Goal: Transaction & Acquisition: Book appointment/travel/reservation

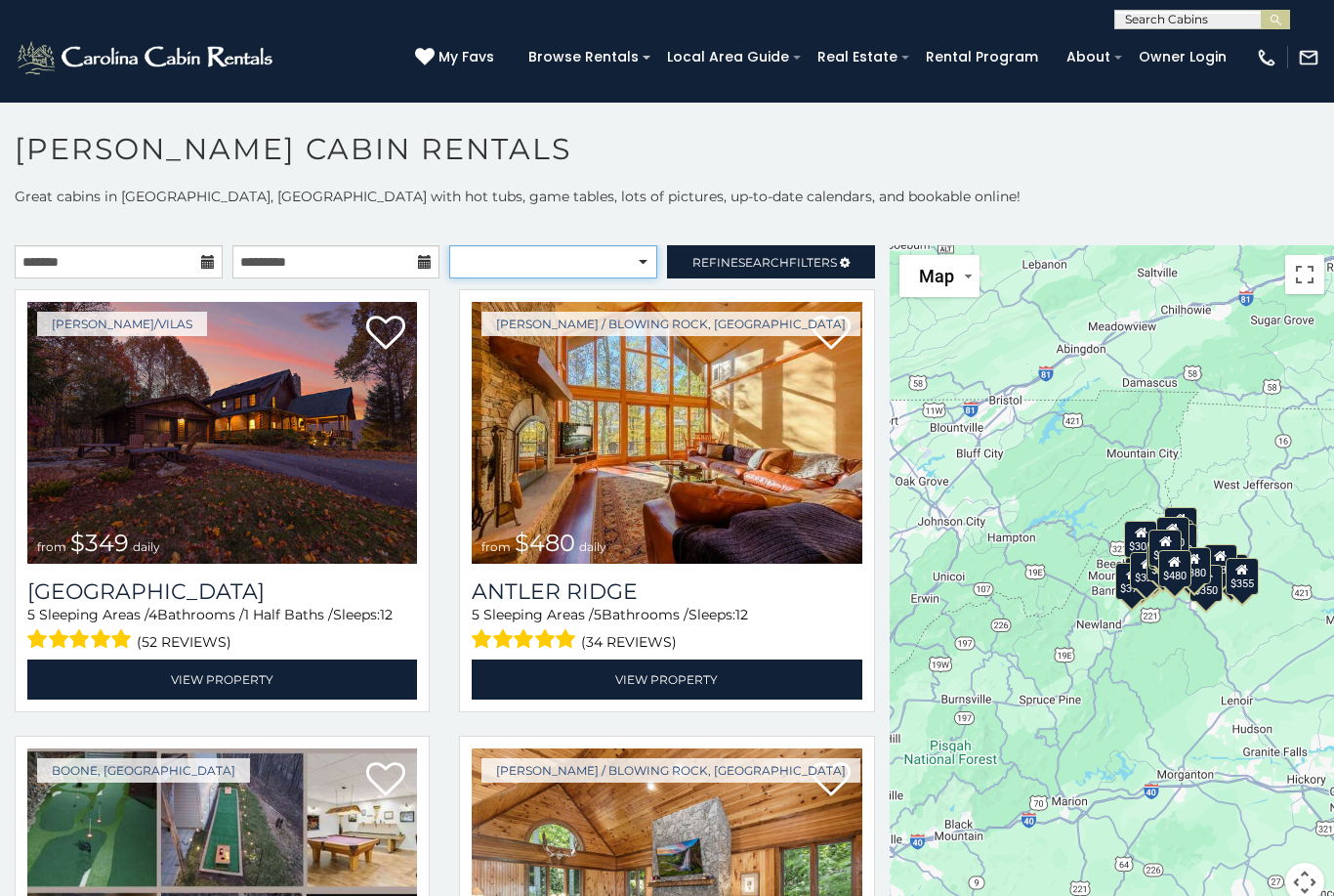
select select "*********"
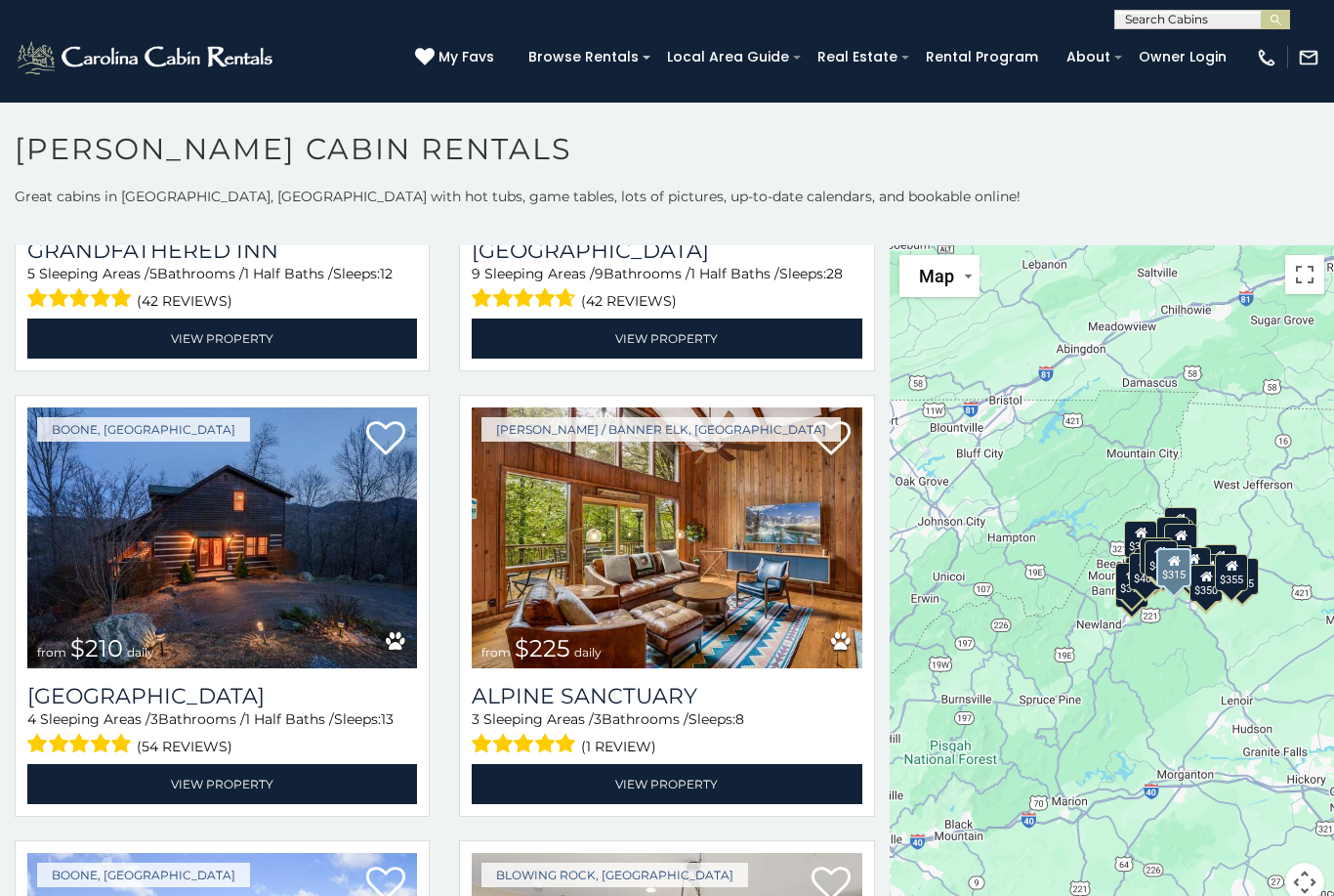
scroll to position [1681, 0]
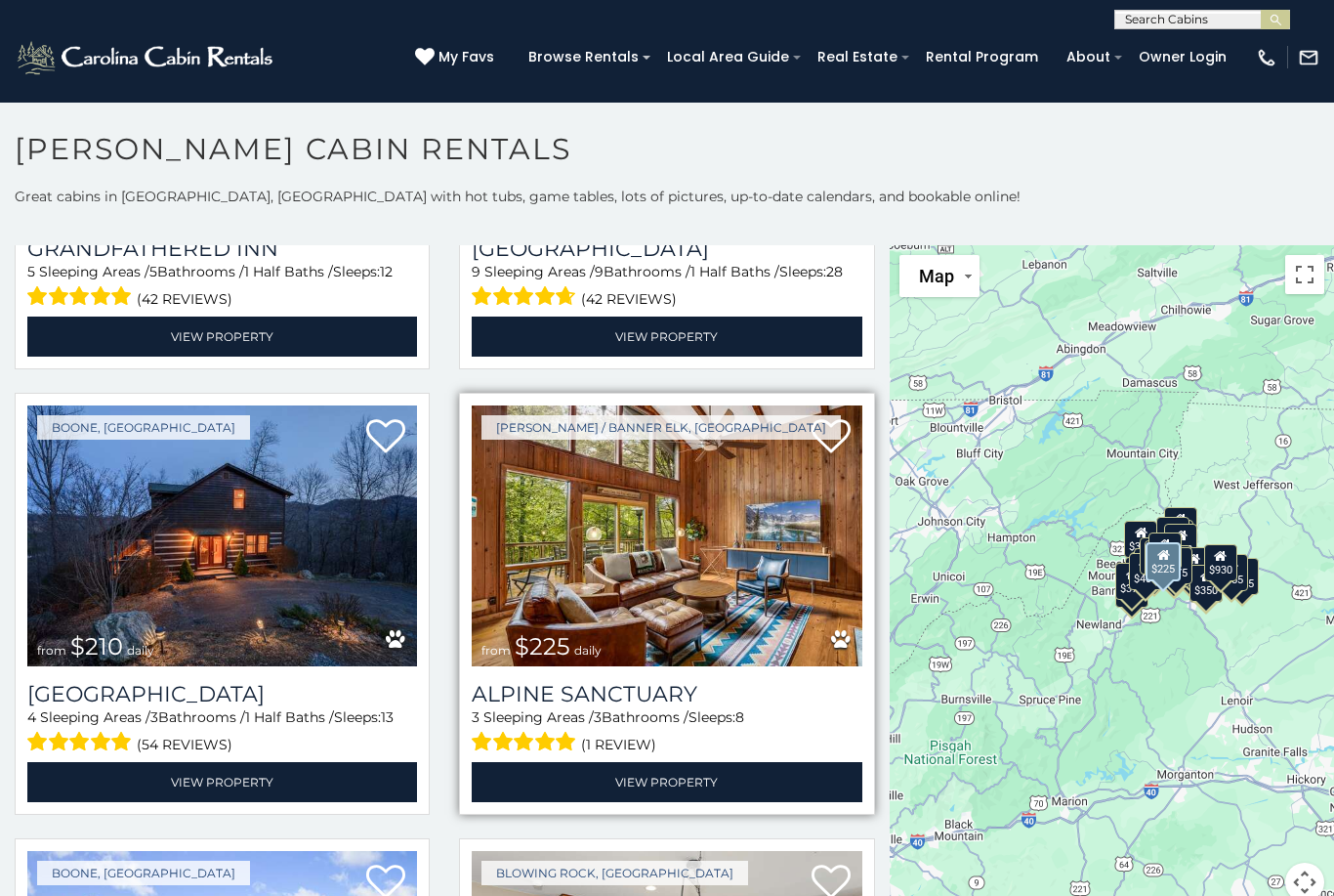
click at [656, 564] on img at bounding box center [666, 536] width 389 height 262
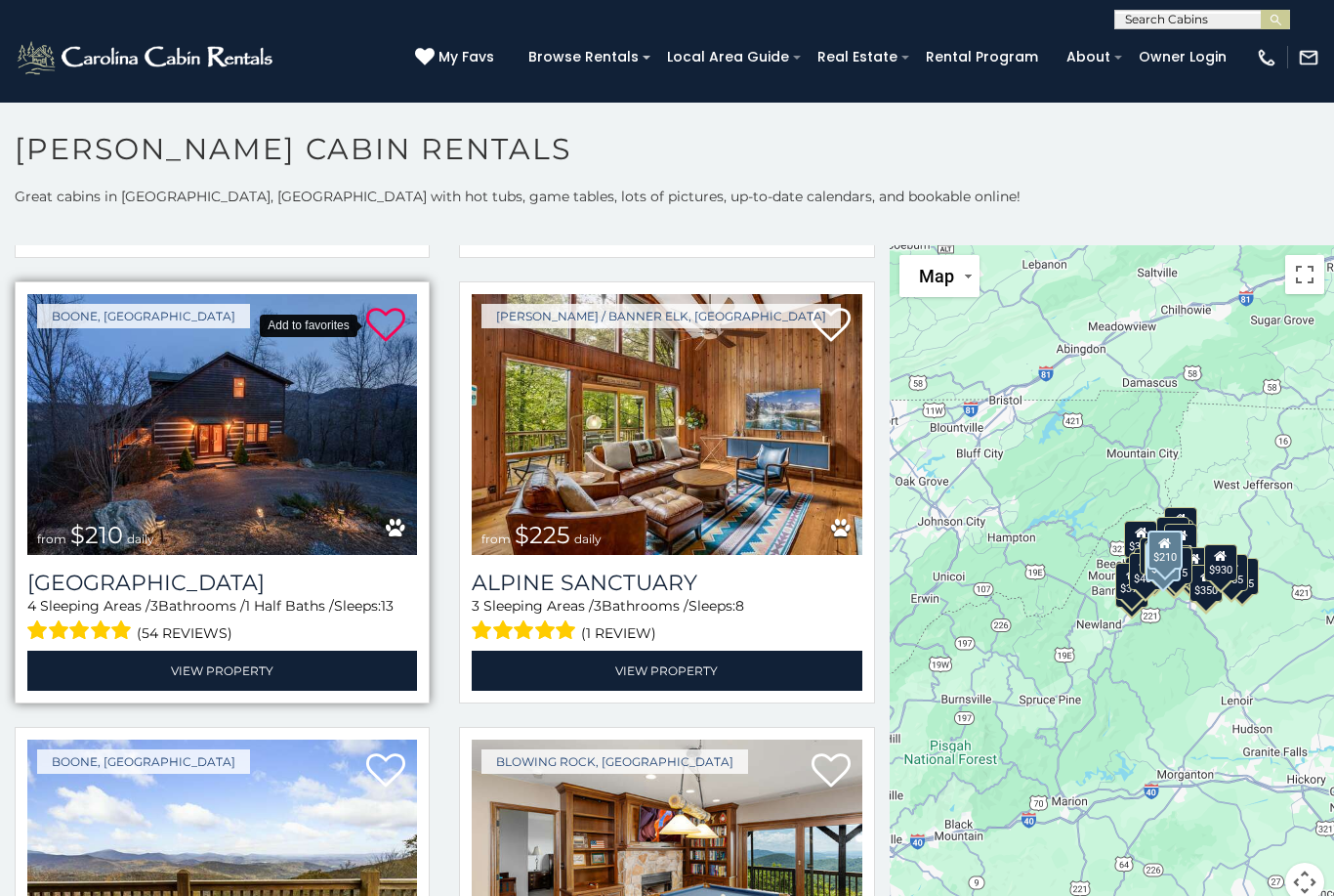
scroll to position [1805, 0]
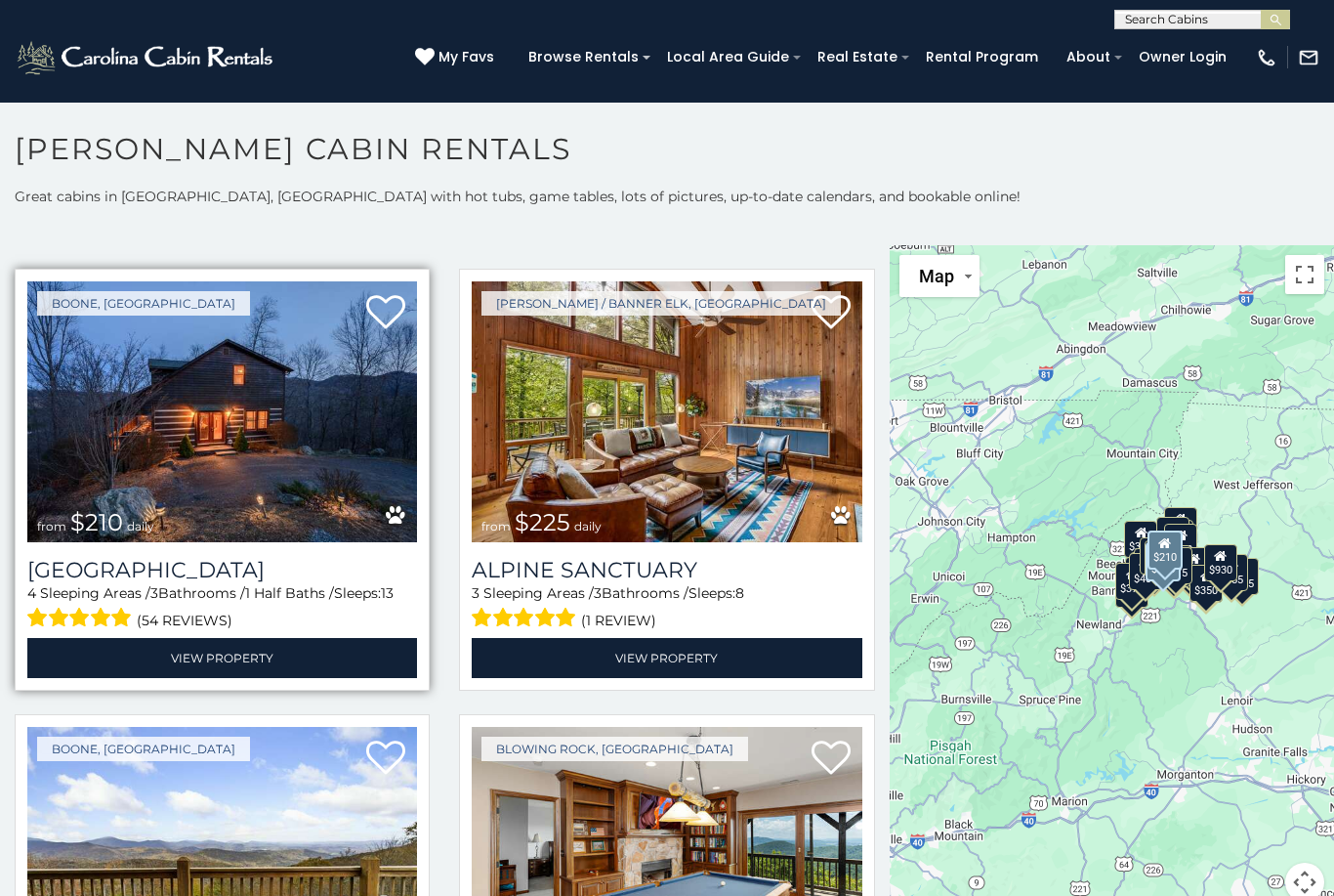
click at [219, 512] on img at bounding box center [222, 413] width 389 height 262
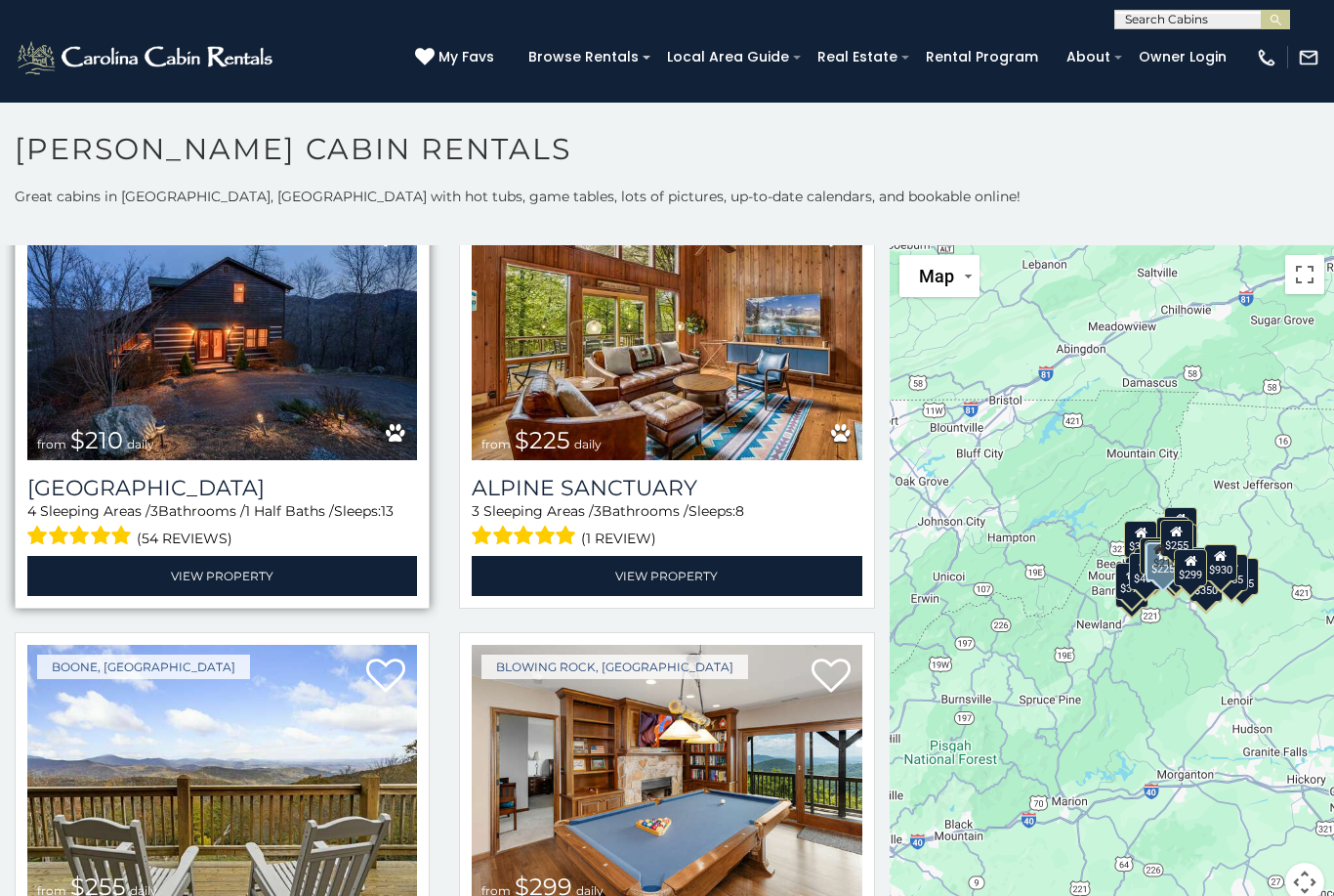
scroll to position [1894, 0]
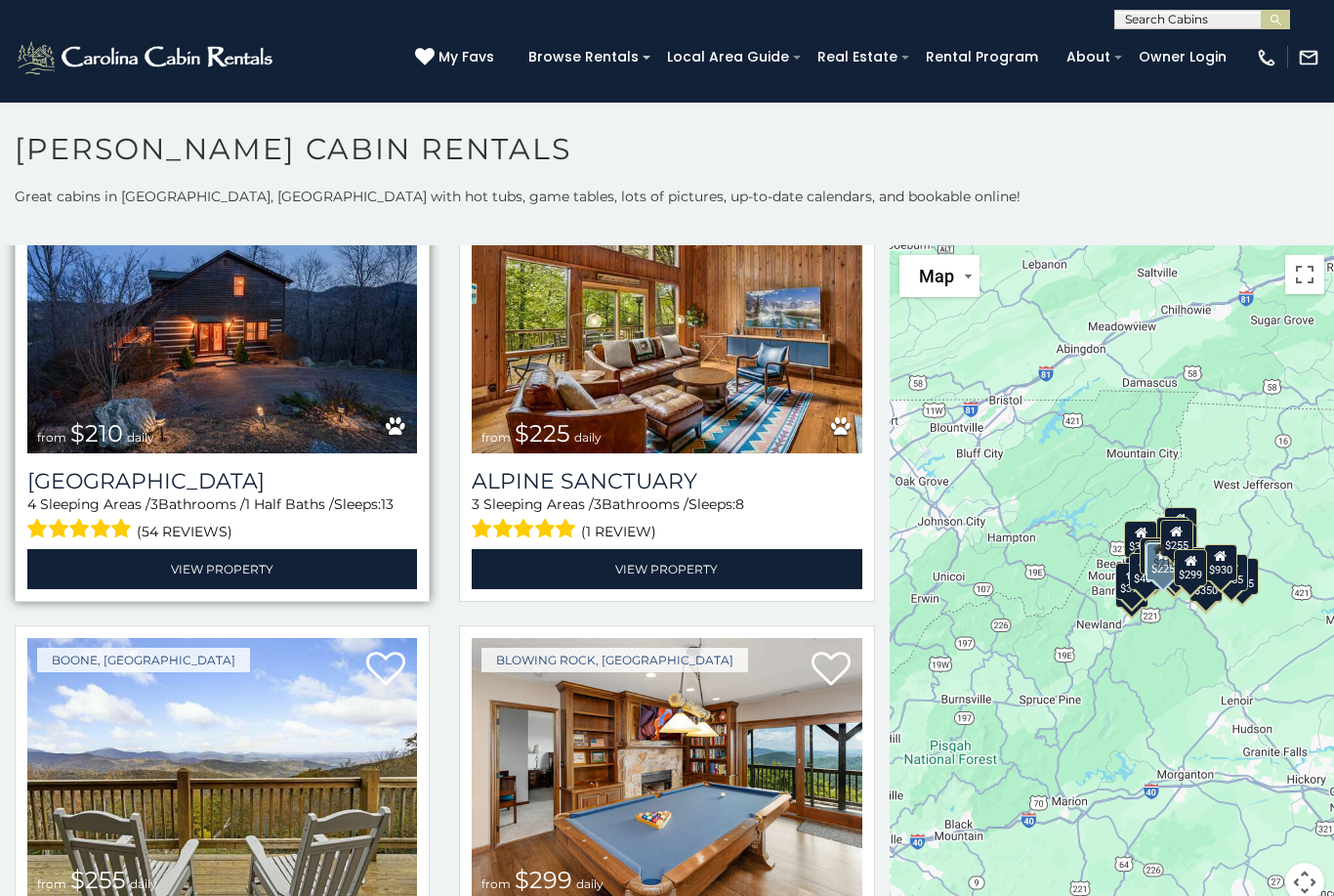
click at [133, 378] on img at bounding box center [222, 324] width 389 height 262
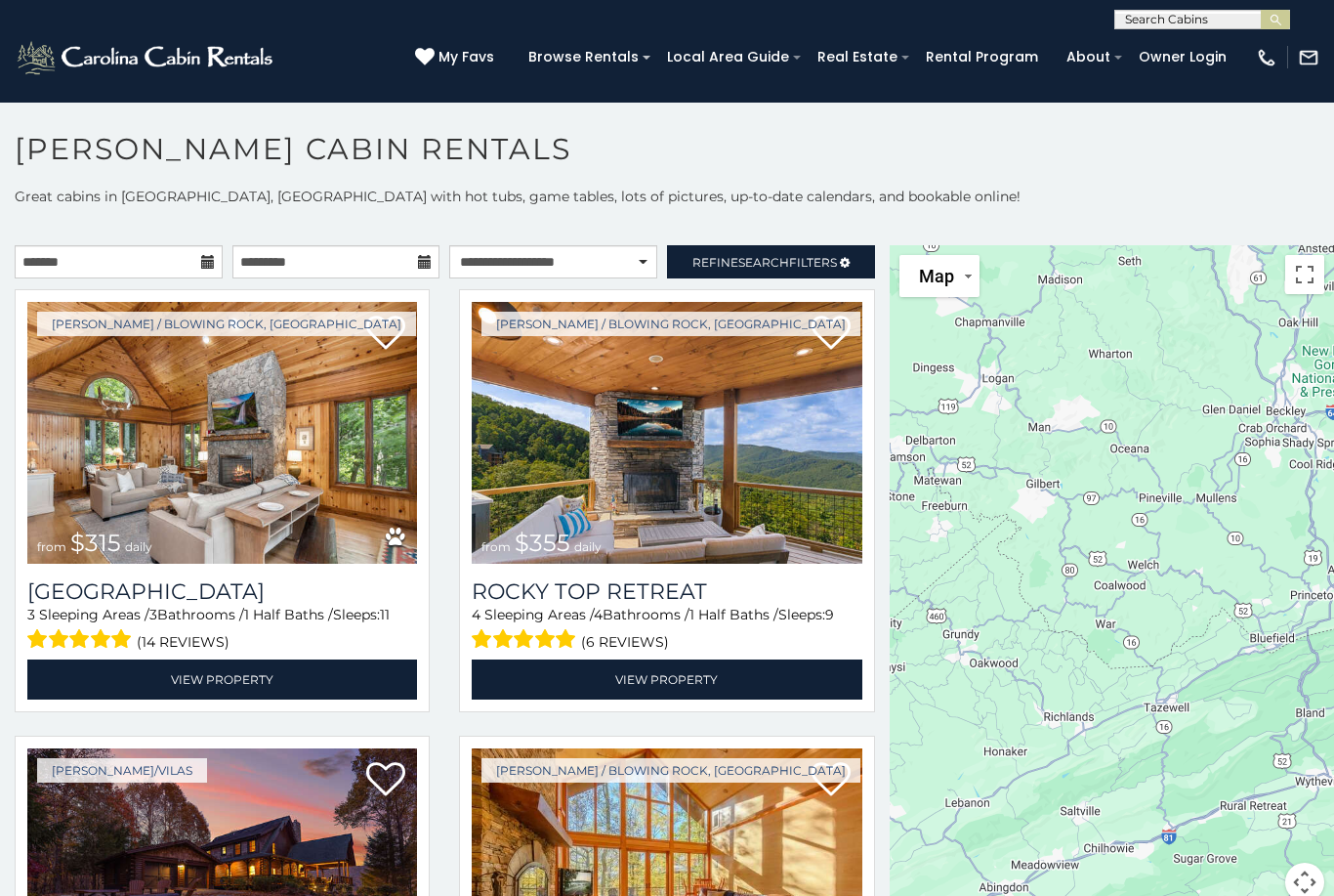
scroll to position [0, 0]
click at [781, 271] on link "Refine Search Filters" at bounding box center [771, 262] width 208 height 33
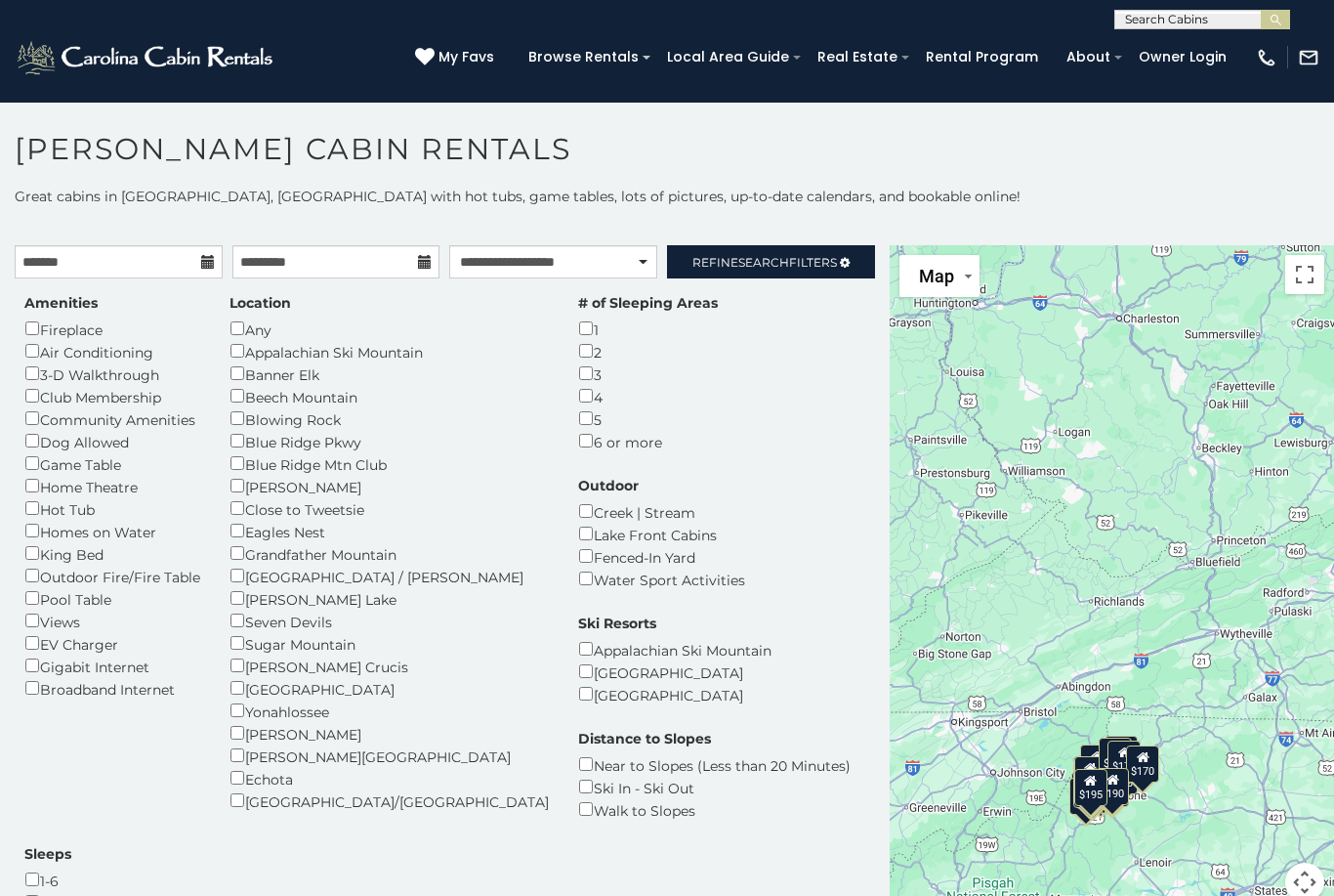
click at [301, 366] on div "Banner Elk" at bounding box center [389, 373] width 320 height 22
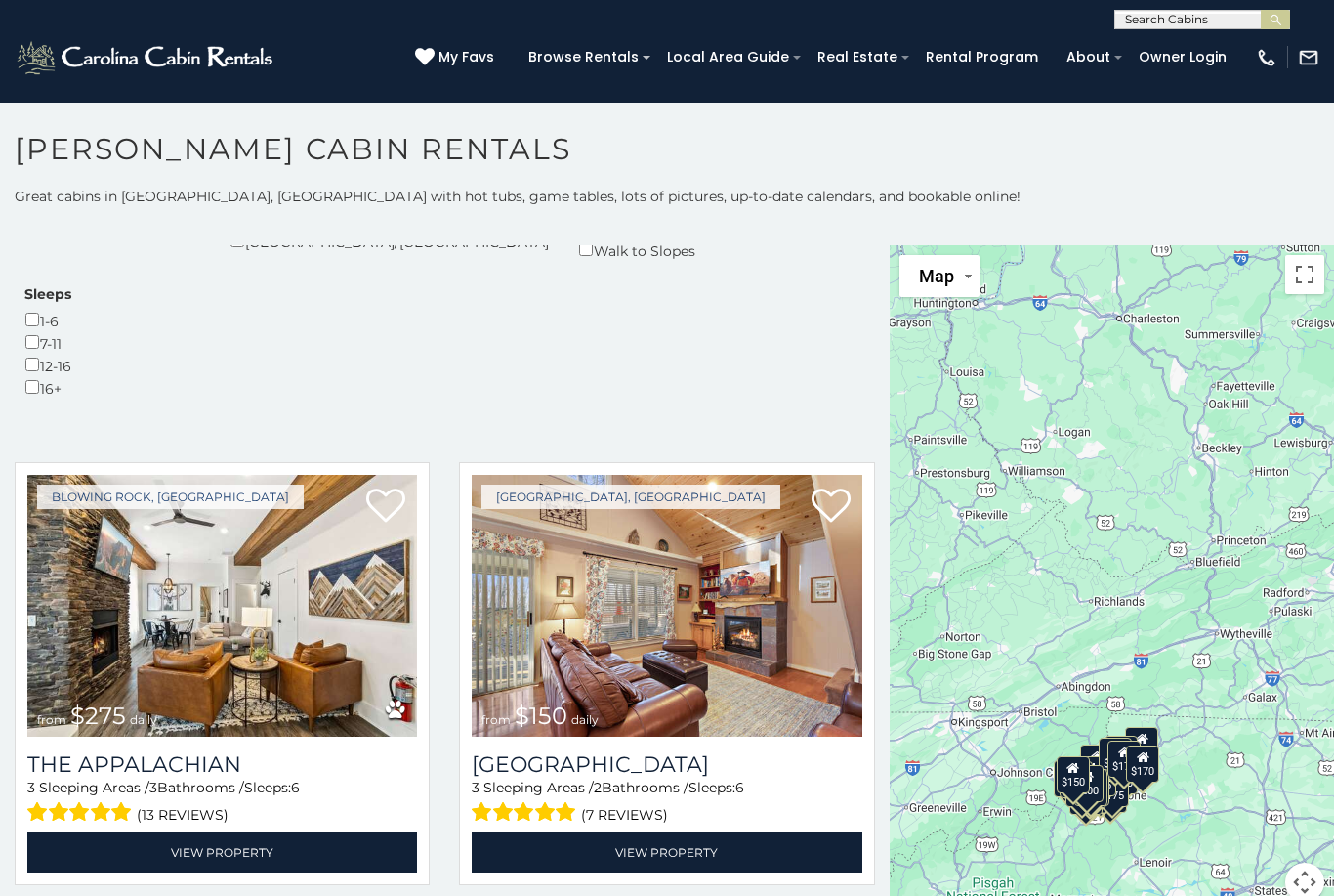
scroll to position [561, 0]
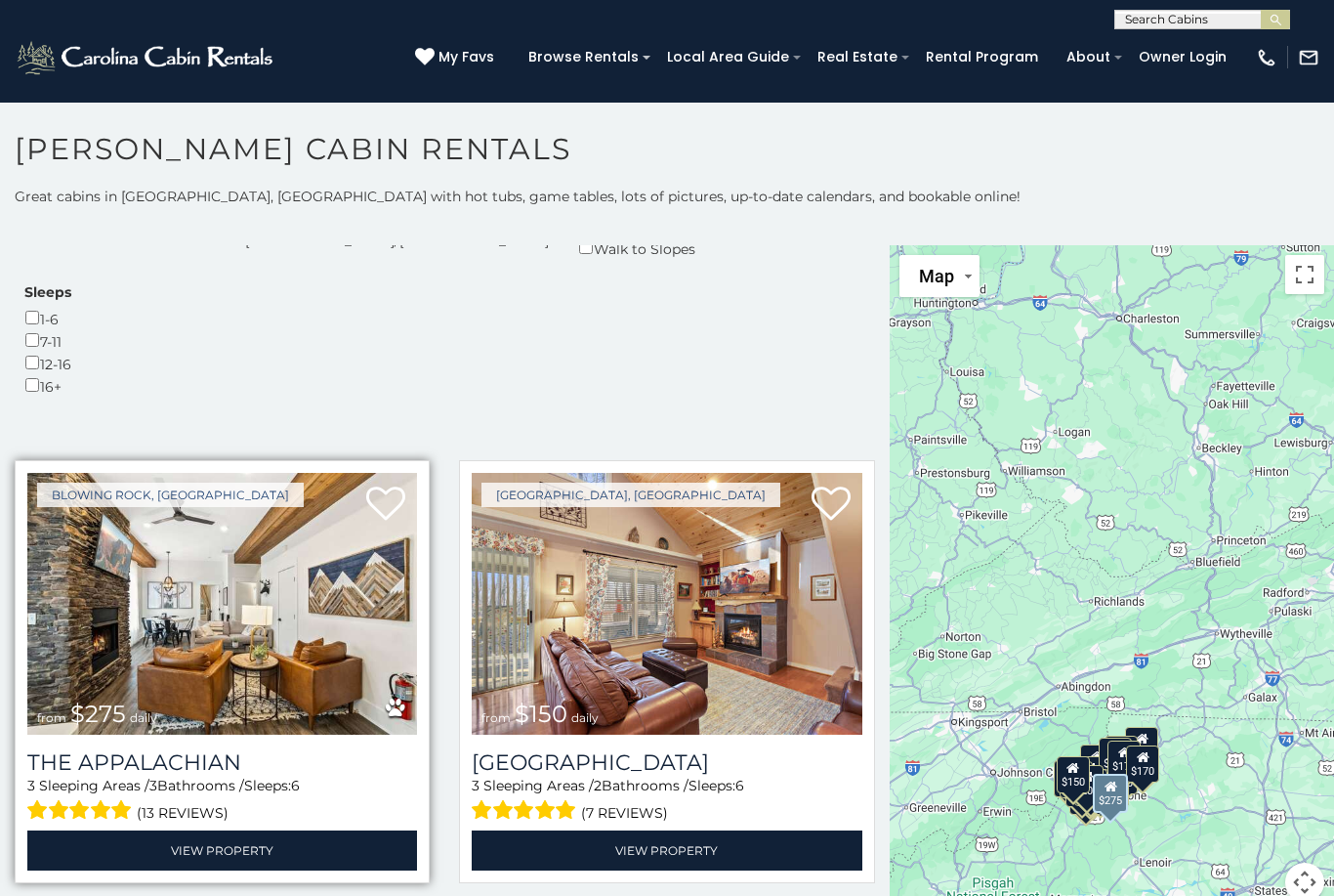
click at [265, 472] on img at bounding box center [222, 604] width 389 height 262
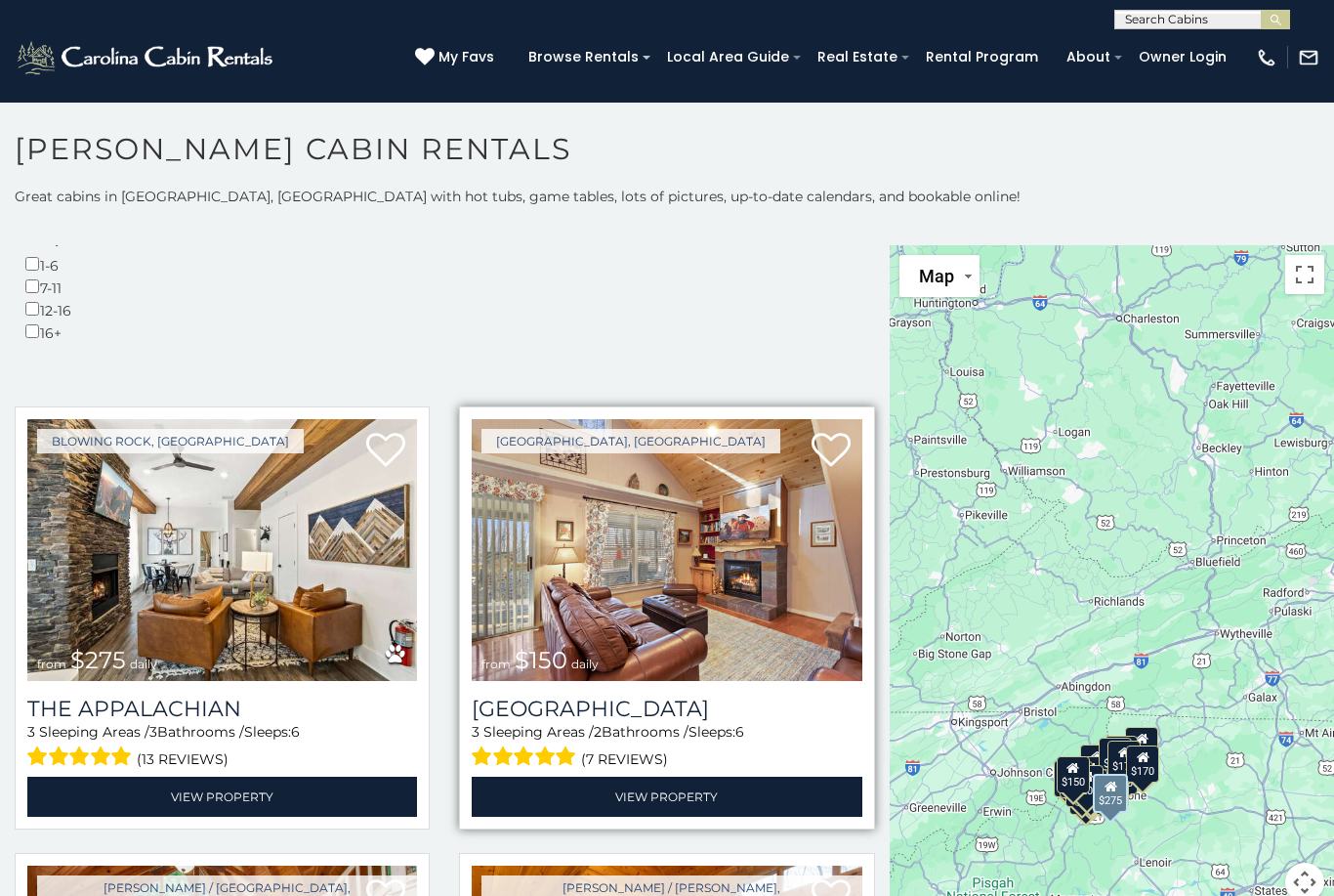
scroll to position [618, 0]
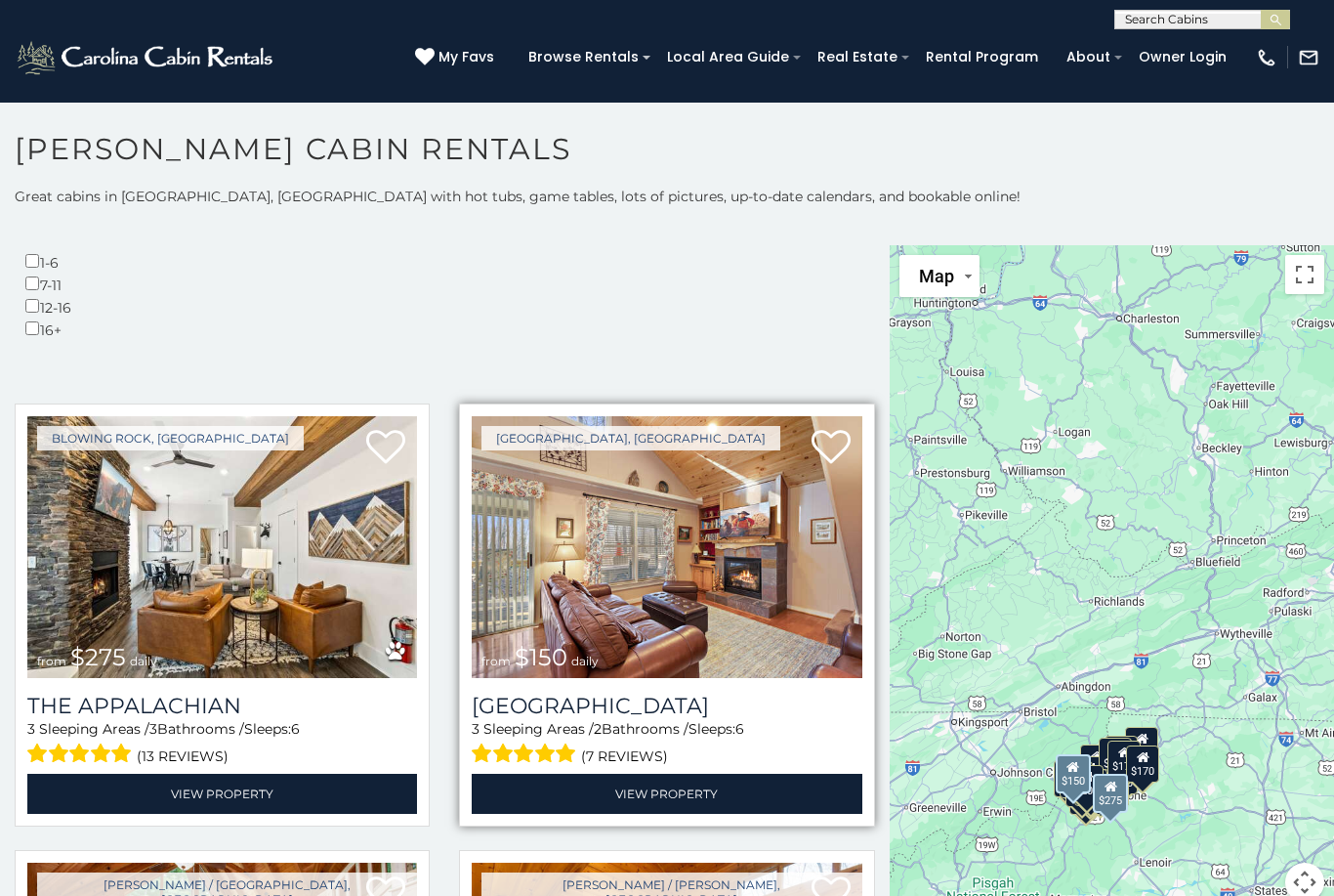
click at [565, 416] on img at bounding box center [666, 547] width 389 height 262
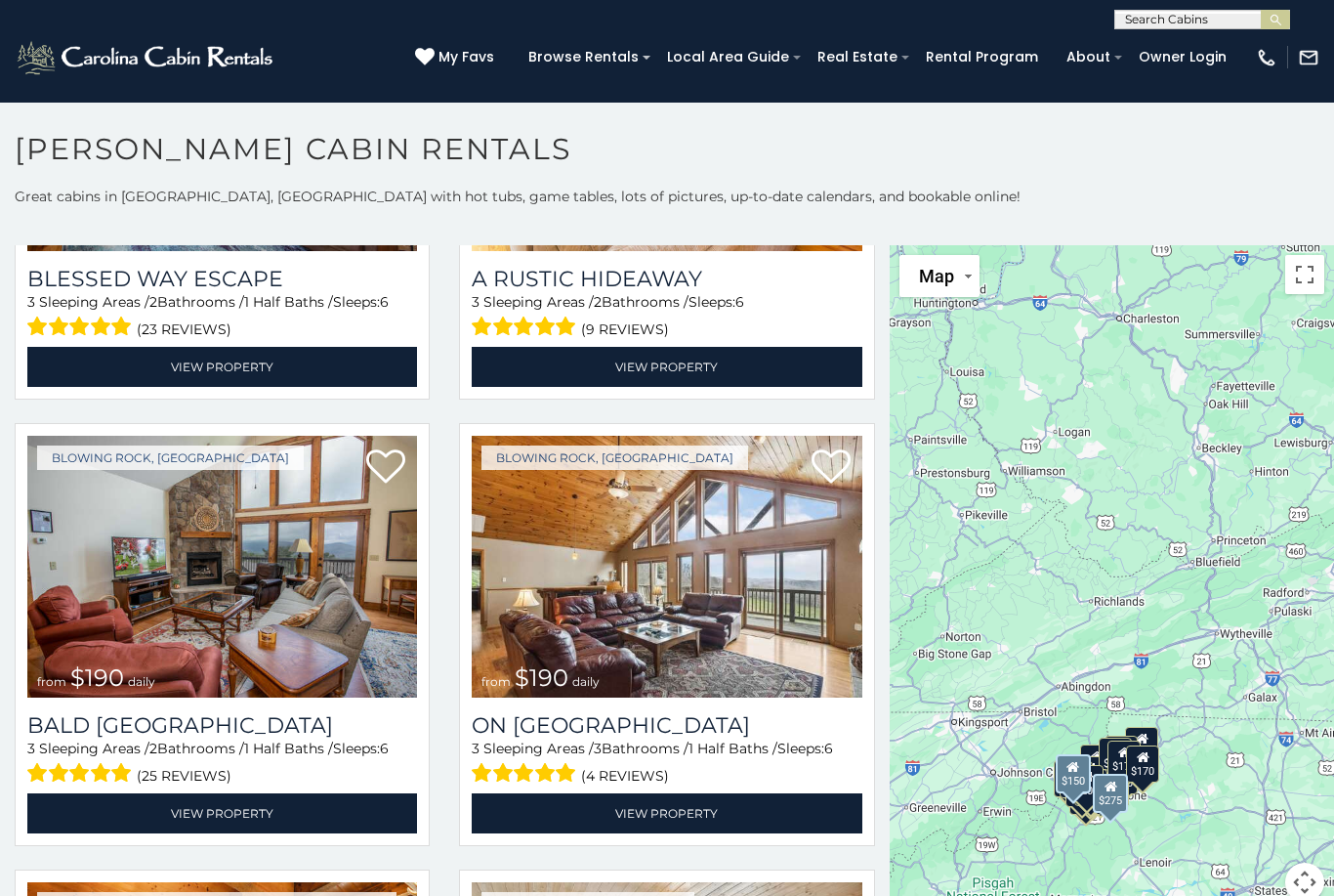
scroll to position [1493, 0]
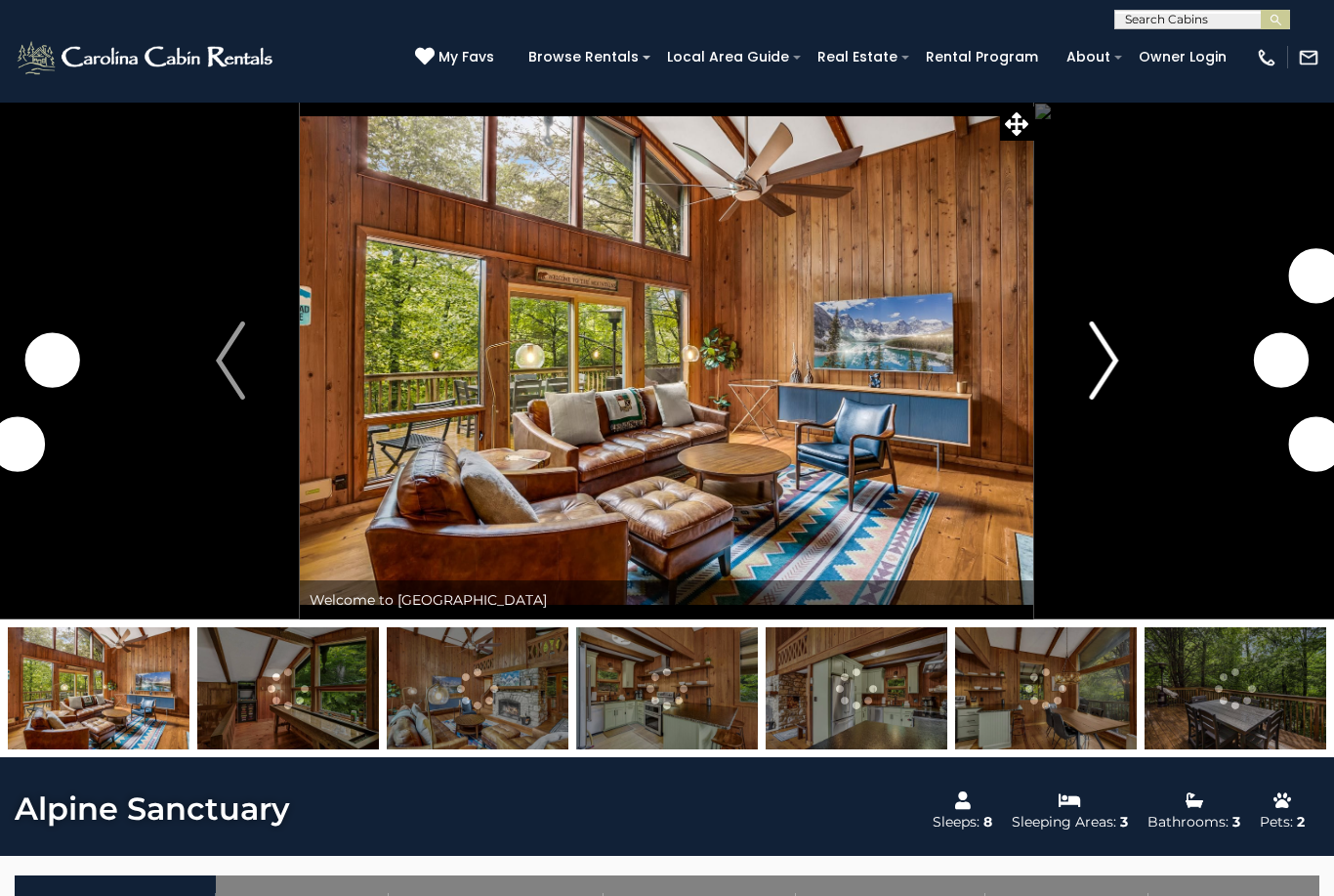
click at [1101, 365] on img "Next" at bounding box center [1103, 361] width 29 height 78
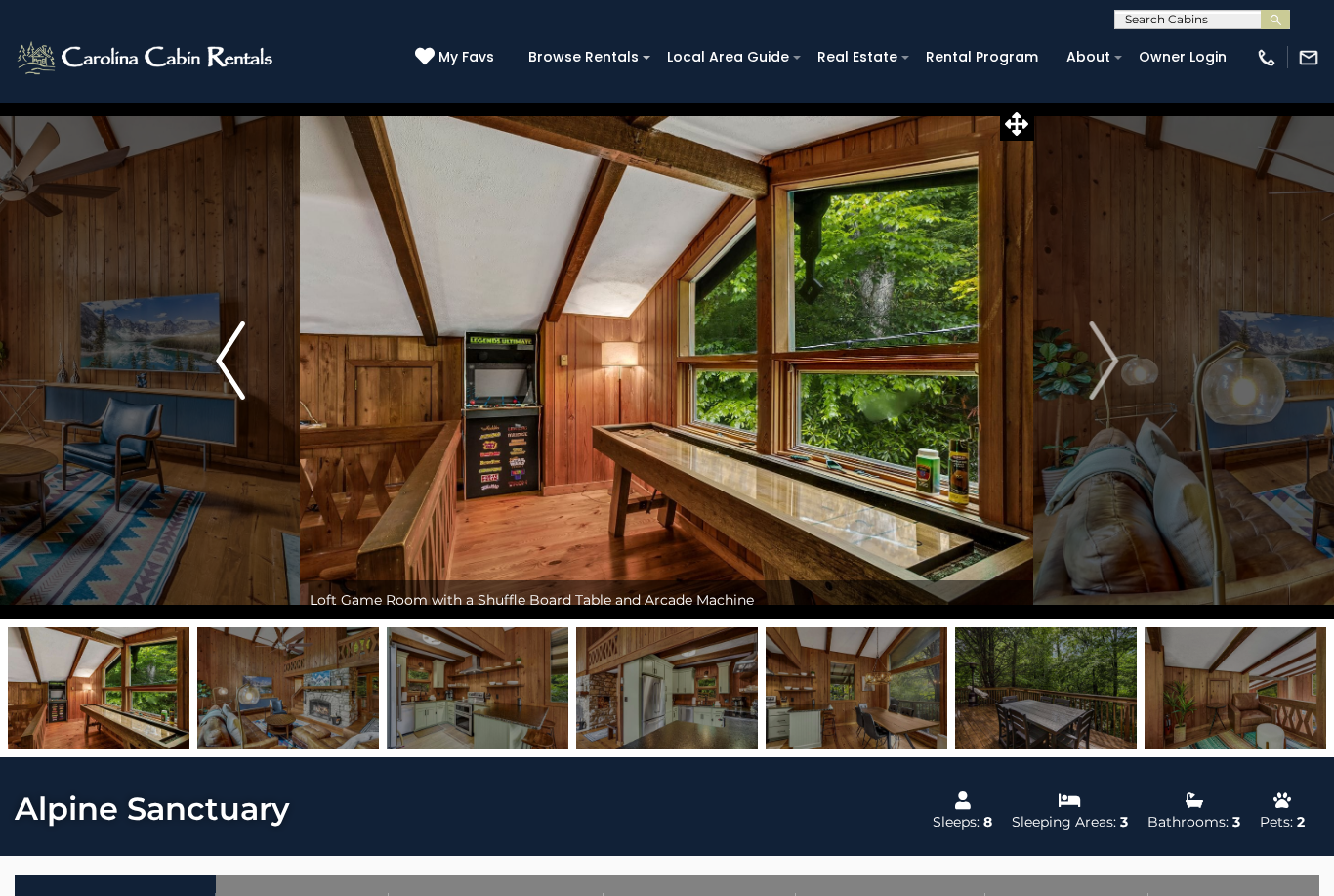
click at [254, 378] on button "Previous" at bounding box center [231, 360] width 139 height 517
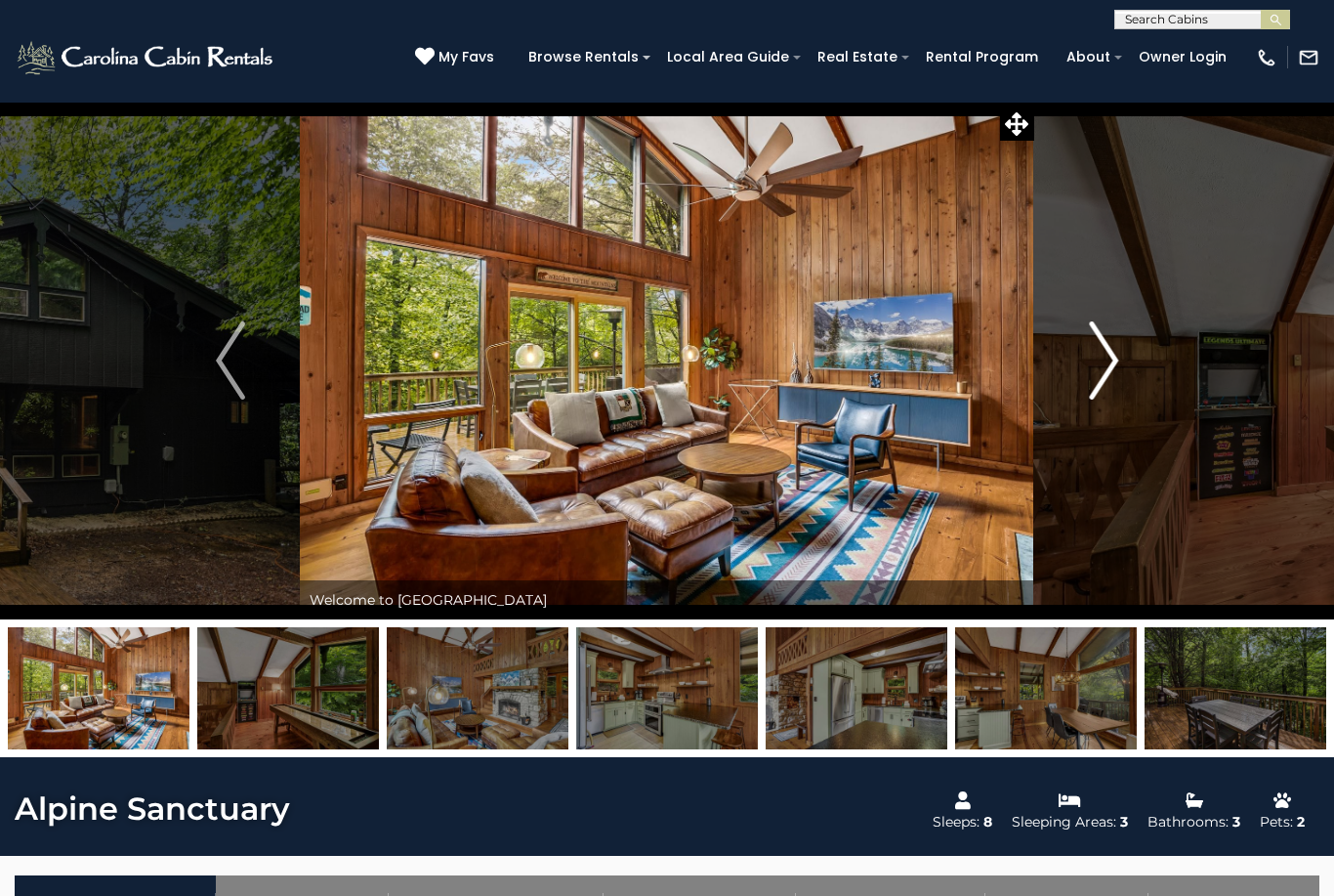
click at [1104, 366] on img "Next" at bounding box center [1103, 361] width 29 height 78
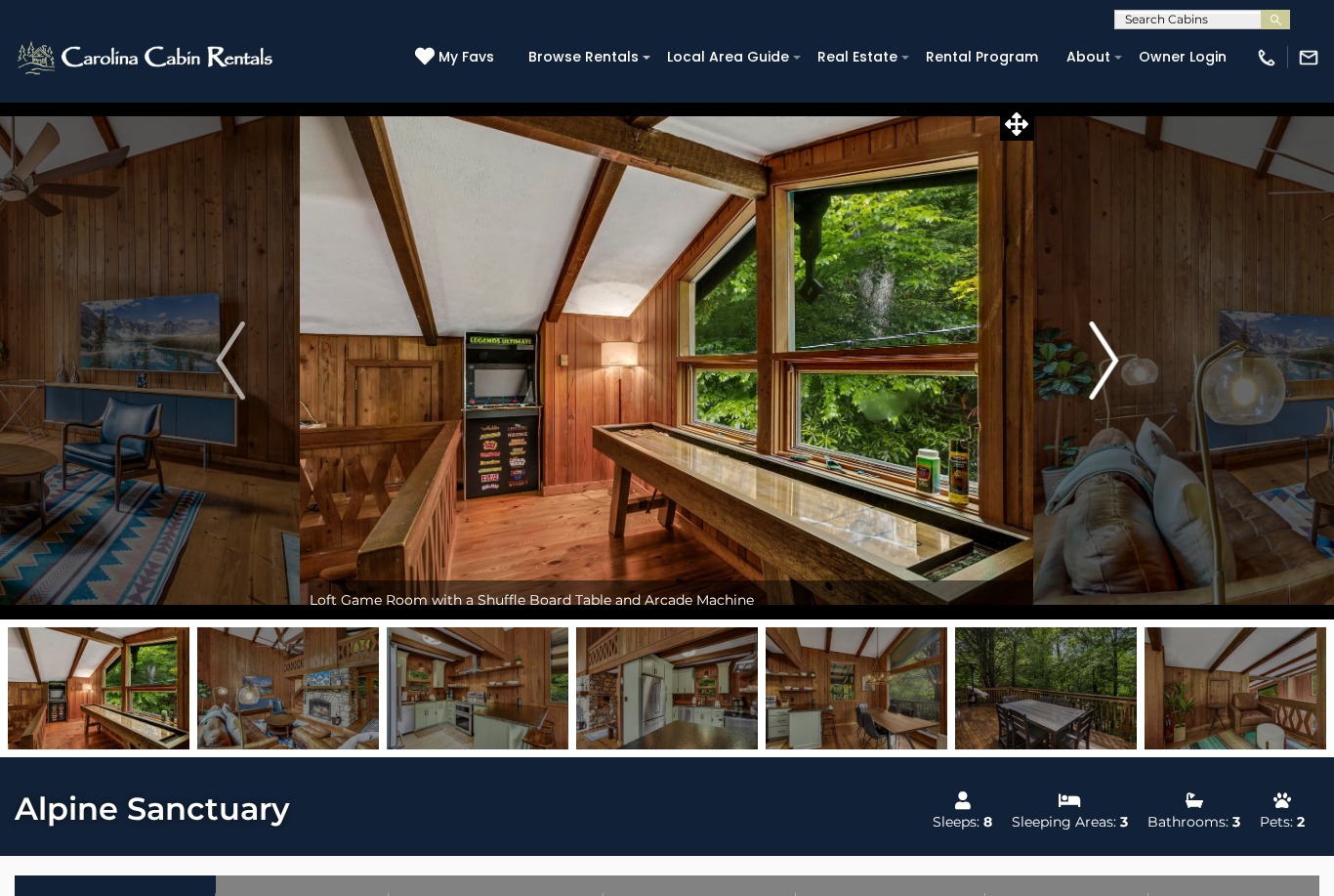
click at [1062, 387] on button "Next" at bounding box center [1104, 360] width 139 height 517
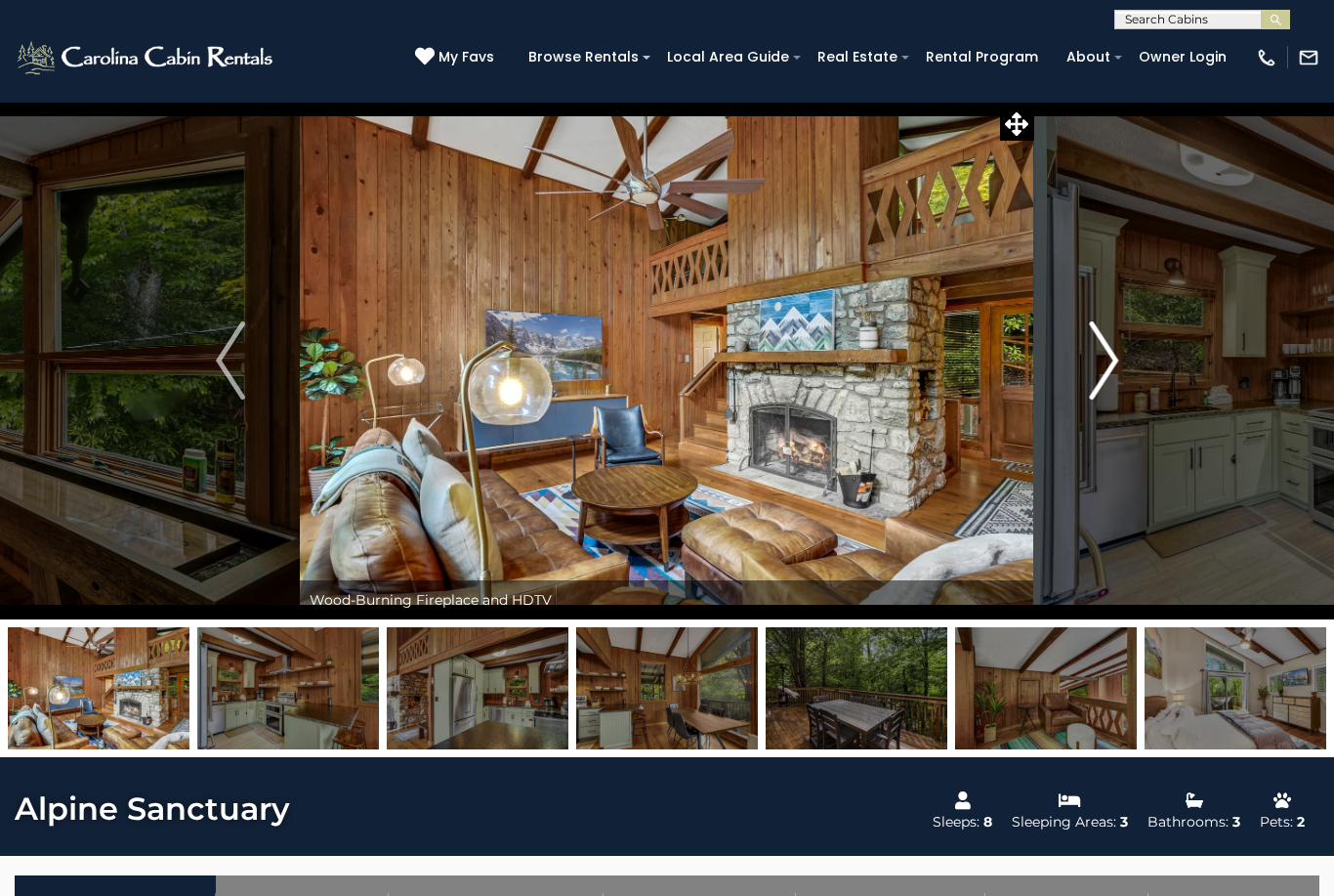
click at [1088, 392] on button "Next" at bounding box center [1104, 360] width 139 height 517
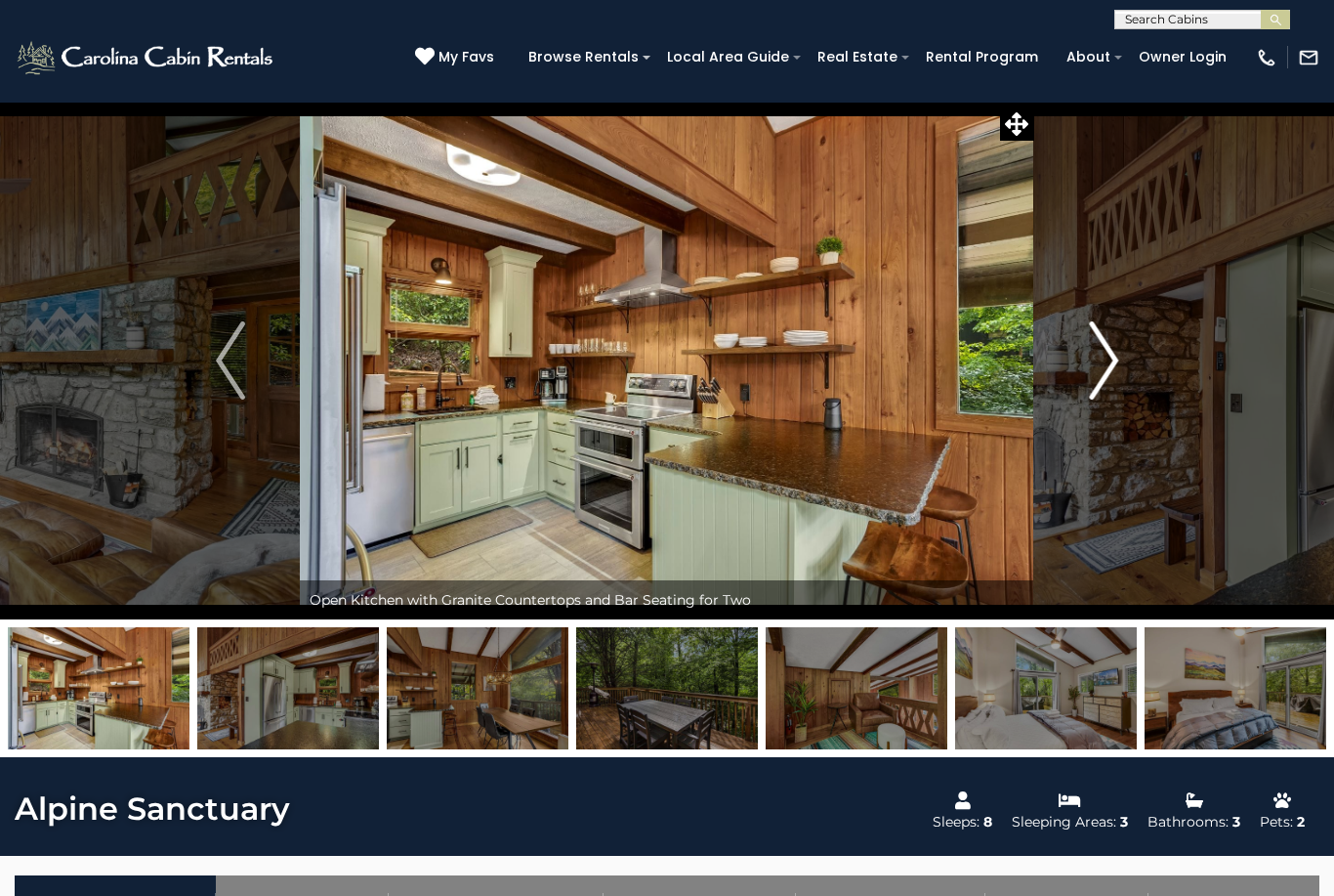
click at [1111, 365] on img "Next" at bounding box center [1103, 361] width 29 height 78
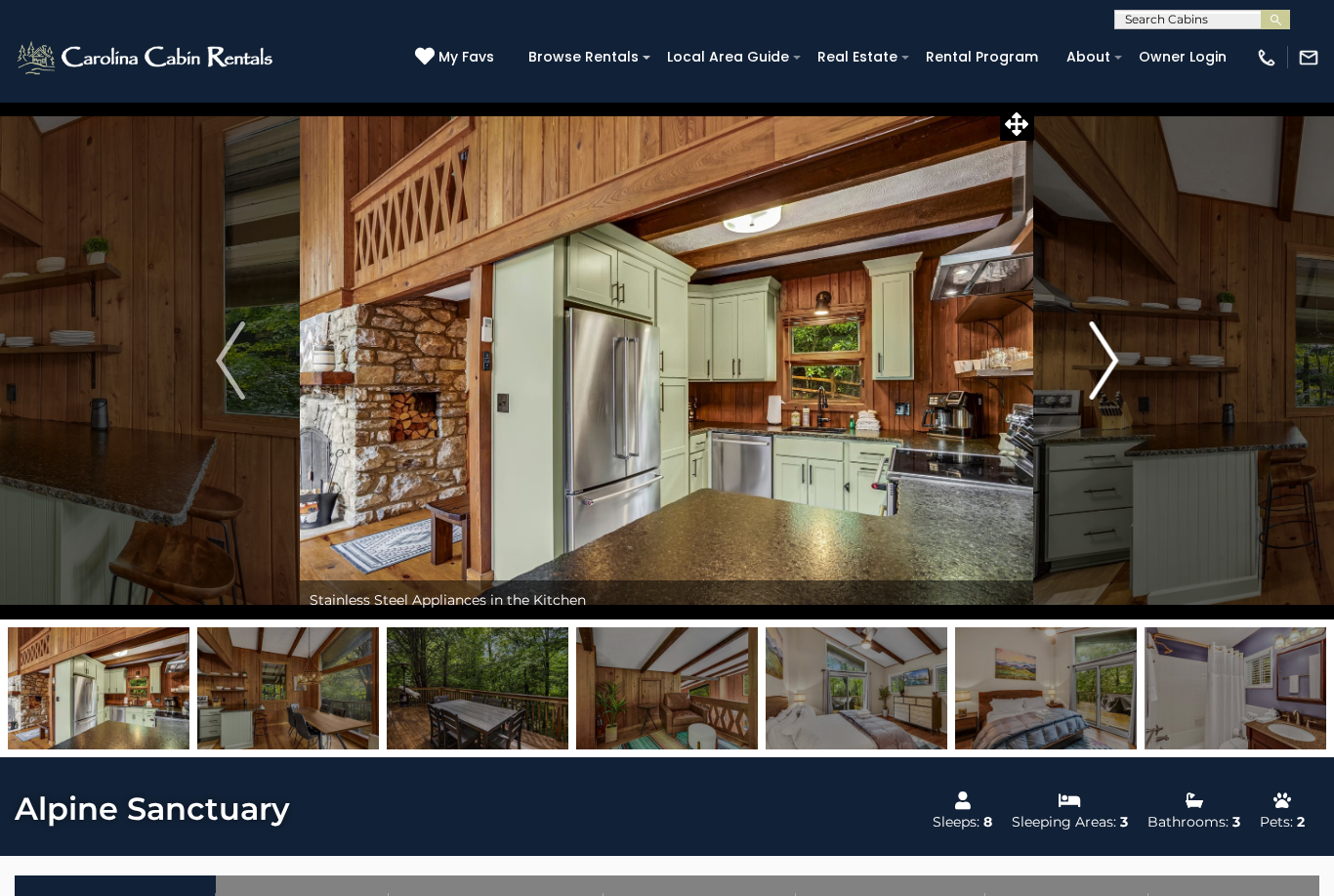
click at [1103, 356] on img "Next" at bounding box center [1103, 361] width 29 height 78
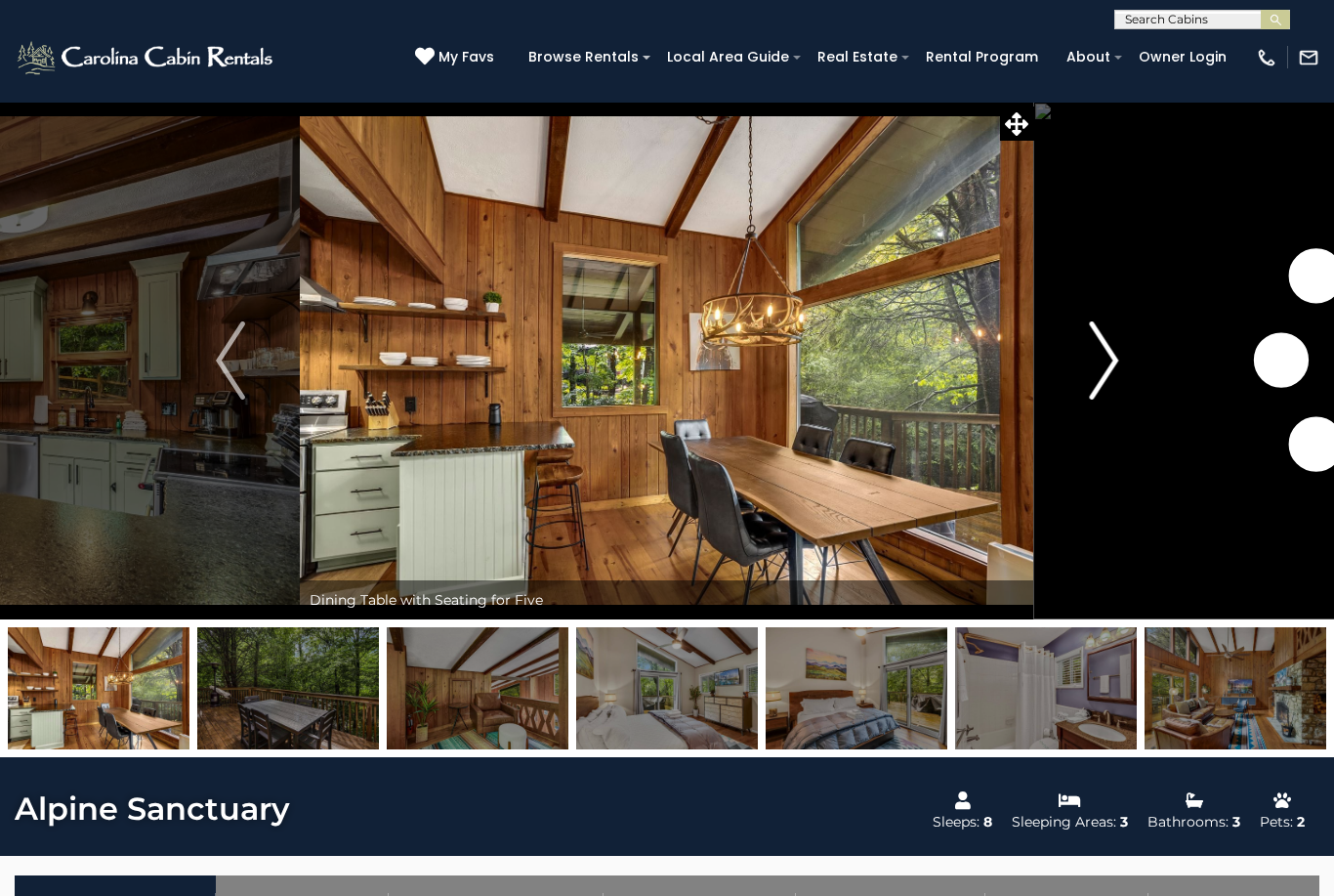
click at [1100, 365] on img "Next" at bounding box center [1103, 361] width 29 height 78
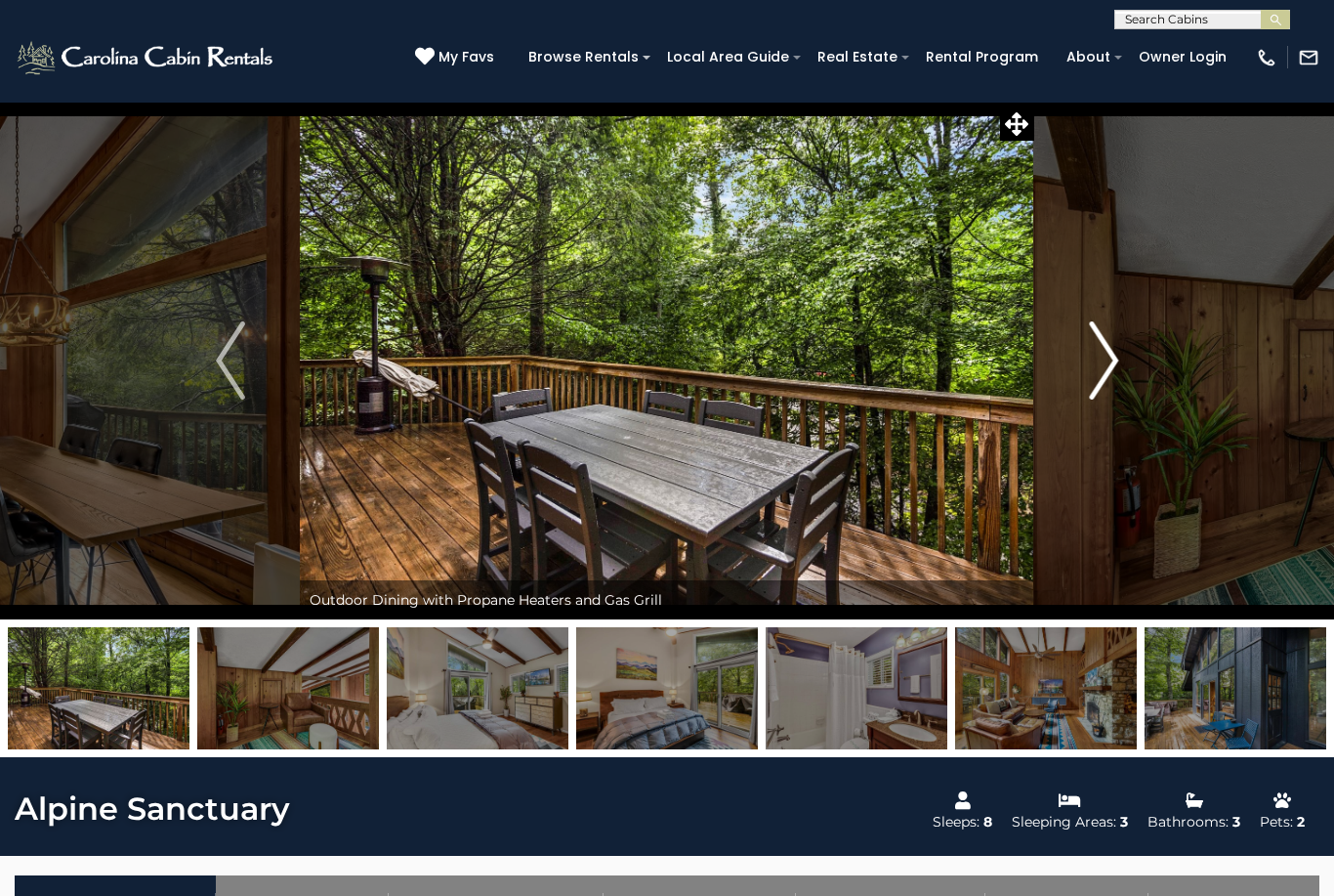
click at [1115, 360] on img "Next" at bounding box center [1103, 361] width 29 height 78
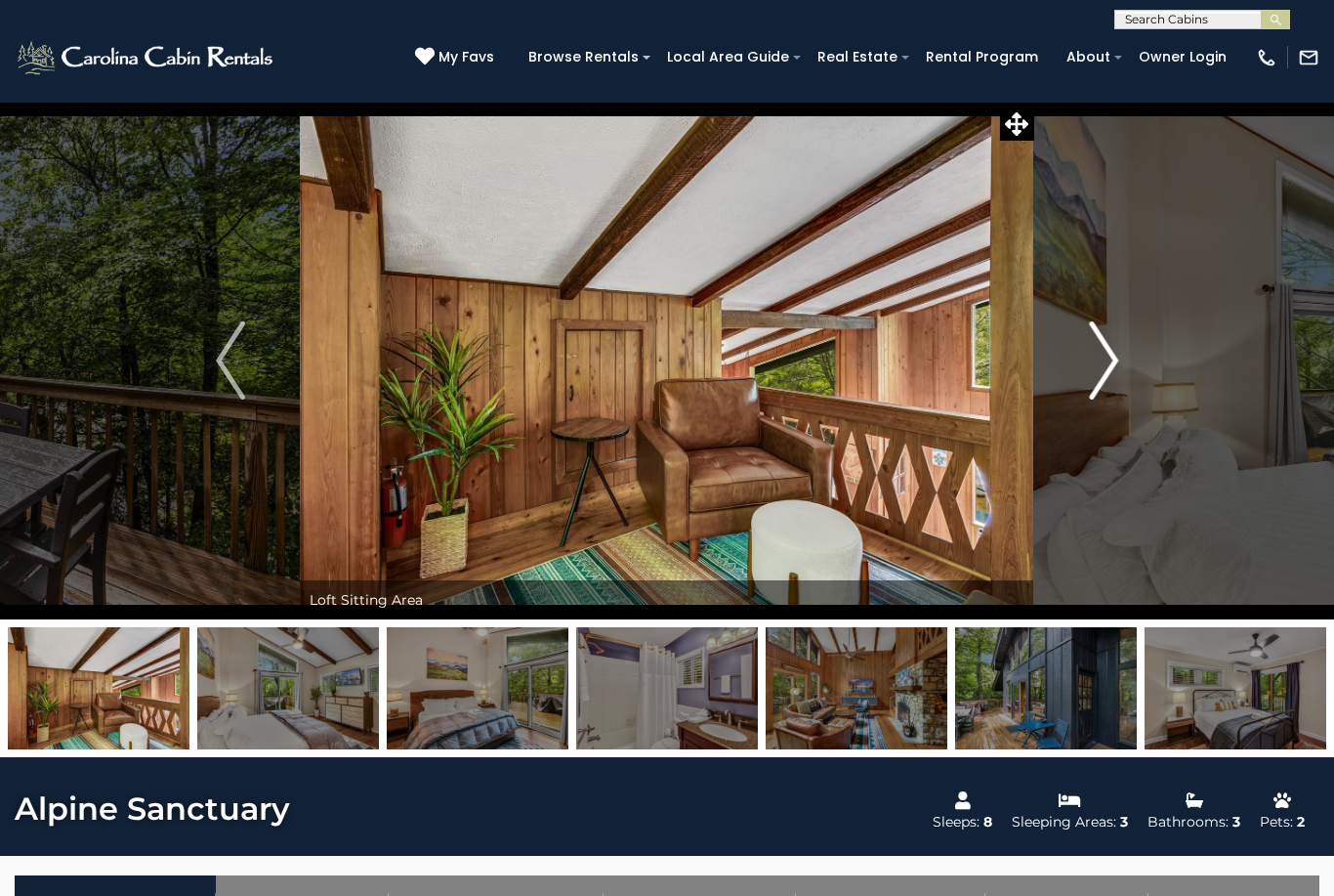
click at [1060, 373] on button "Next" at bounding box center [1104, 360] width 139 height 517
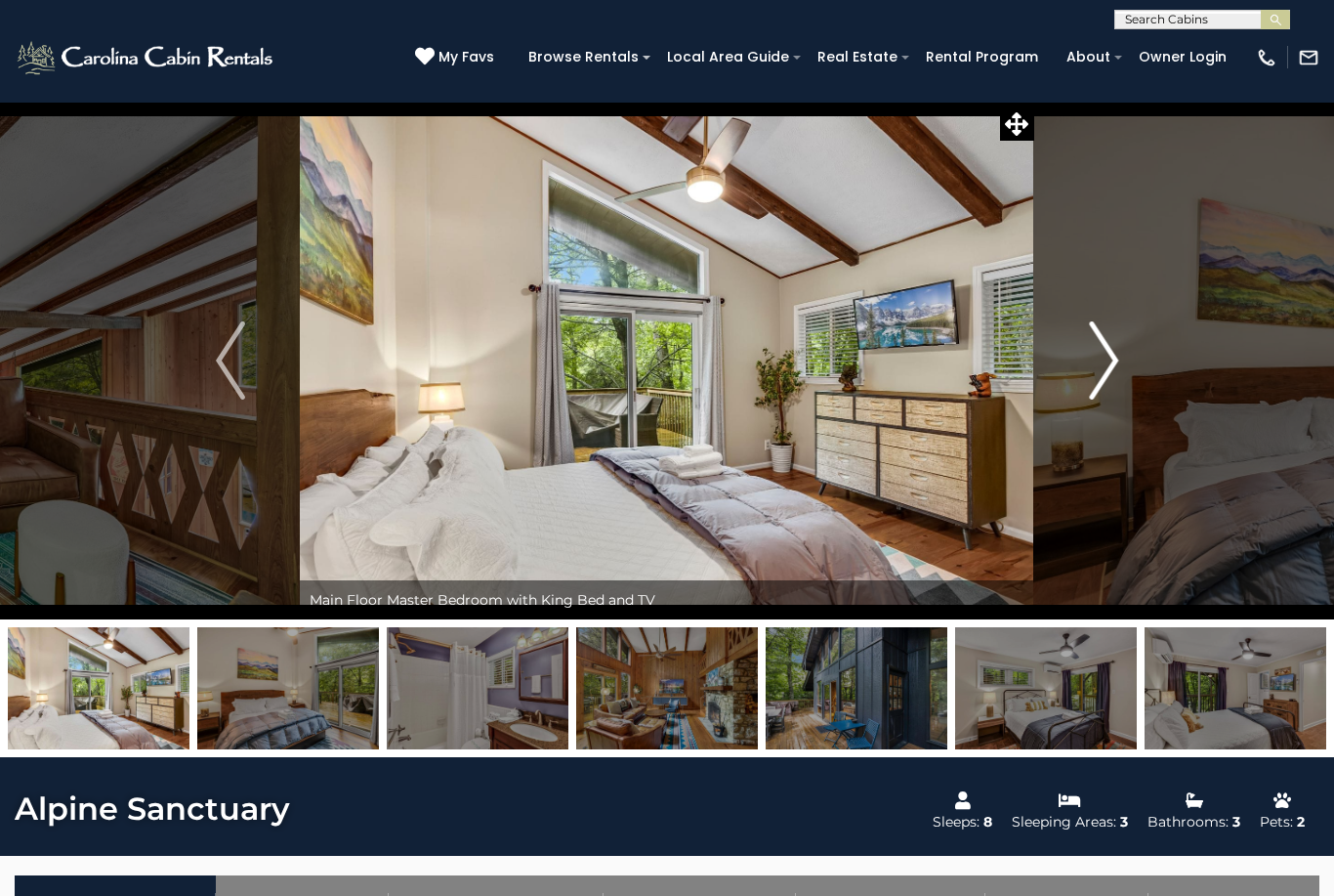
click at [1061, 369] on button "Next" at bounding box center [1104, 360] width 139 height 517
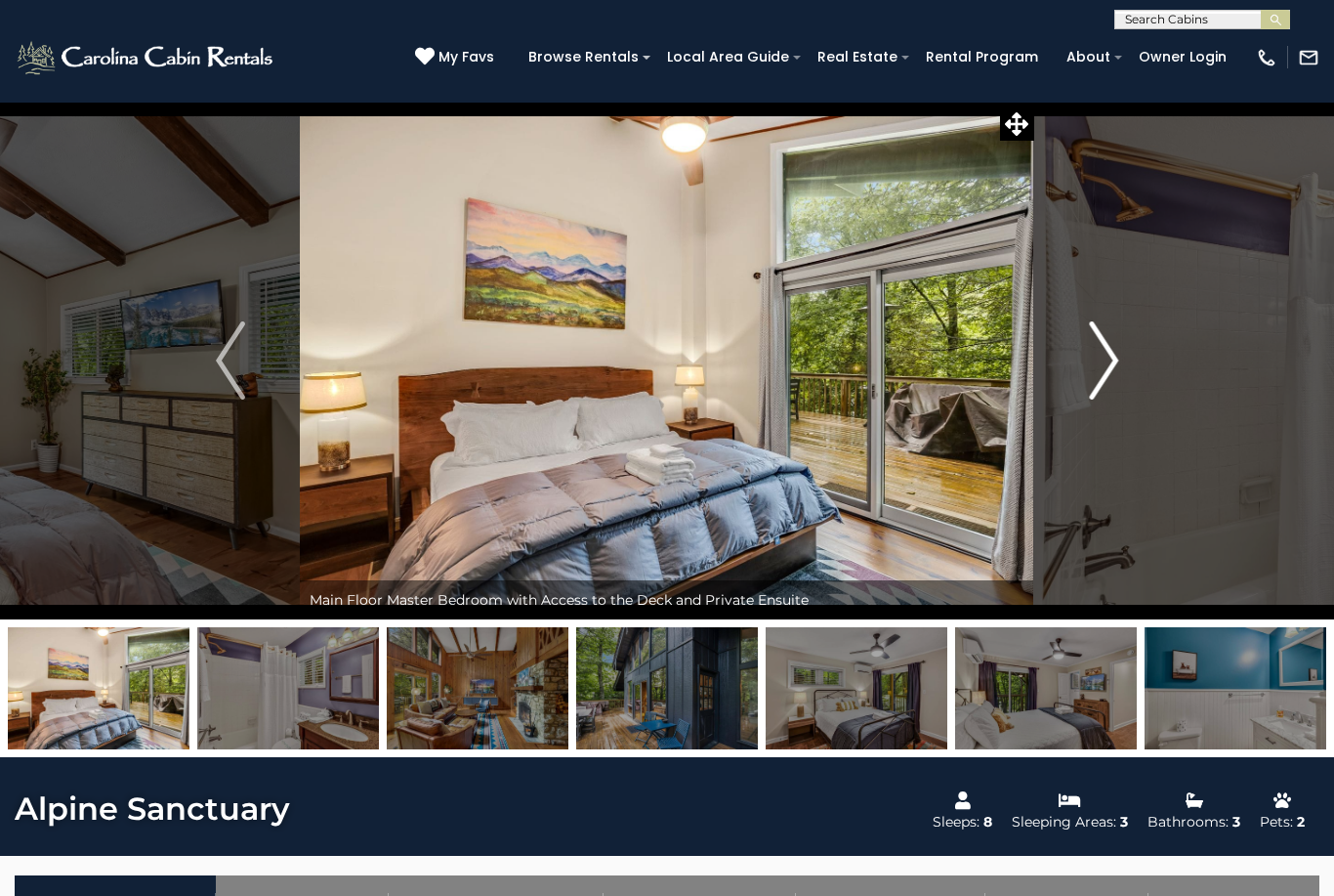
click at [1085, 358] on button "Next" at bounding box center [1104, 360] width 139 height 517
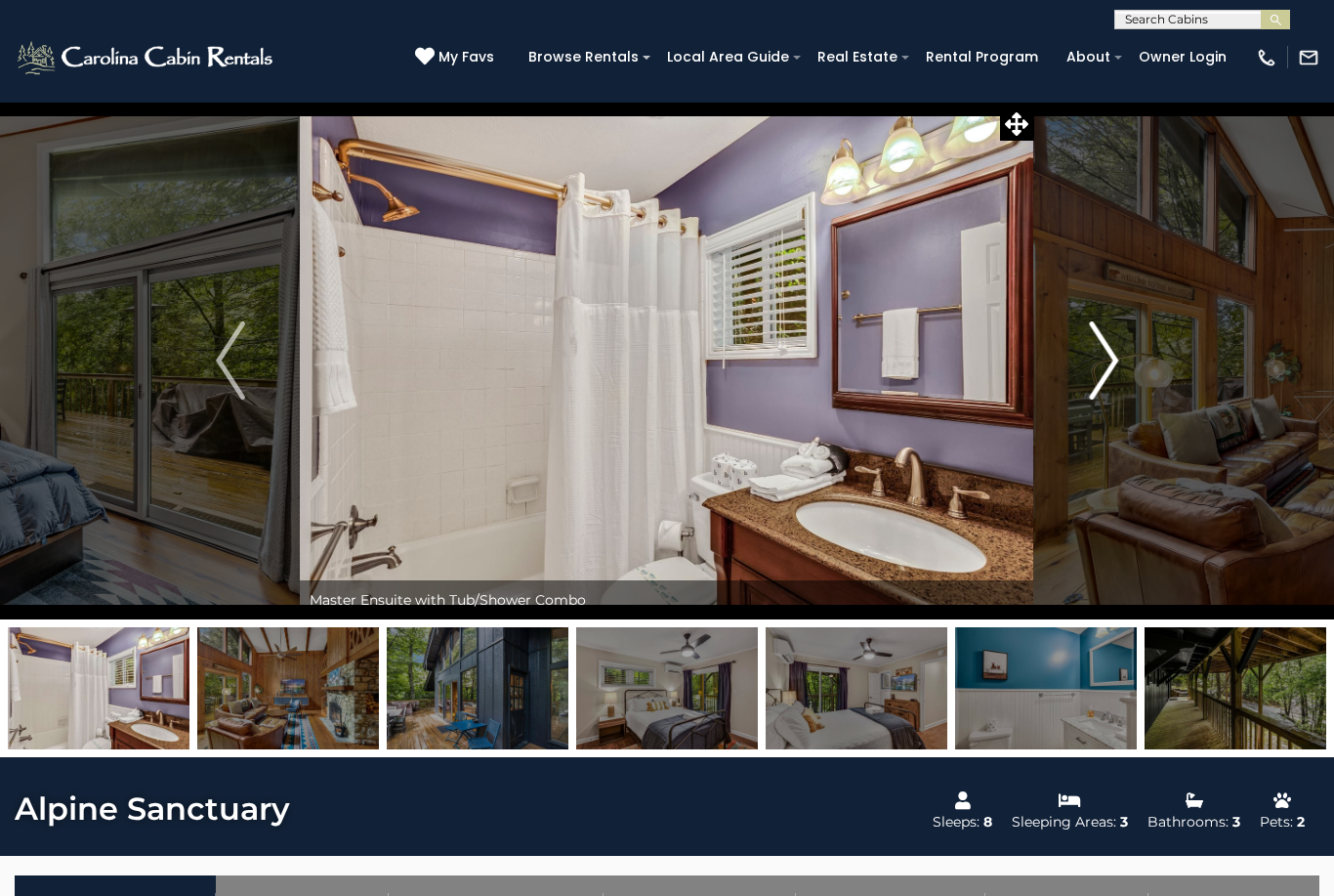
click at [1104, 359] on img "Next" at bounding box center [1103, 361] width 29 height 78
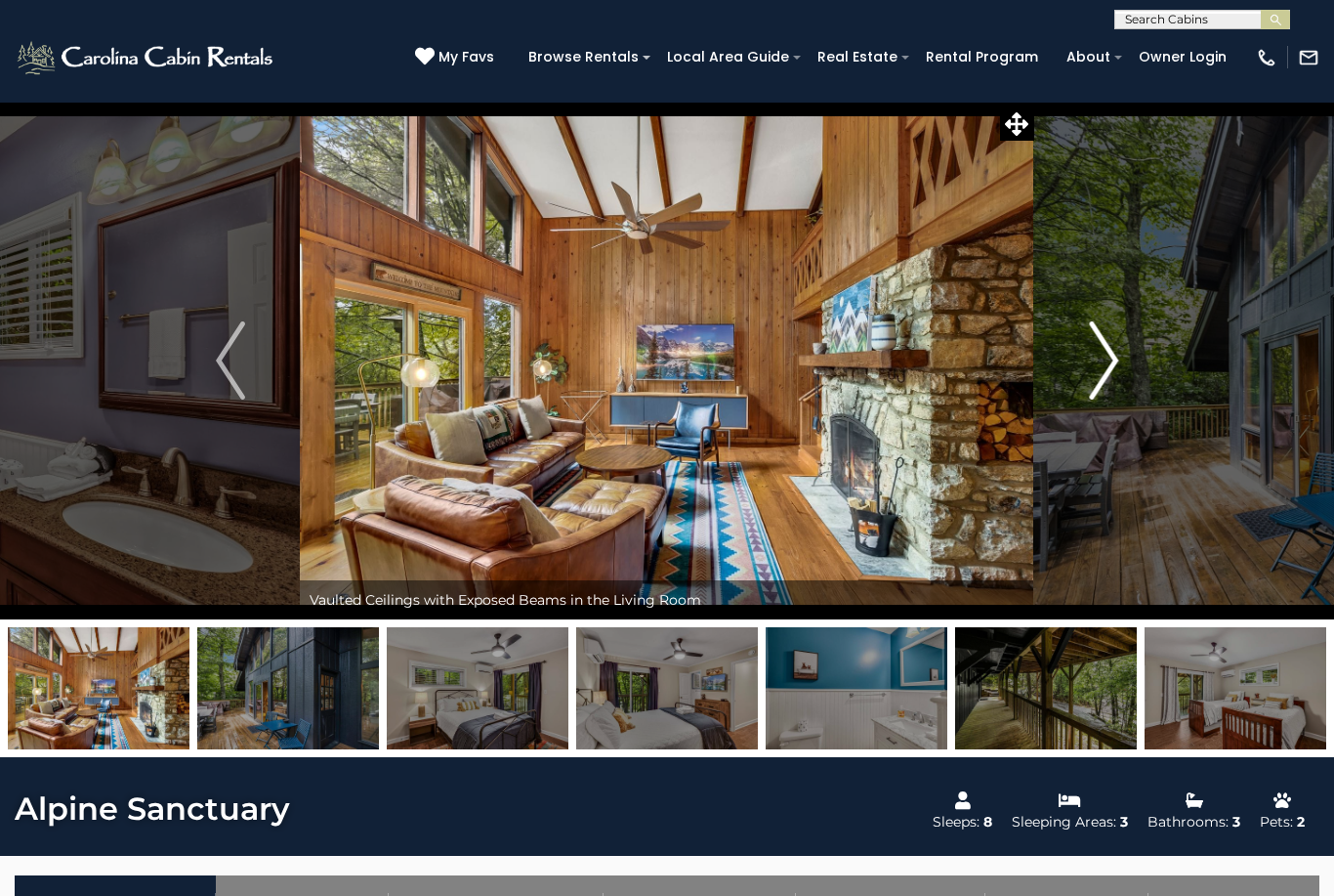
click at [1085, 353] on button "Next" at bounding box center [1104, 360] width 139 height 517
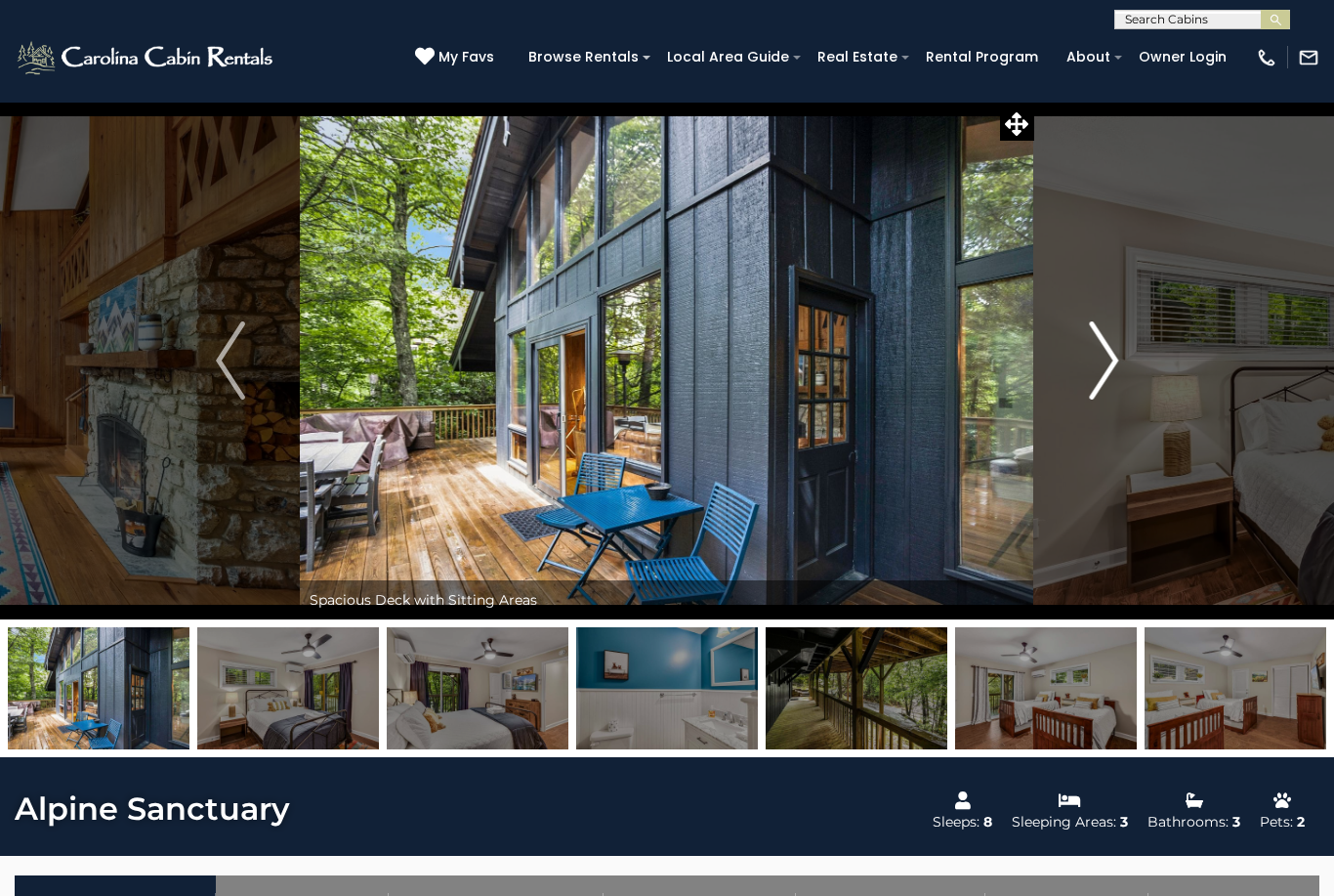
click at [1087, 355] on button "Next" at bounding box center [1104, 360] width 139 height 517
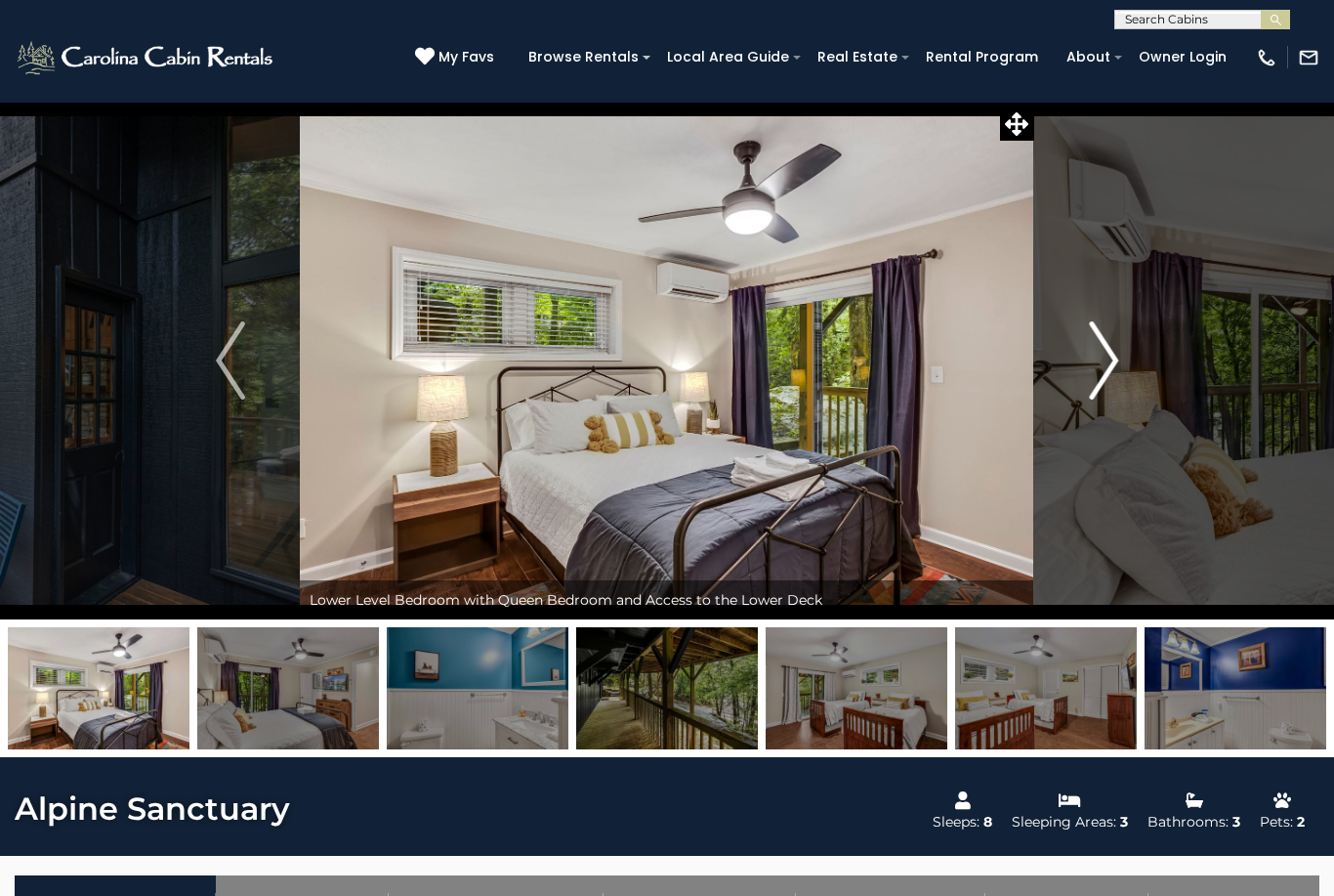
click at [1091, 356] on img "Next" at bounding box center [1103, 361] width 29 height 78
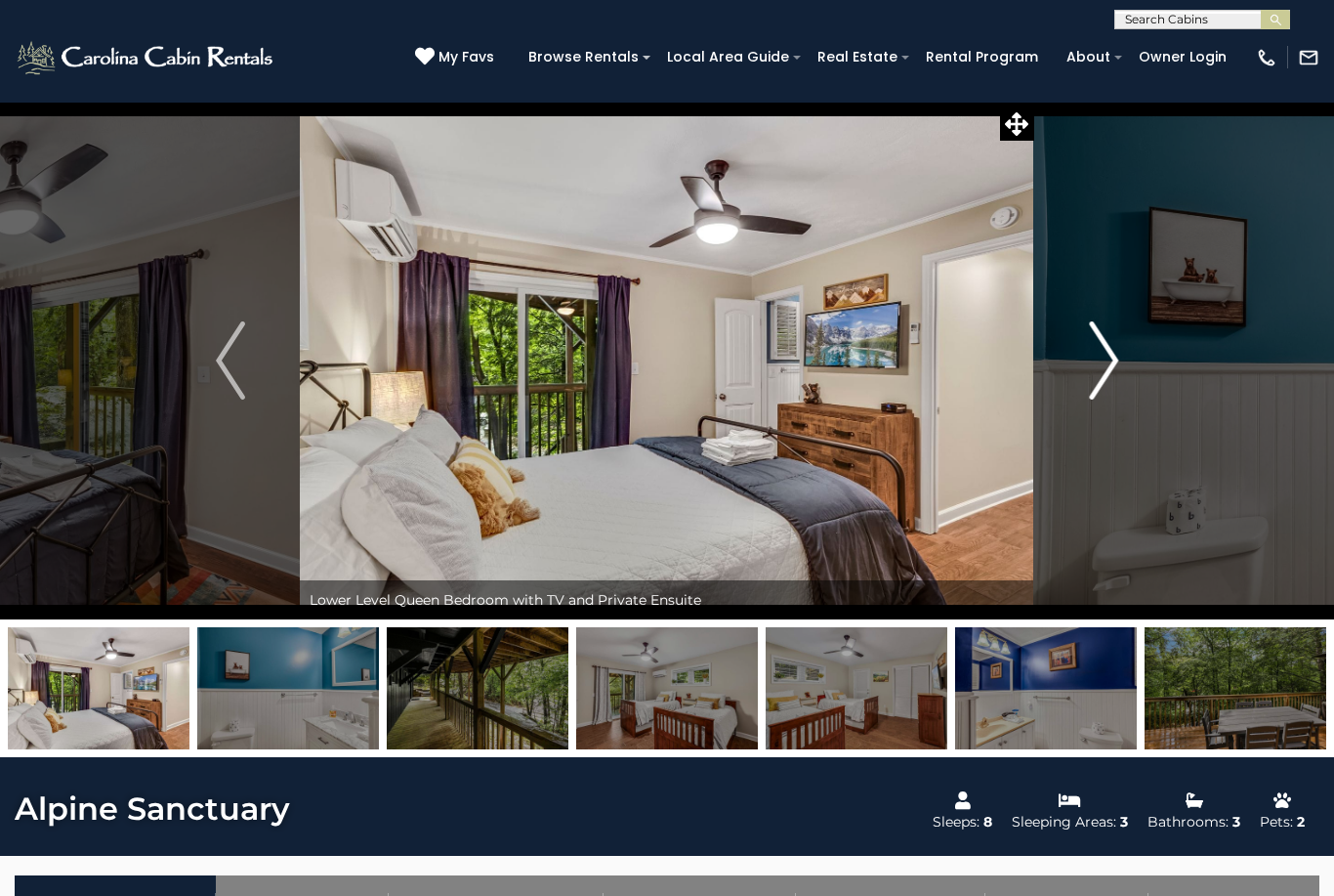
click at [1097, 358] on img "Next" at bounding box center [1103, 361] width 29 height 78
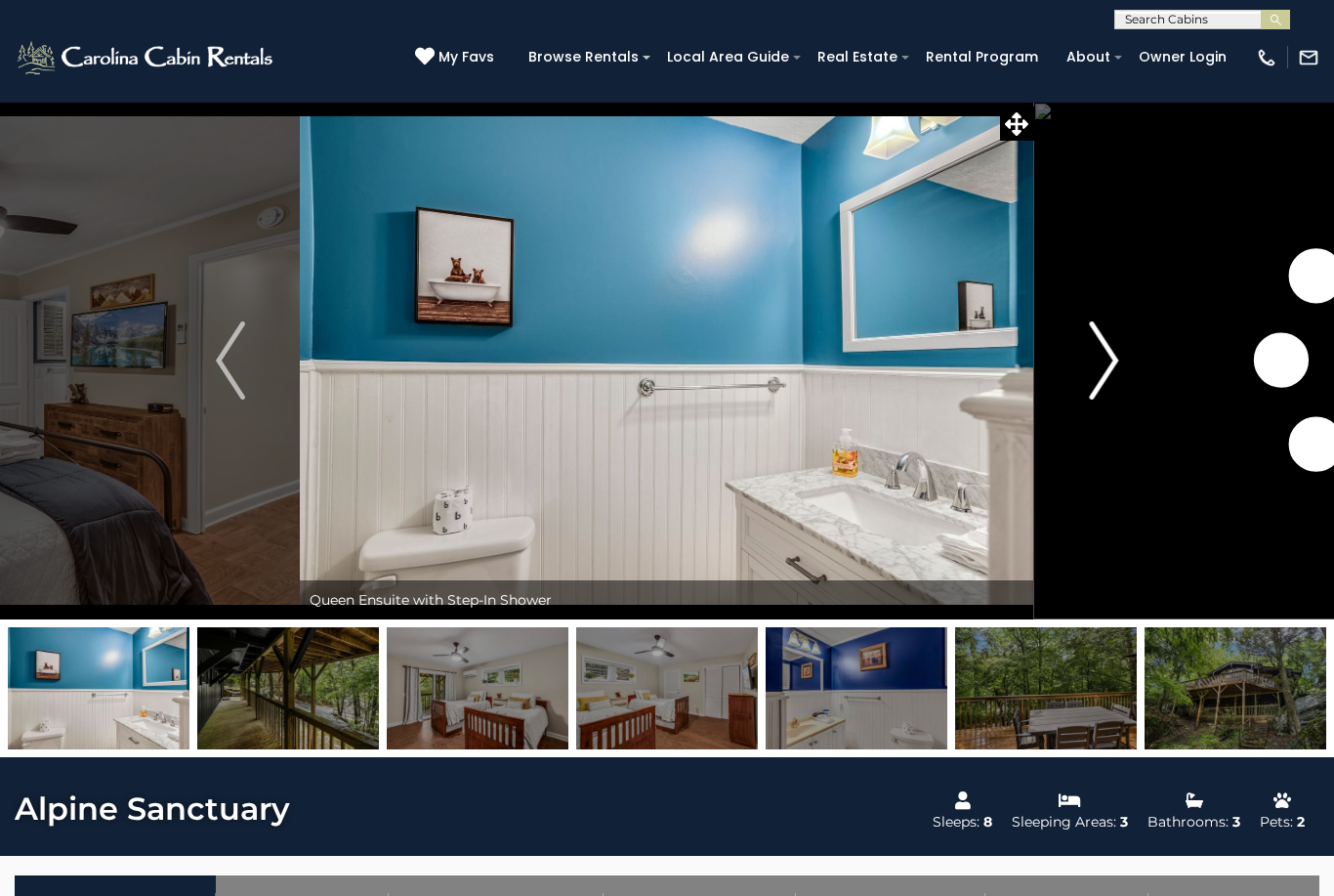
click at [1084, 366] on button "Next" at bounding box center [1104, 360] width 139 height 517
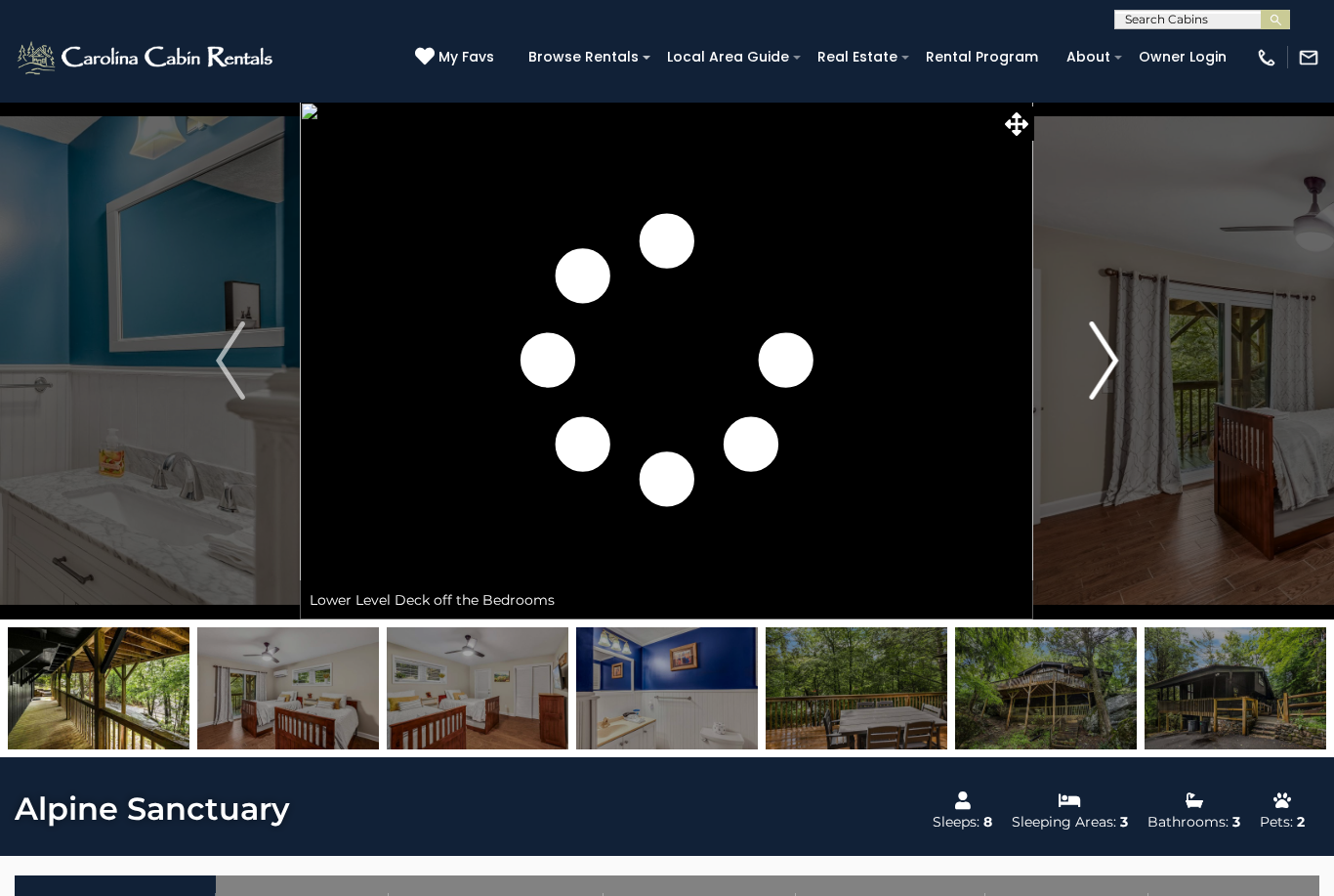
click at [1103, 369] on img "Next" at bounding box center [1103, 361] width 29 height 78
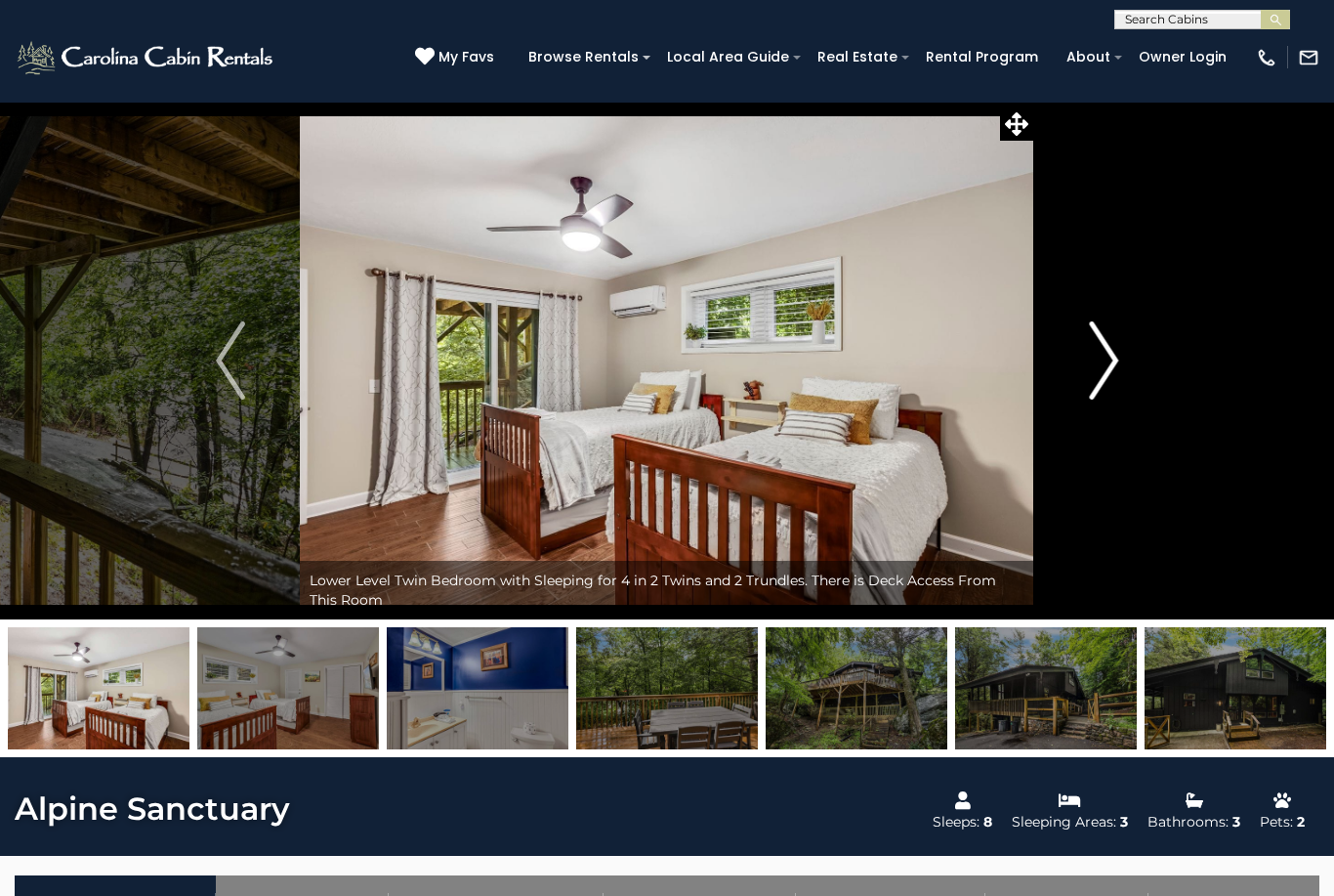
click at [1113, 360] on img "Next" at bounding box center [1103, 361] width 29 height 78
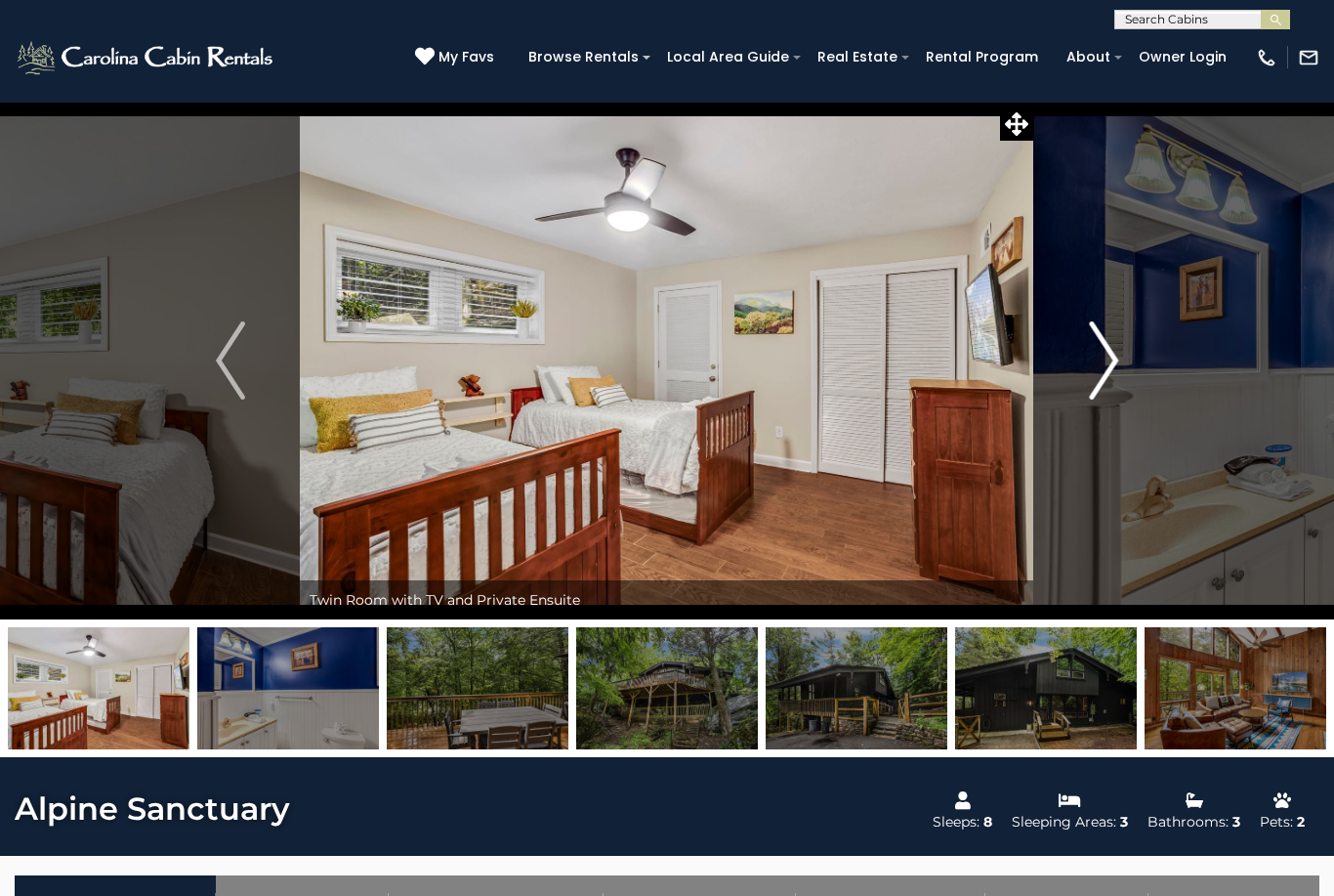
click at [1119, 350] on button "Next" at bounding box center [1104, 360] width 139 height 517
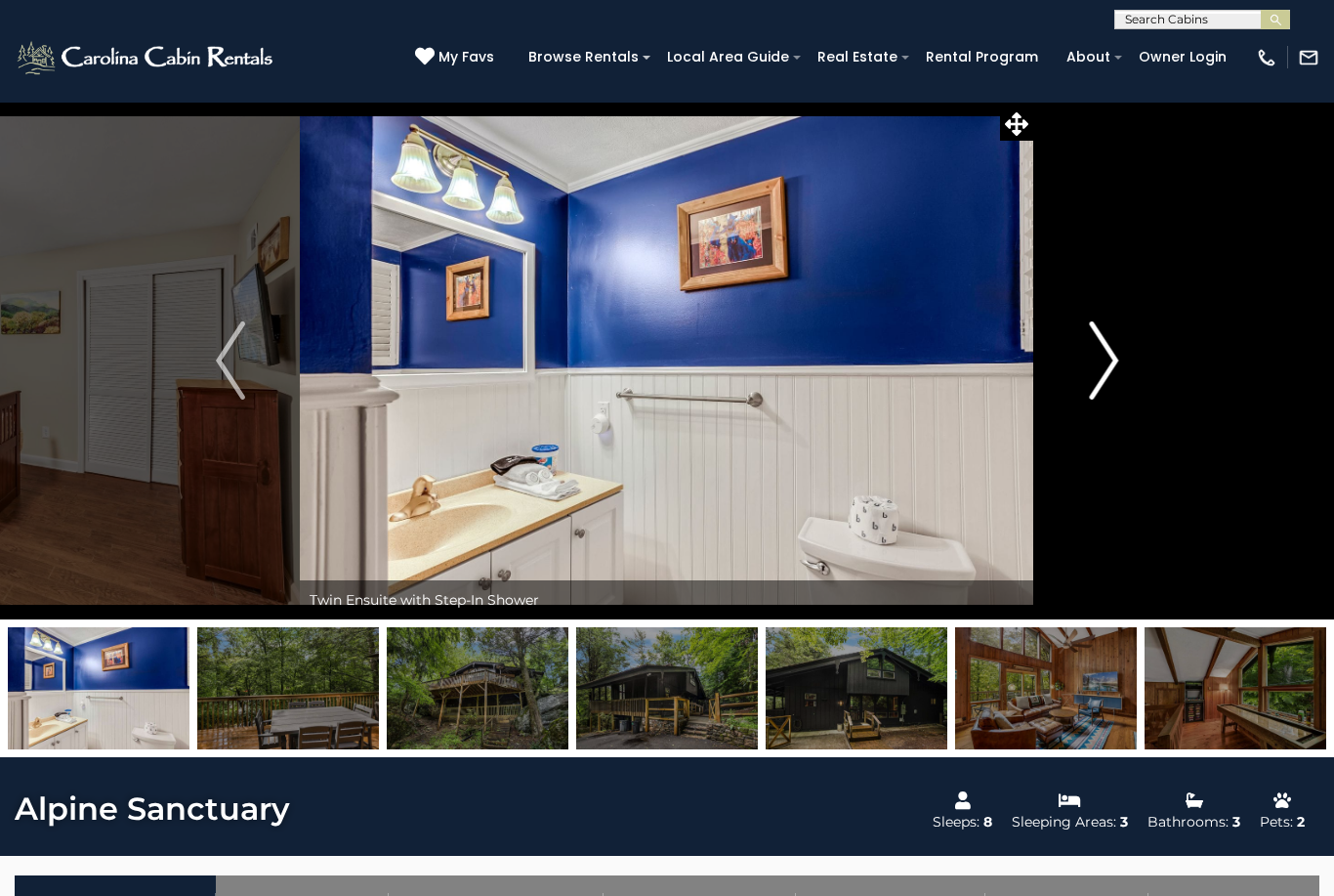
click at [1127, 355] on button "Next" at bounding box center [1104, 360] width 139 height 517
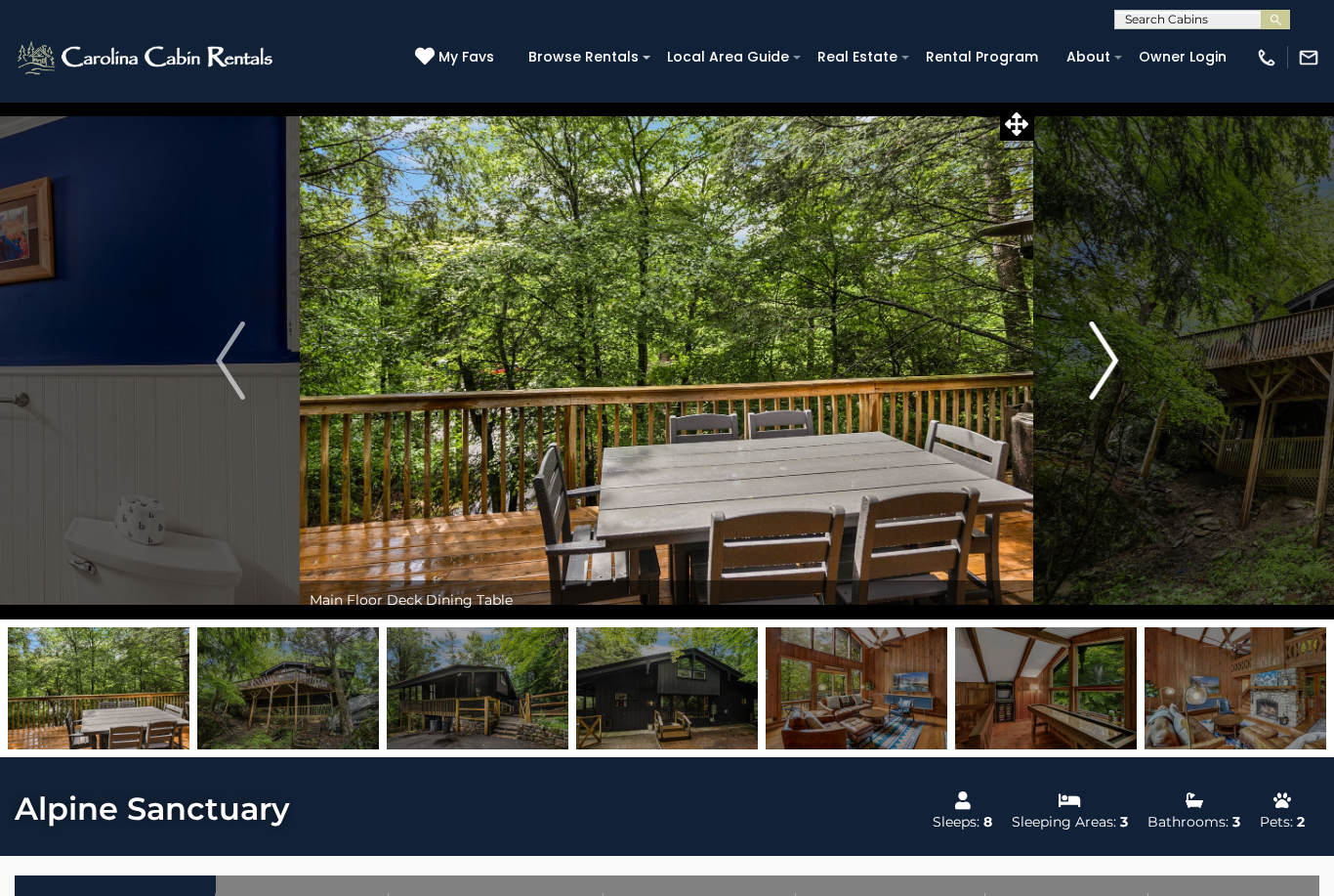
click at [1096, 353] on img "Next" at bounding box center [1103, 361] width 29 height 78
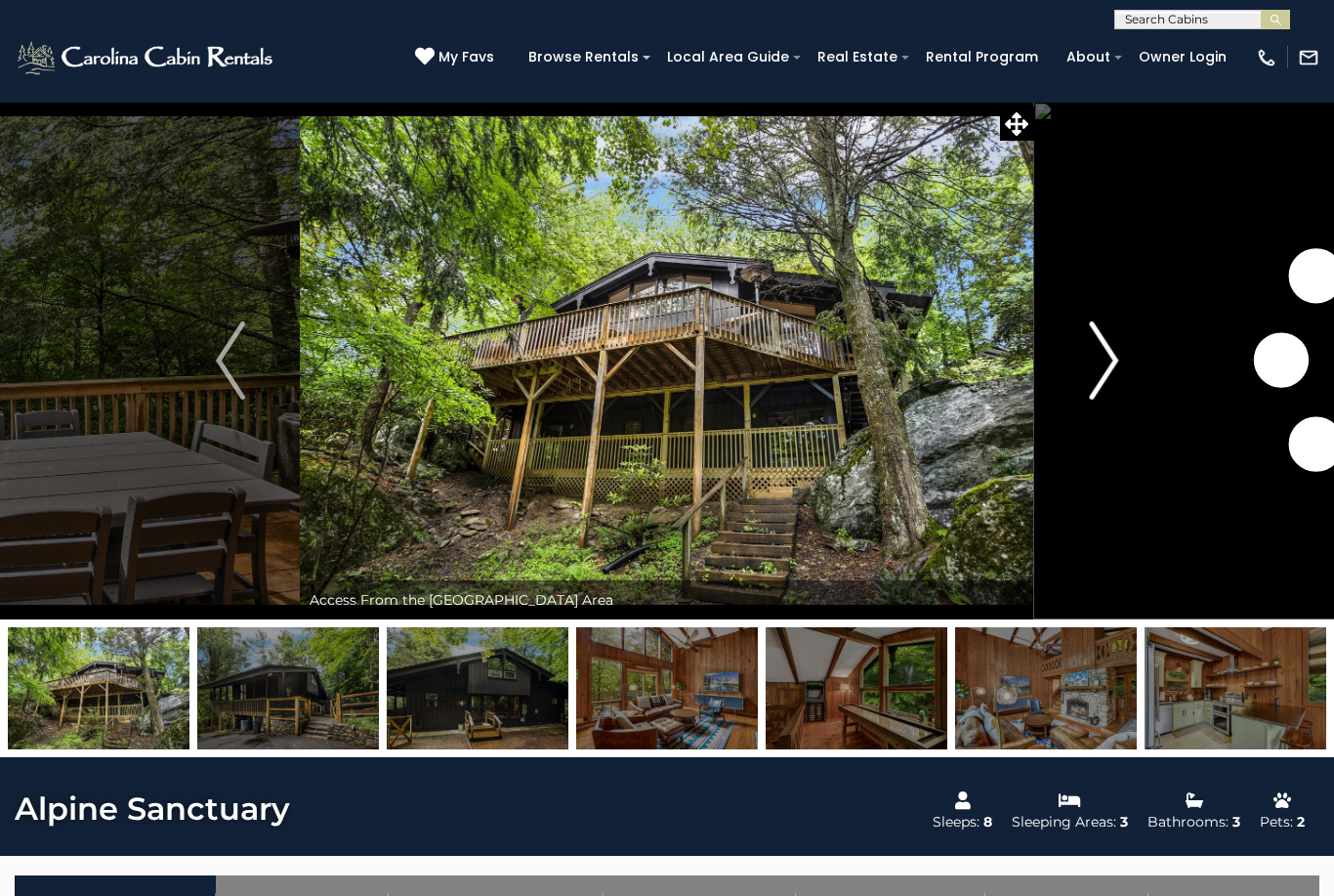
click at [1087, 370] on button "Next" at bounding box center [1104, 360] width 139 height 517
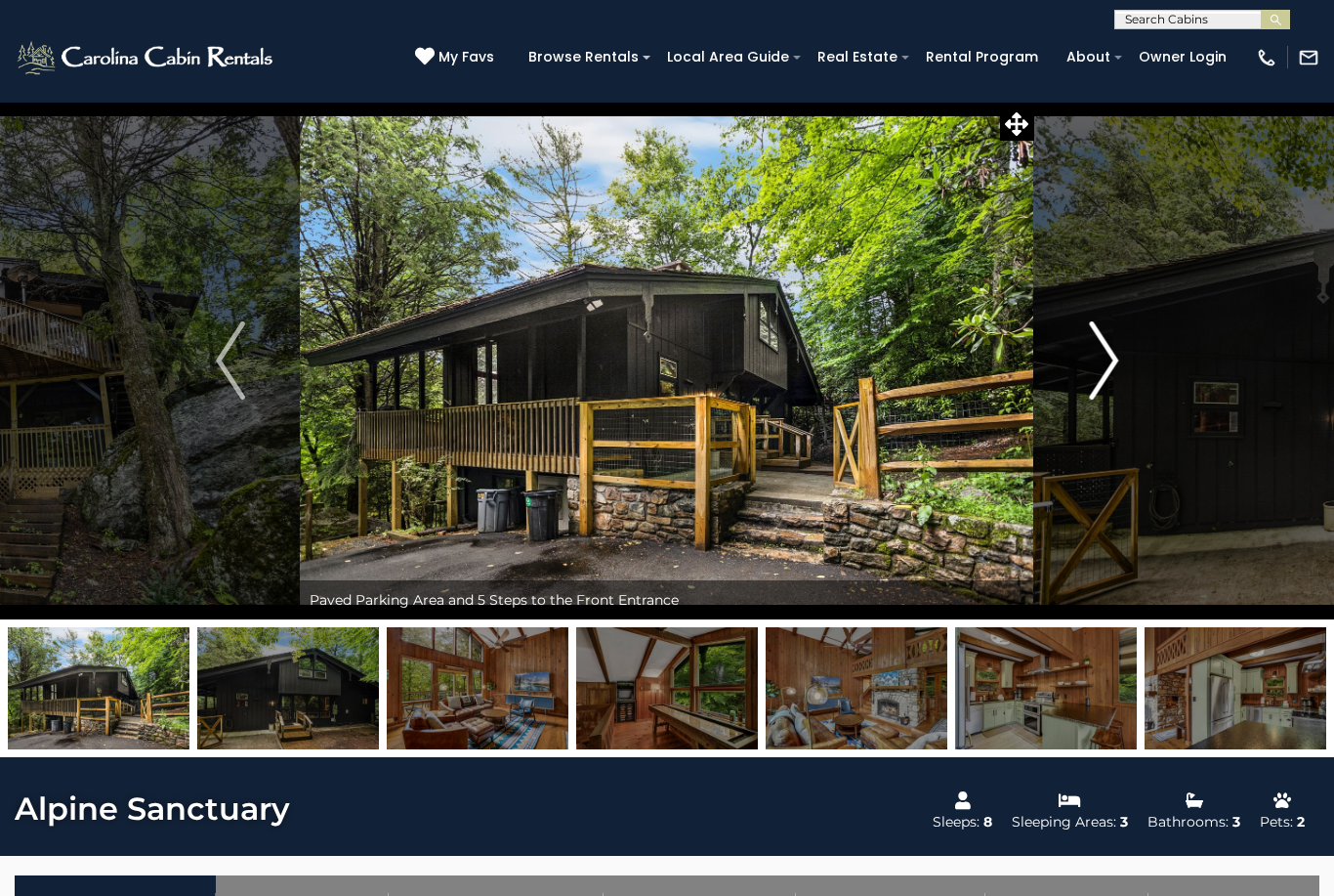
click at [1109, 372] on img "Next" at bounding box center [1103, 361] width 29 height 78
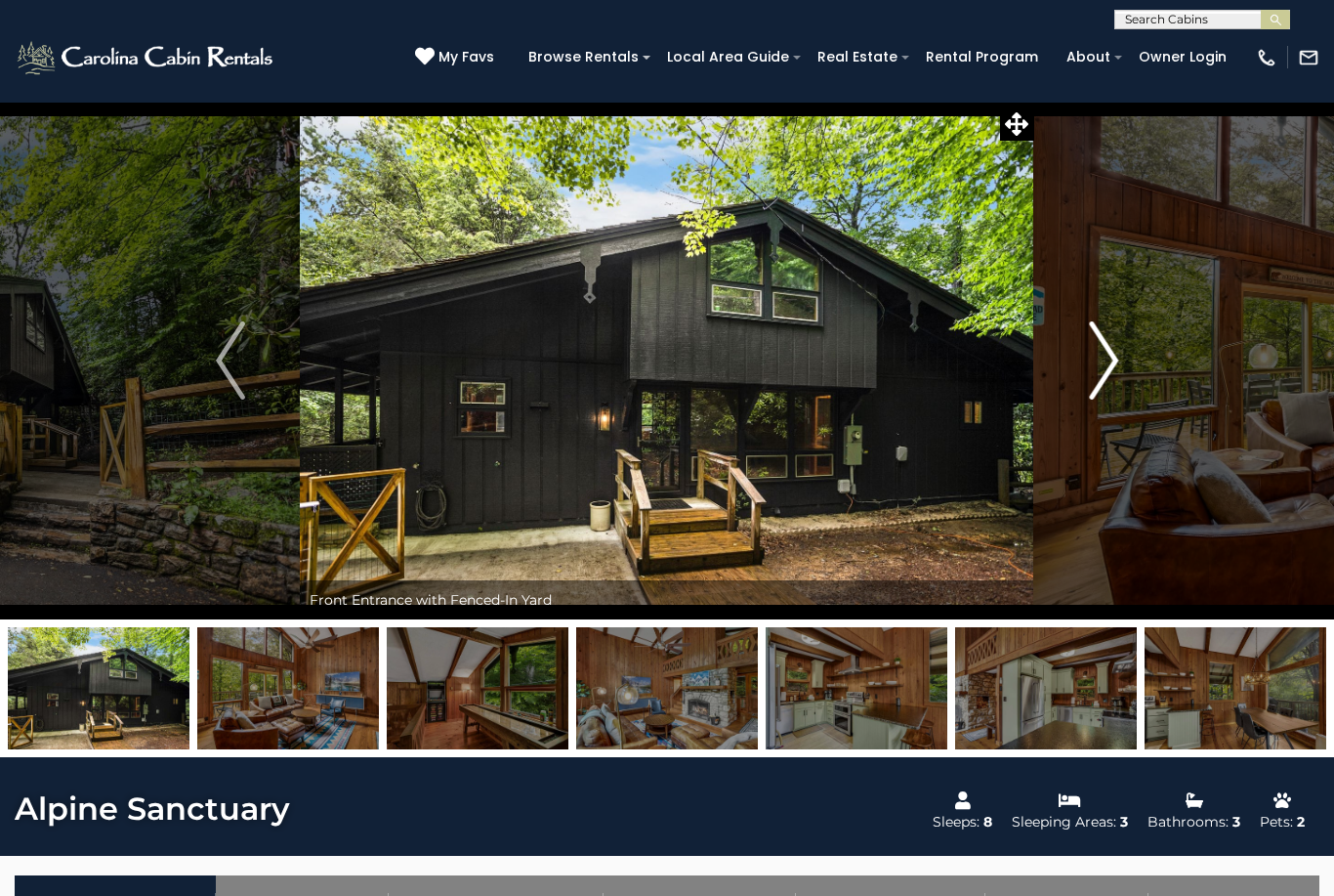
click at [1111, 360] on img "Next" at bounding box center [1103, 361] width 29 height 78
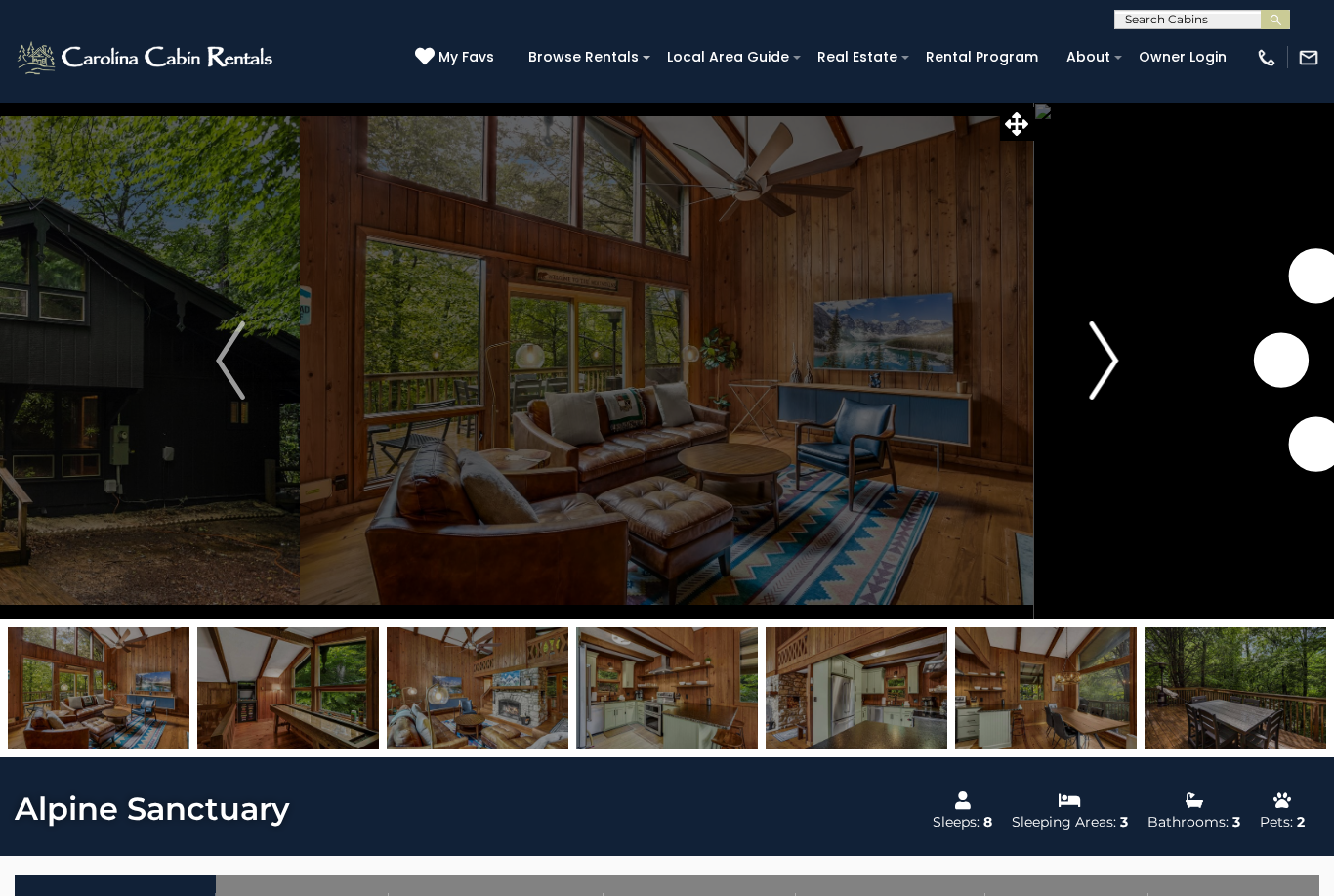
click at [1100, 350] on img "Next" at bounding box center [1103, 361] width 29 height 78
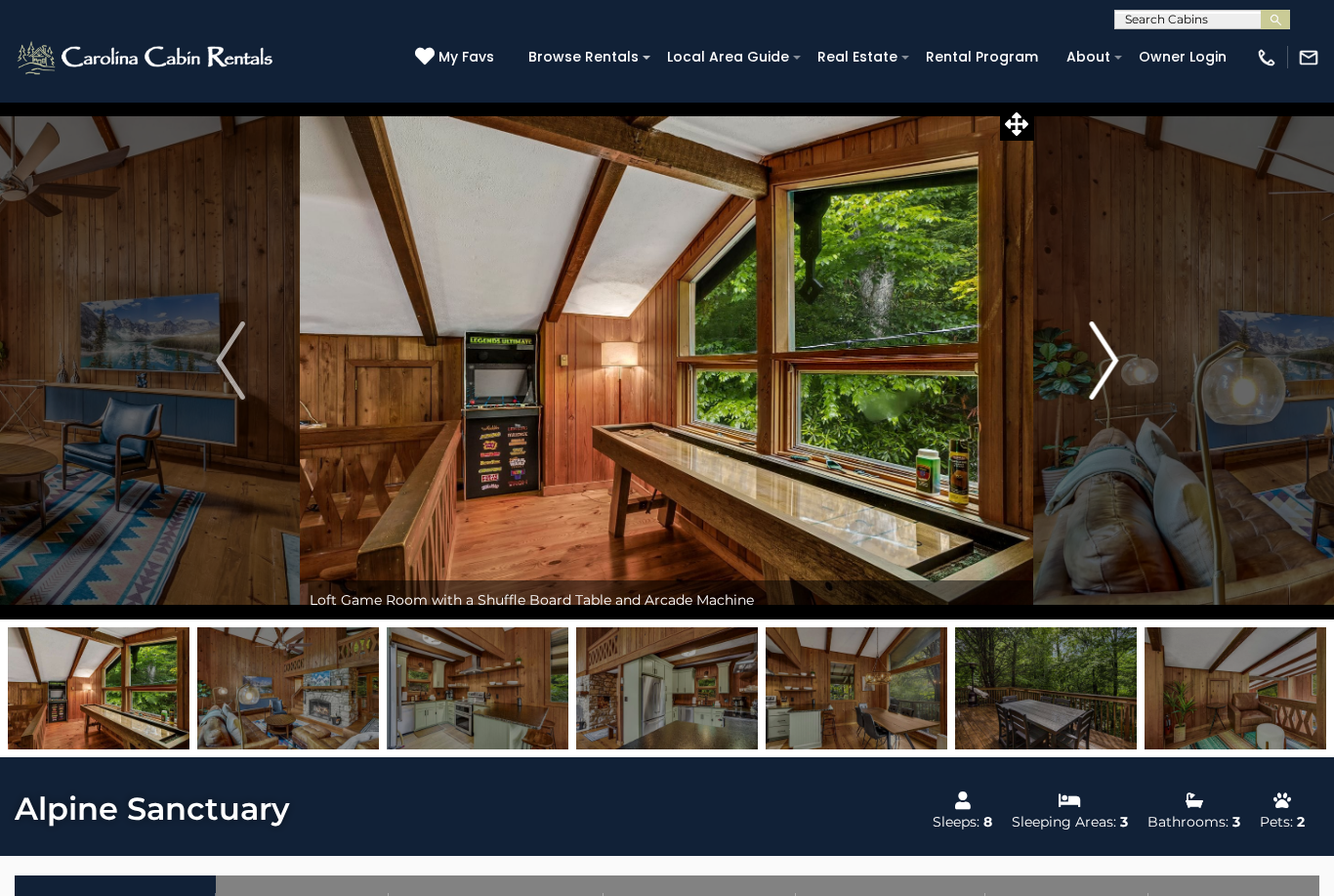
click at [1085, 377] on button "Next" at bounding box center [1104, 360] width 139 height 517
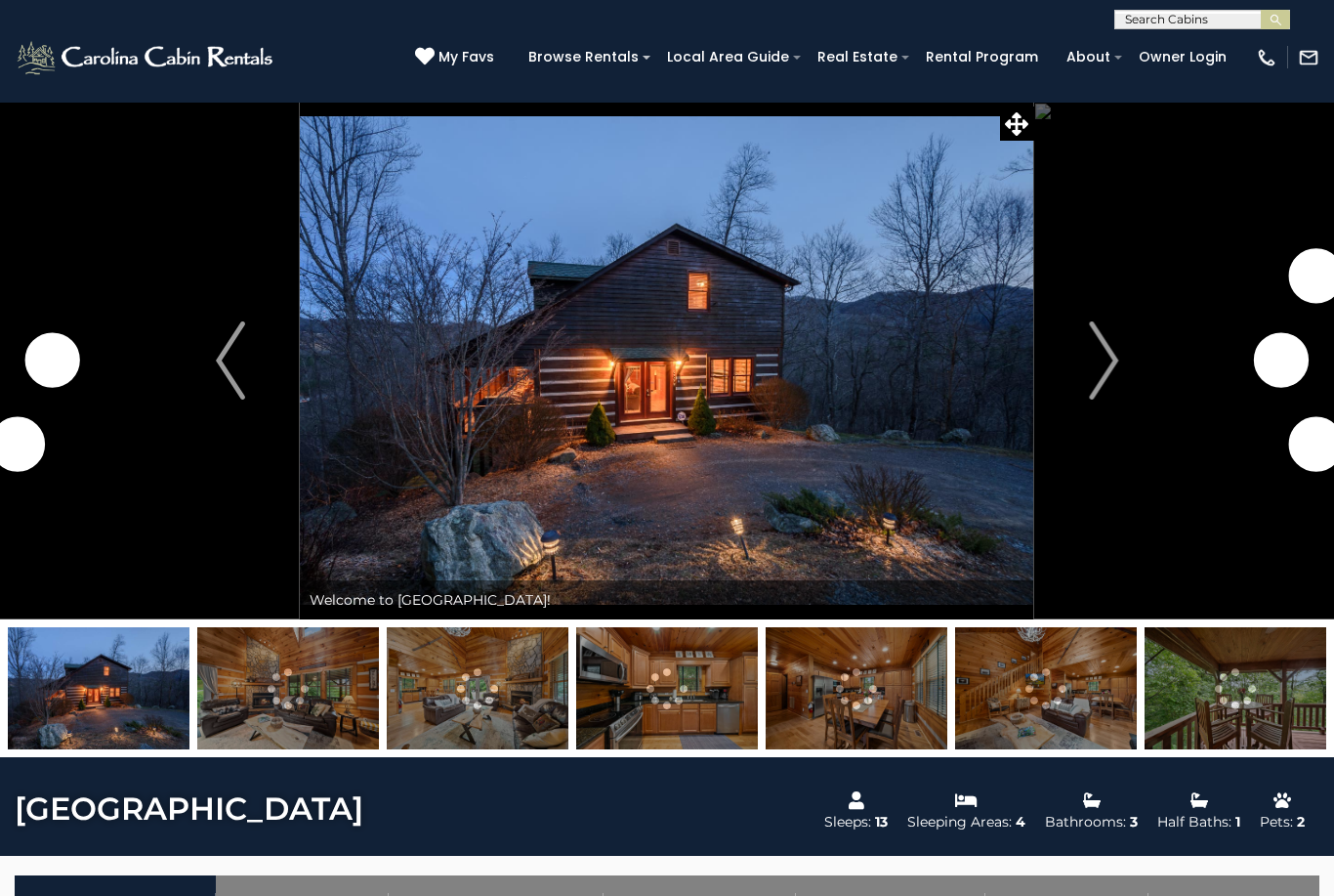
click at [274, 707] on img at bounding box center [289, 688] width 182 height 122
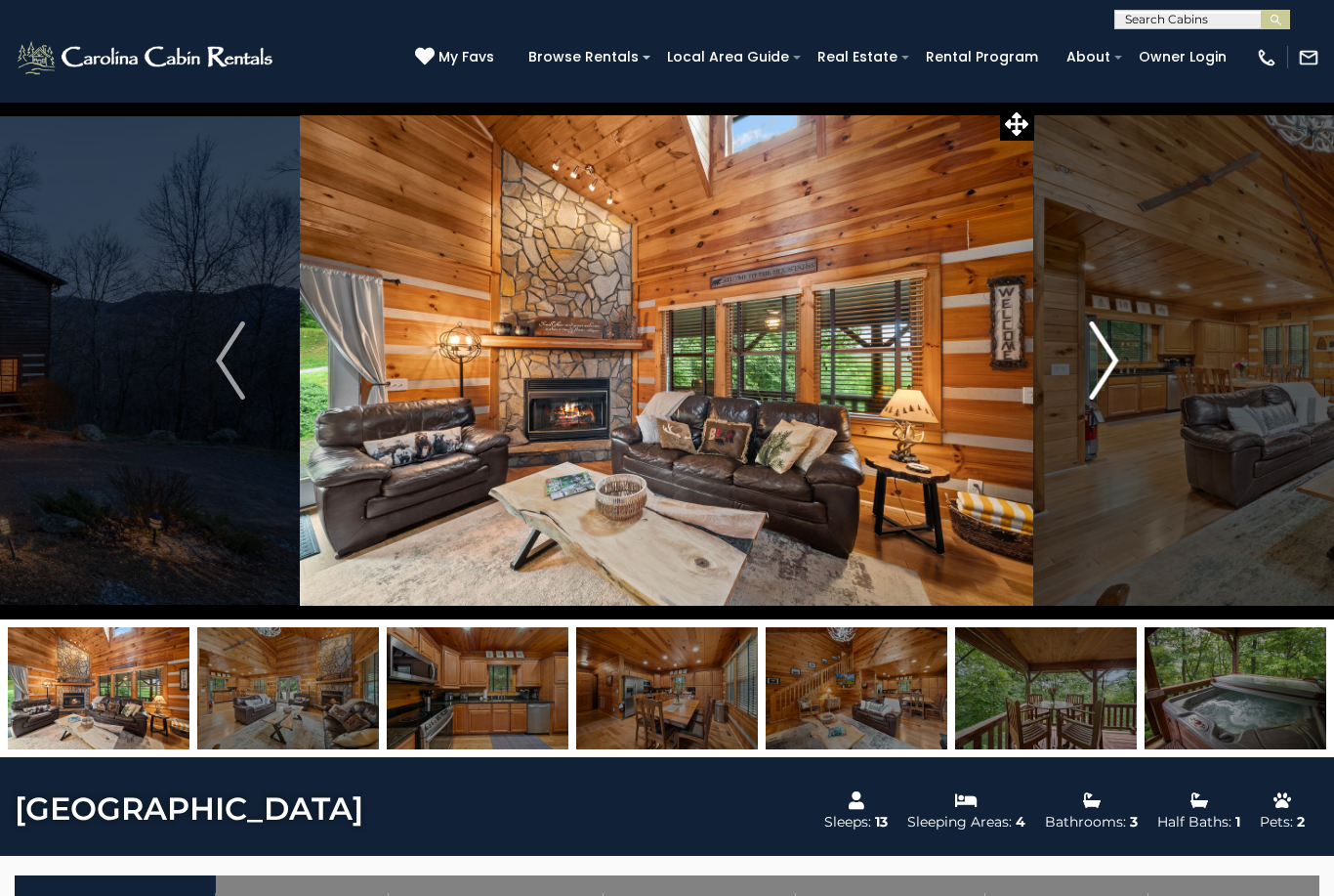
click at [1105, 367] on img "Next" at bounding box center [1103, 361] width 29 height 78
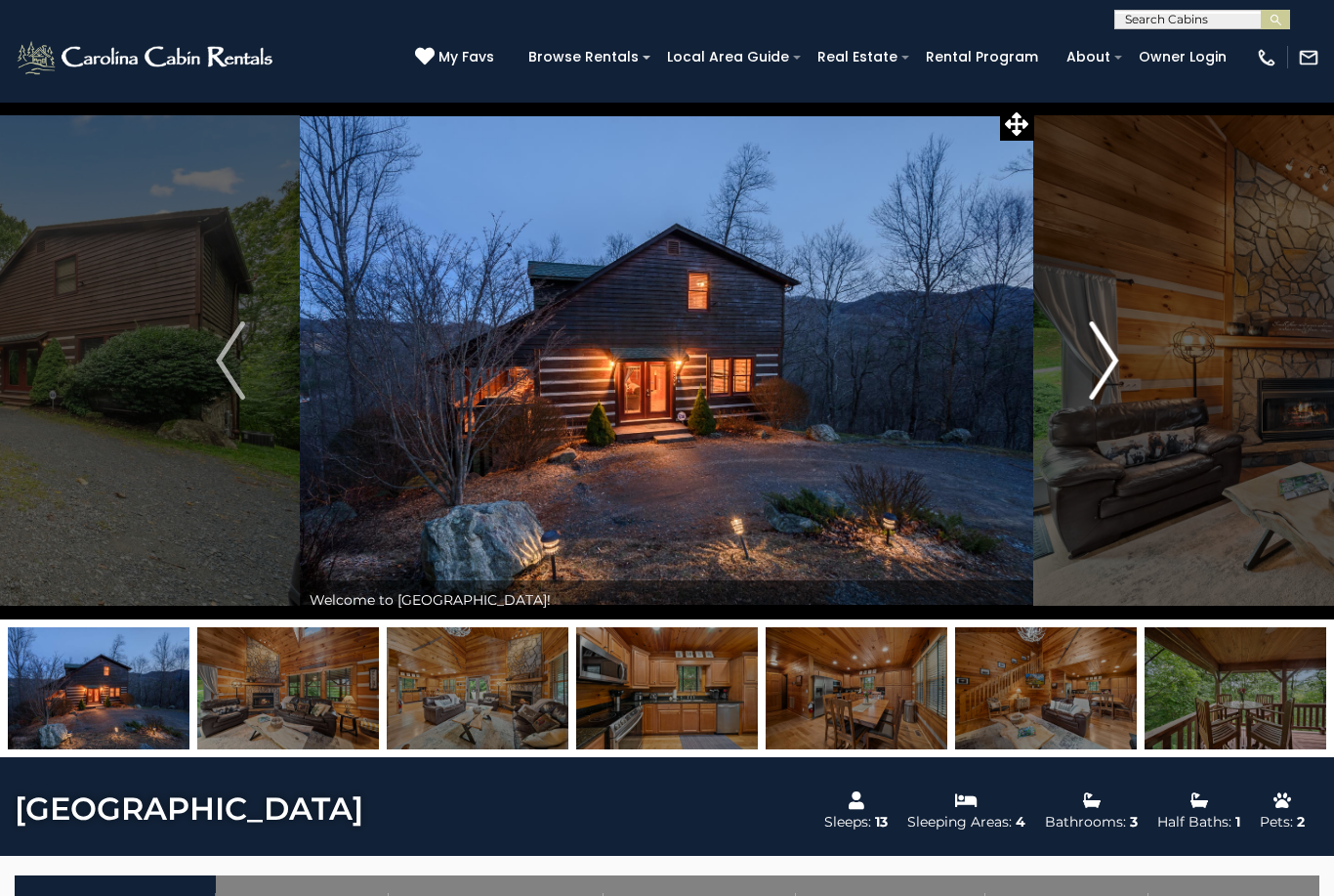
click at [1115, 345] on img "Next" at bounding box center [1103, 361] width 29 height 78
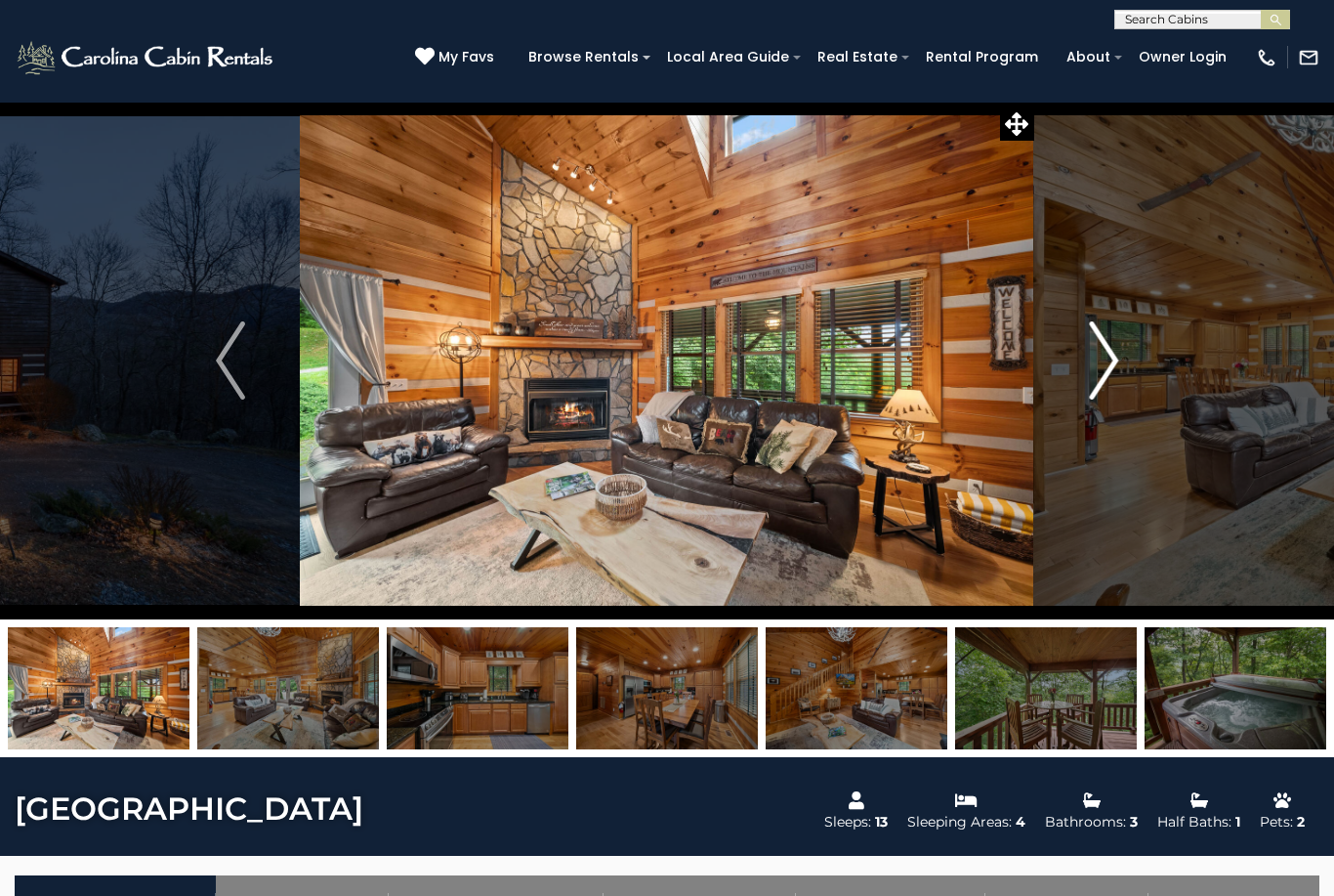
click at [1098, 364] on img "Next" at bounding box center [1103, 361] width 29 height 78
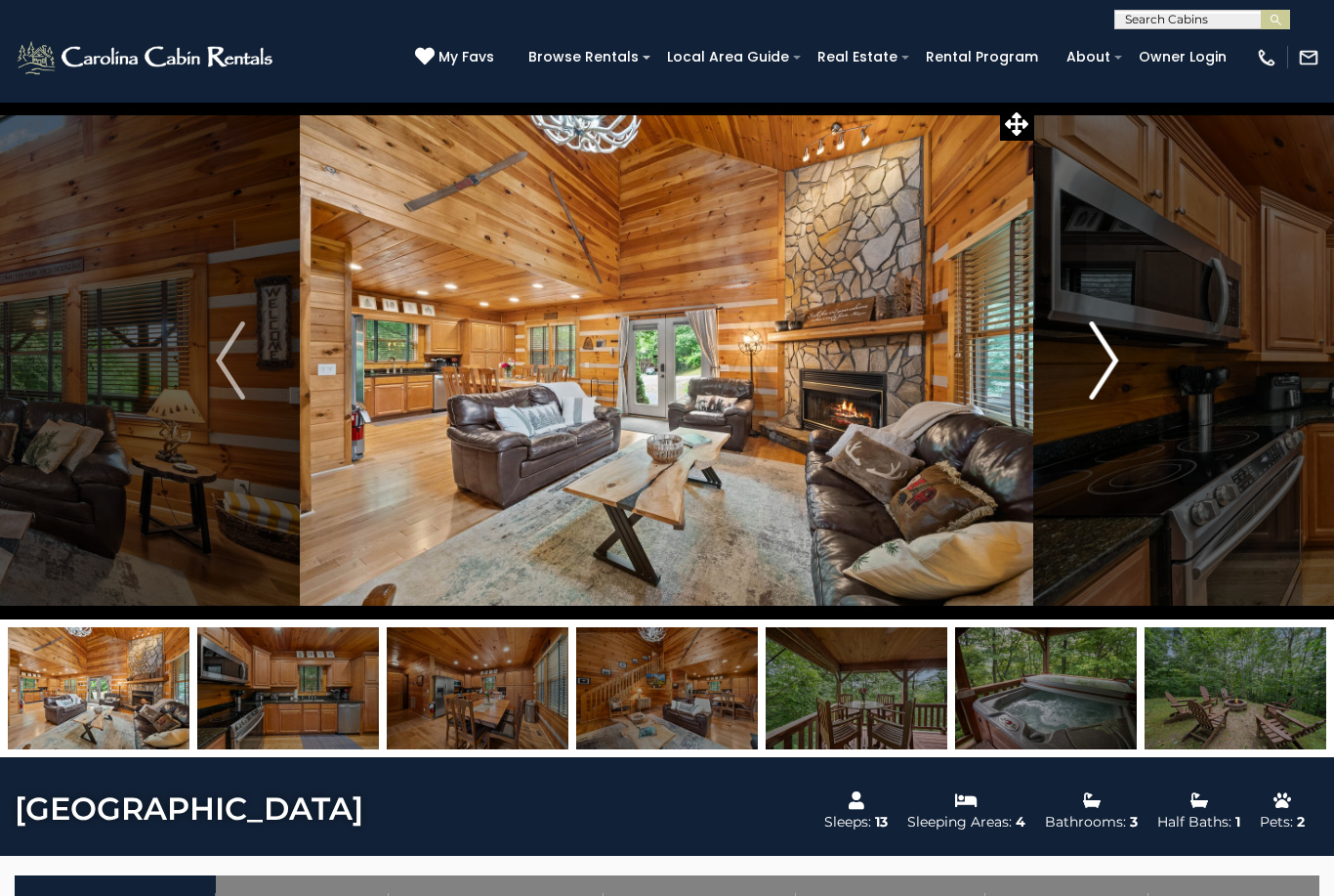
click at [1109, 353] on img "Next" at bounding box center [1103, 361] width 29 height 78
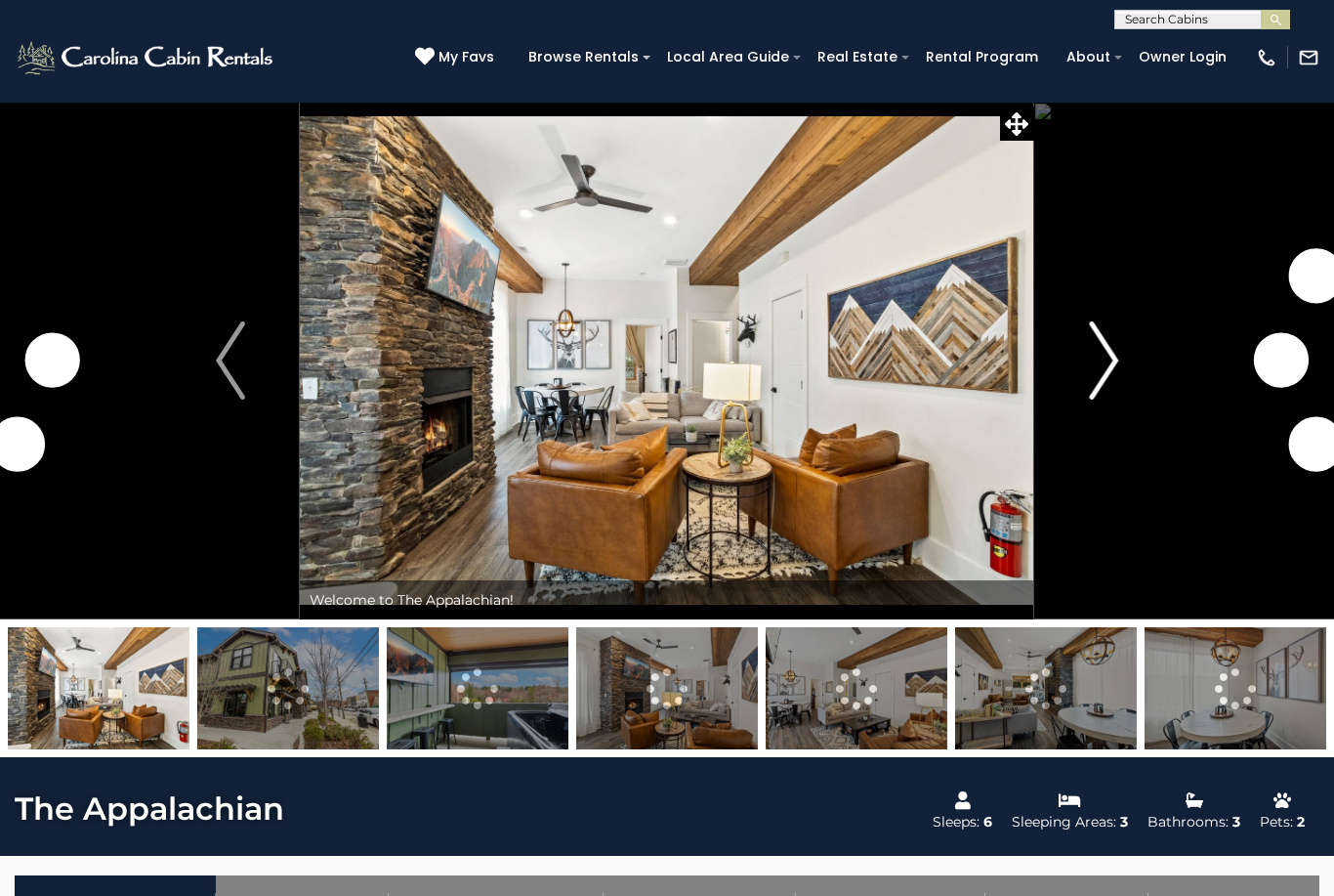
click at [1097, 374] on img "Next" at bounding box center [1103, 361] width 29 height 78
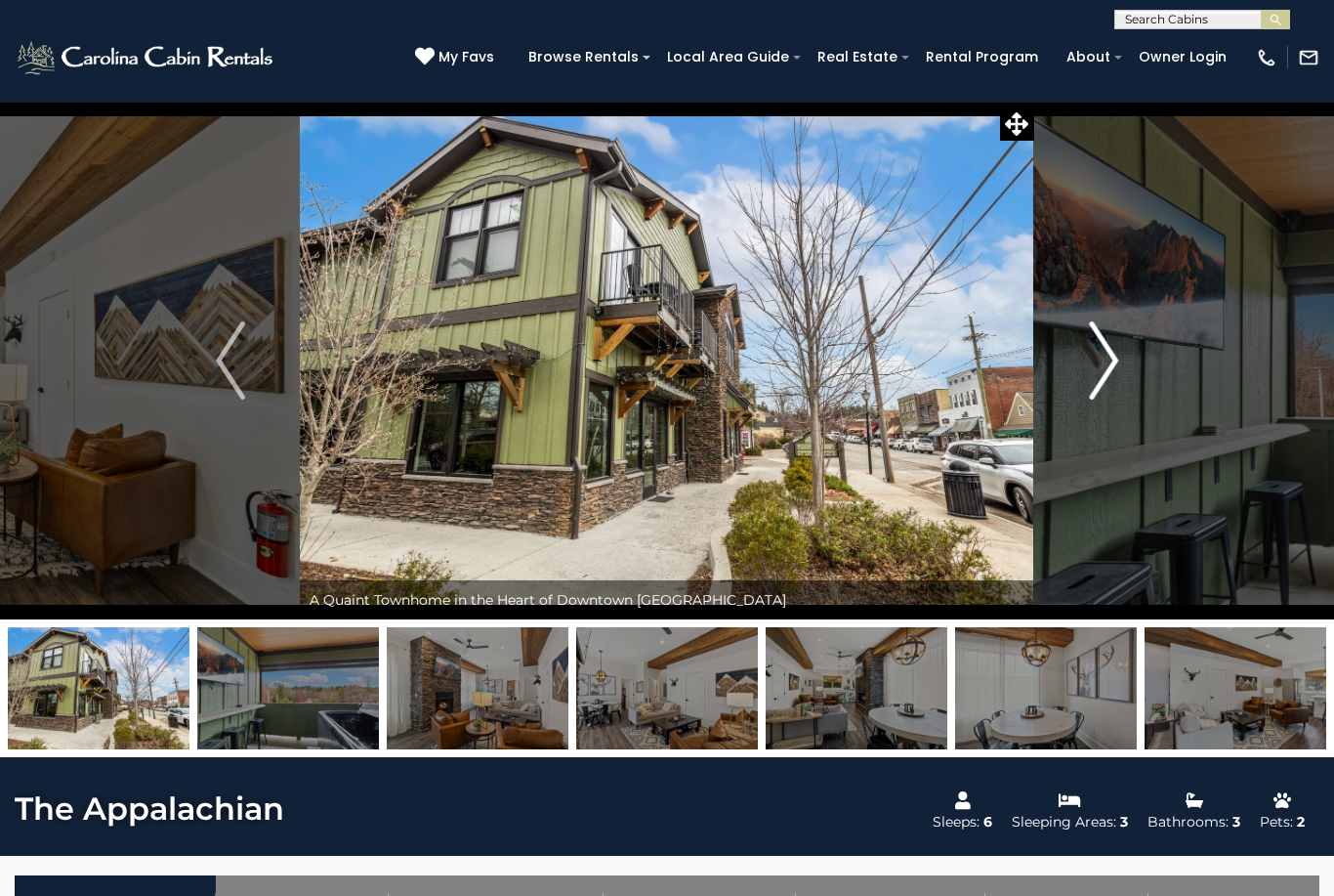
click at [1098, 375] on img "Next" at bounding box center [1103, 361] width 29 height 78
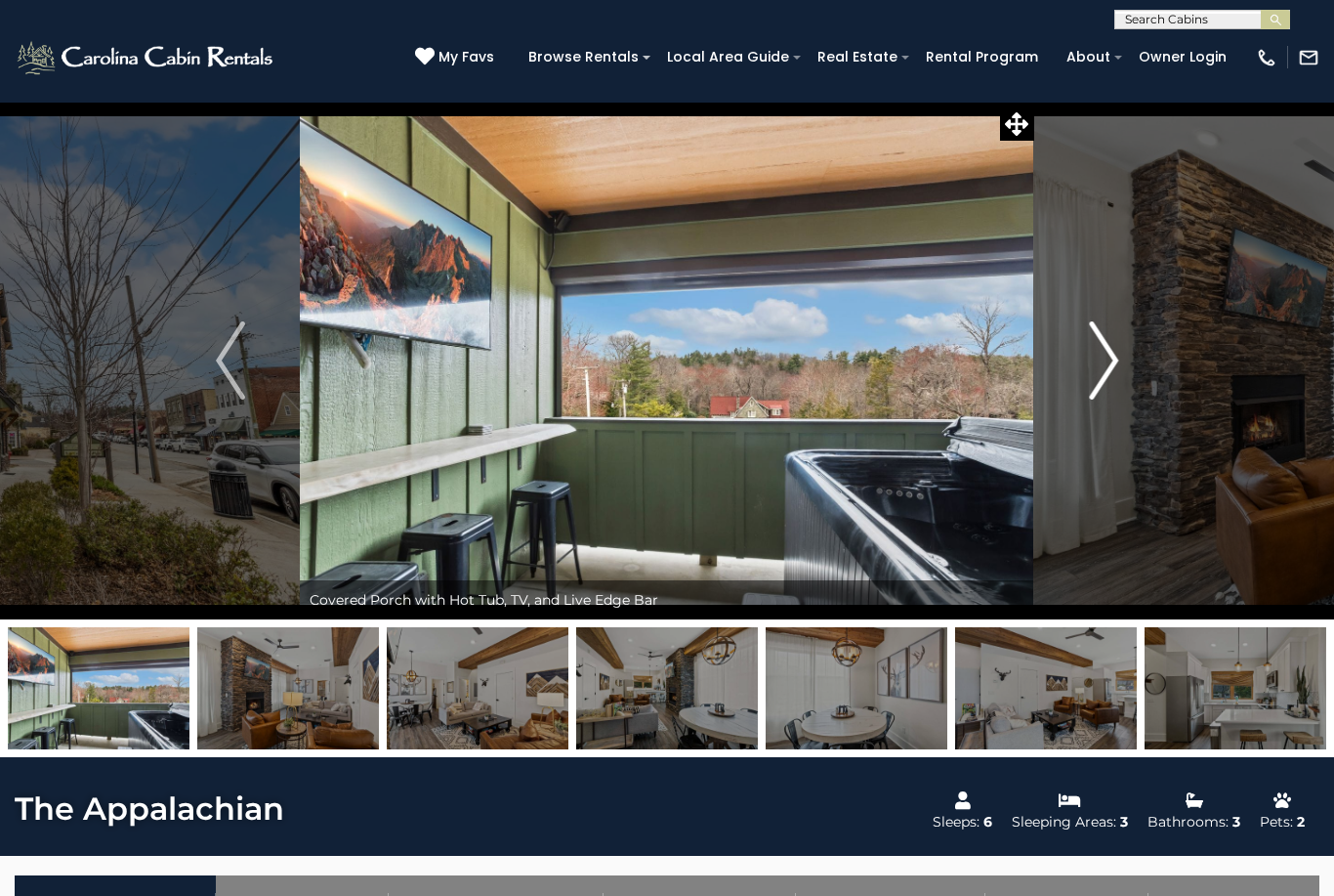
click at [1097, 374] on img "Next" at bounding box center [1103, 361] width 29 height 78
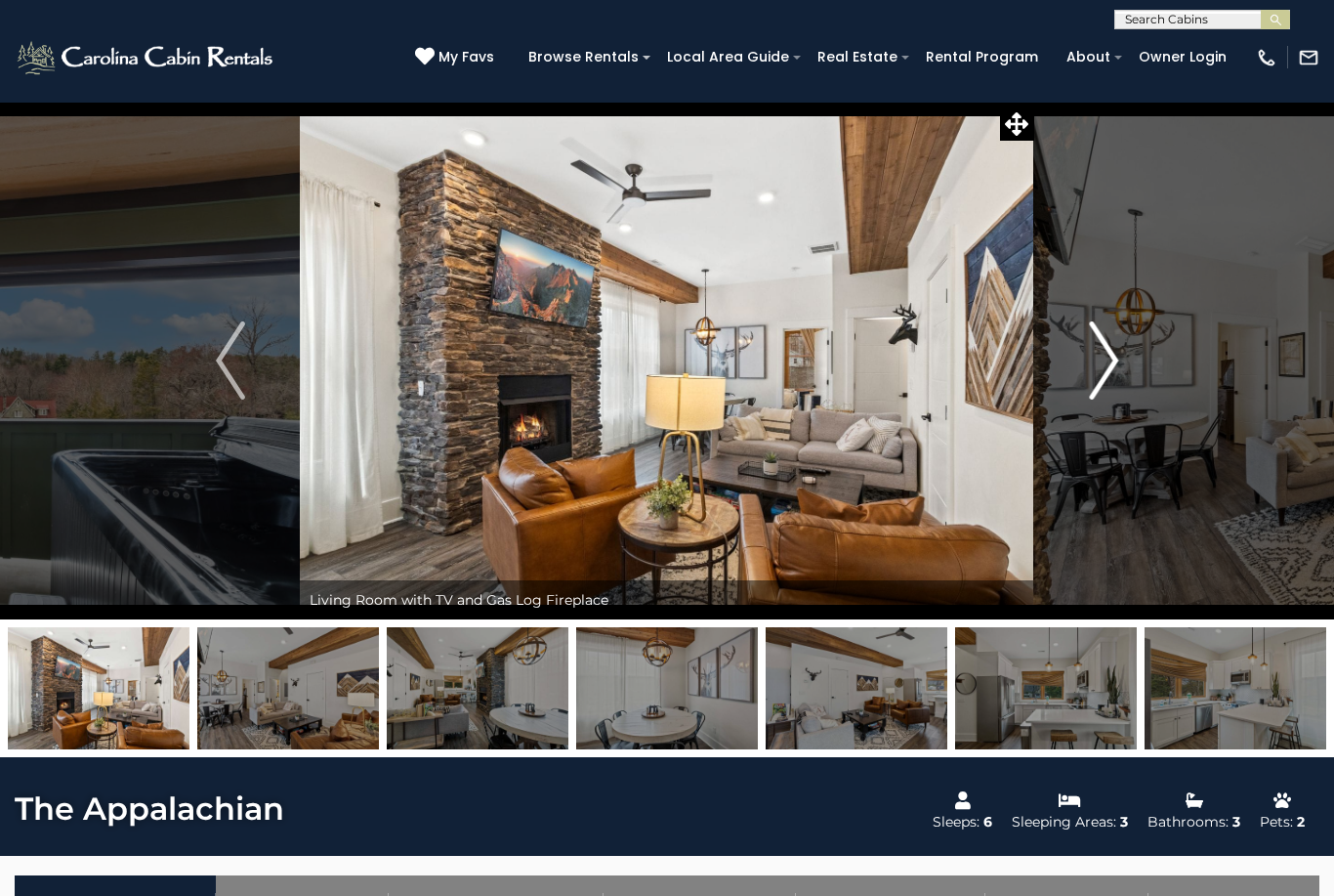
click at [1099, 375] on img "Next" at bounding box center [1103, 361] width 29 height 78
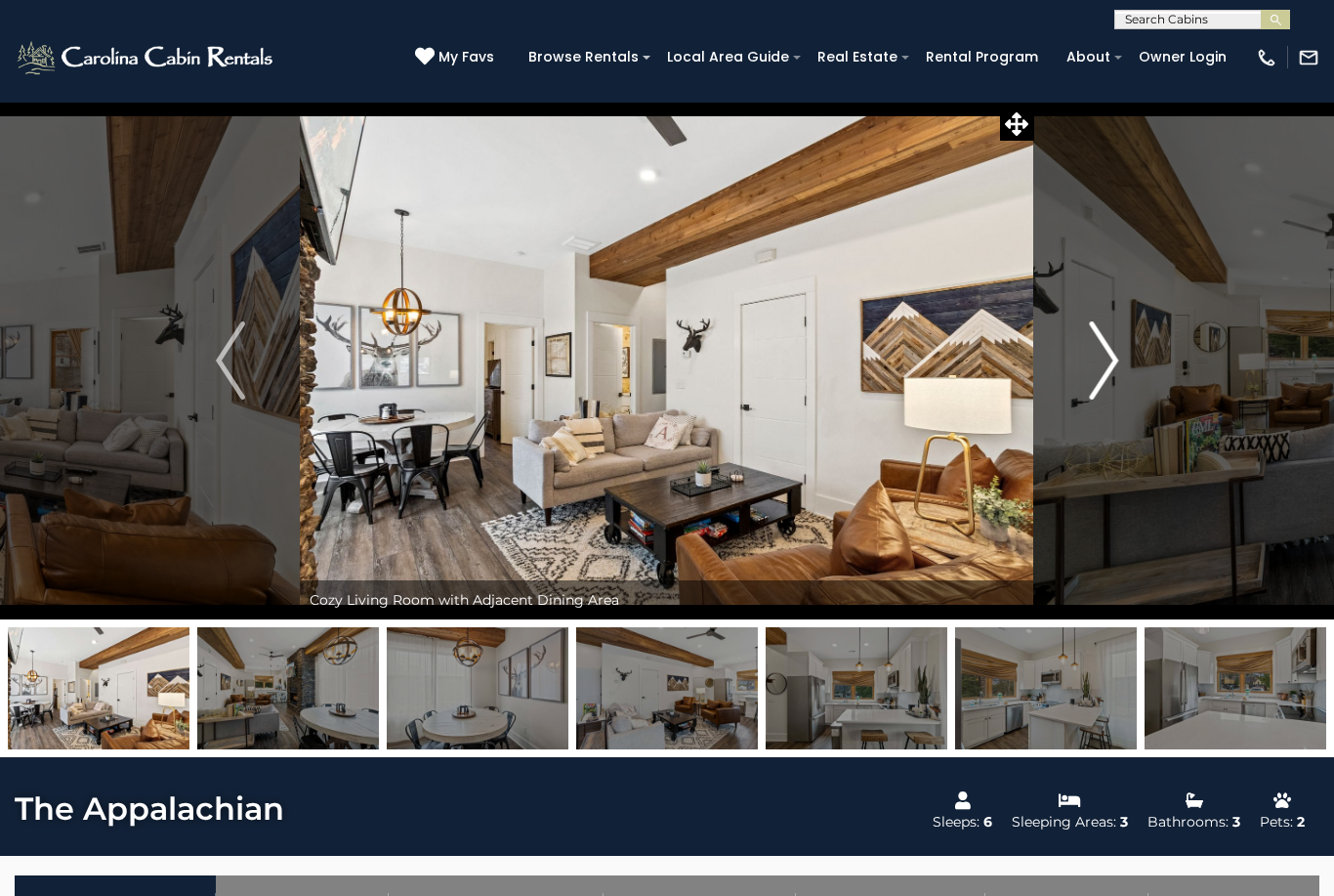
click at [1099, 375] on img "Next" at bounding box center [1103, 361] width 29 height 78
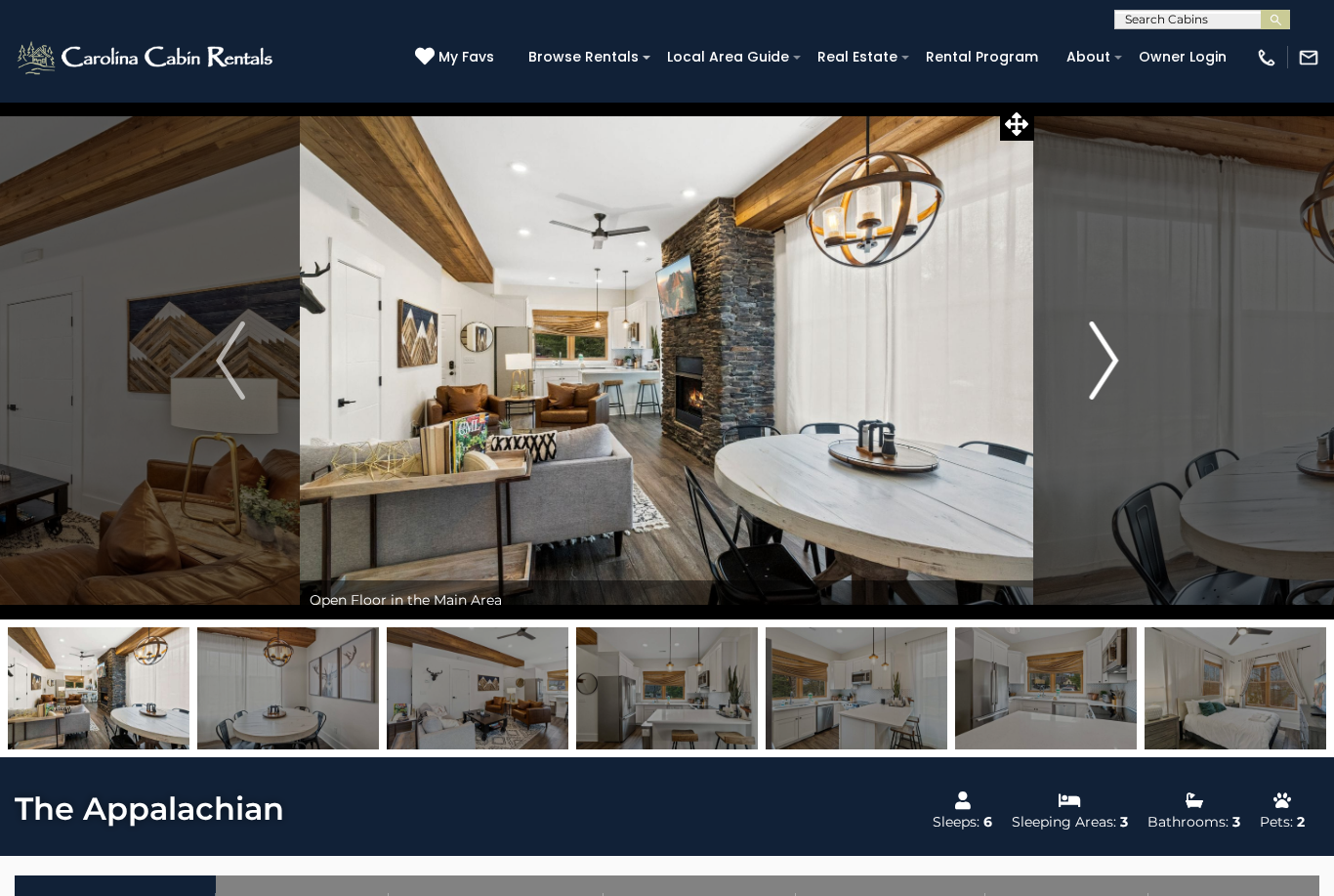
click at [1099, 375] on img "Next" at bounding box center [1103, 361] width 29 height 78
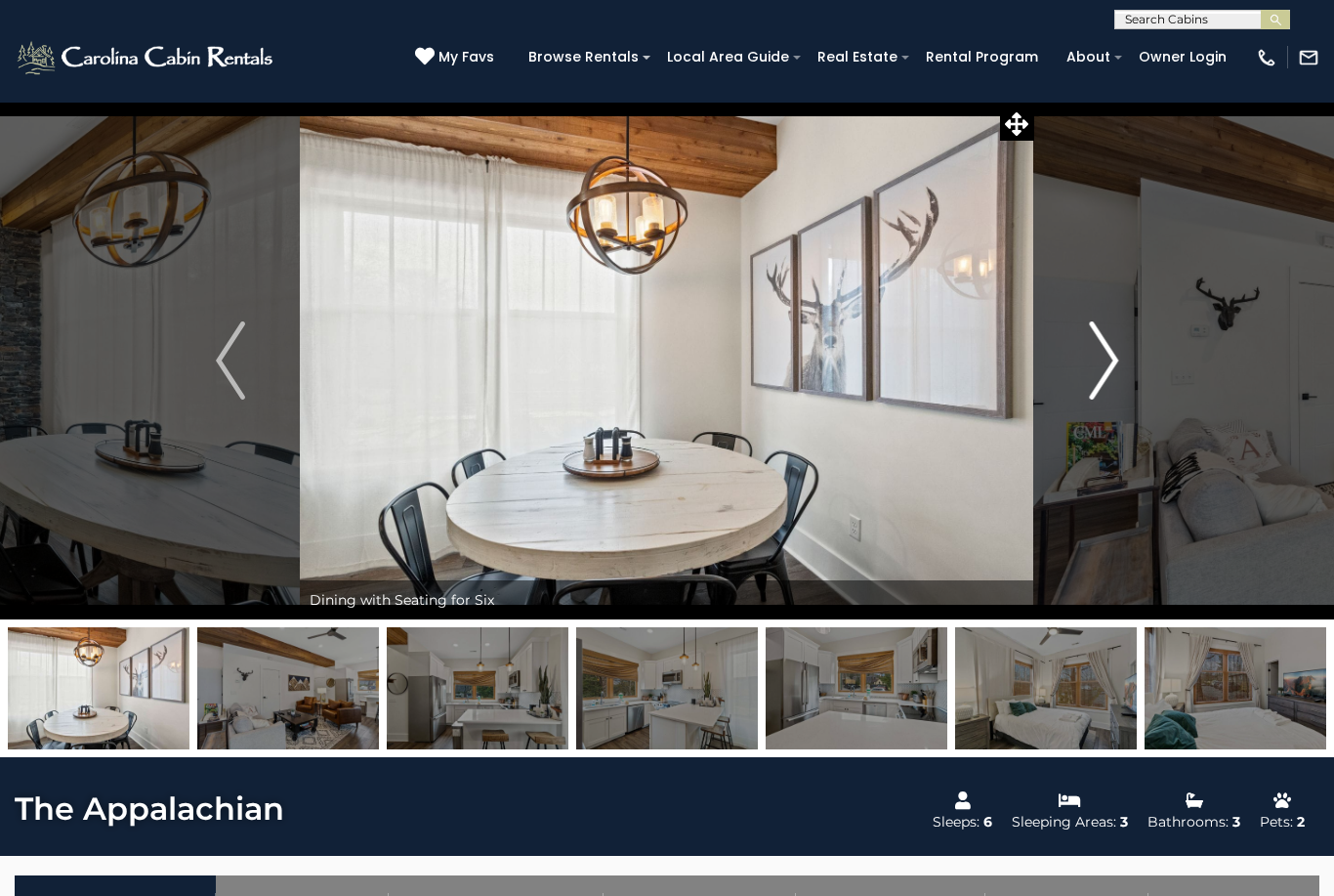
click at [1099, 375] on img "Next" at bounding box center [1103, 361] width 29 height 78
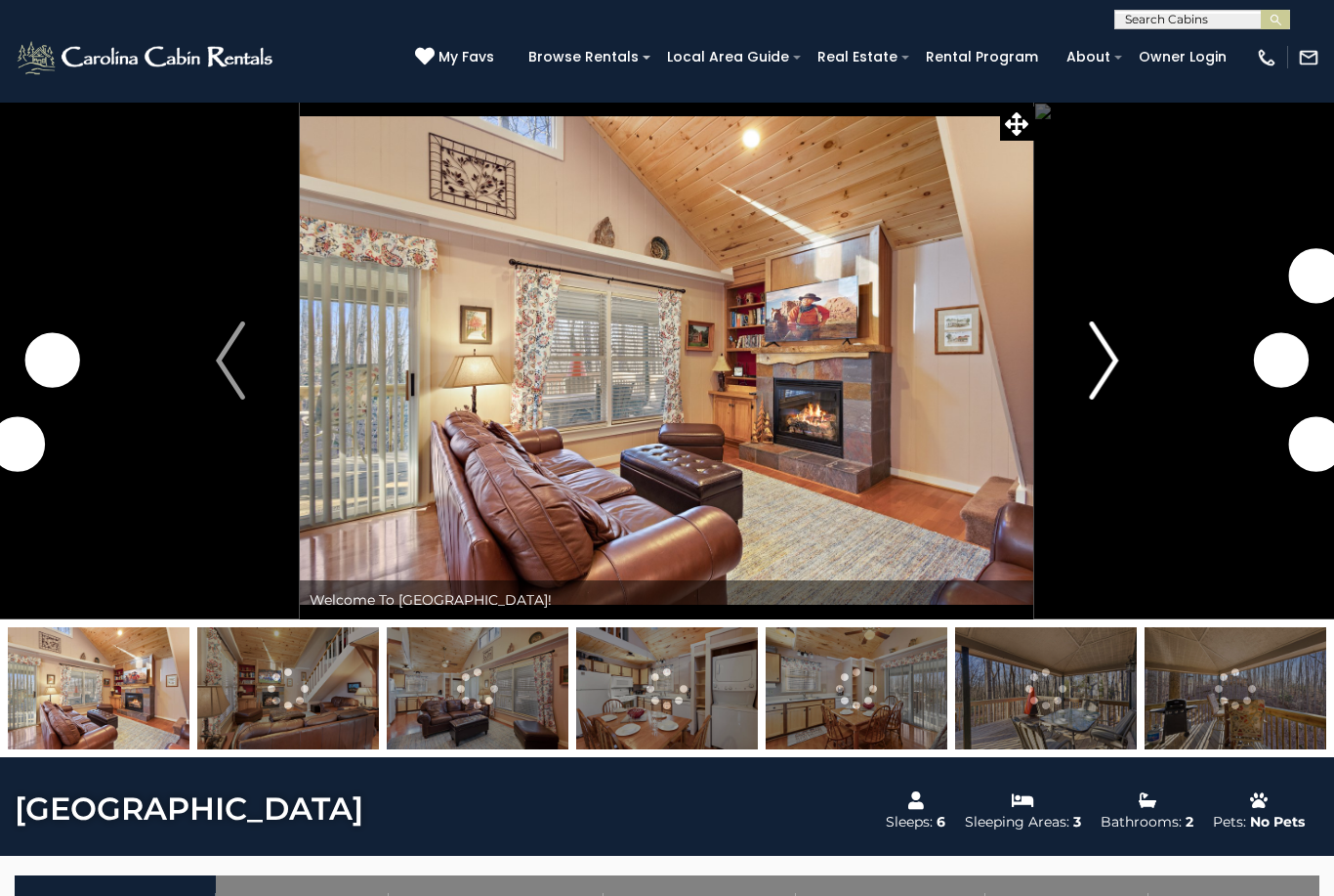
click at [1091, 368] on img "Next" at bounding box center [1103, 361] width 29 height 78
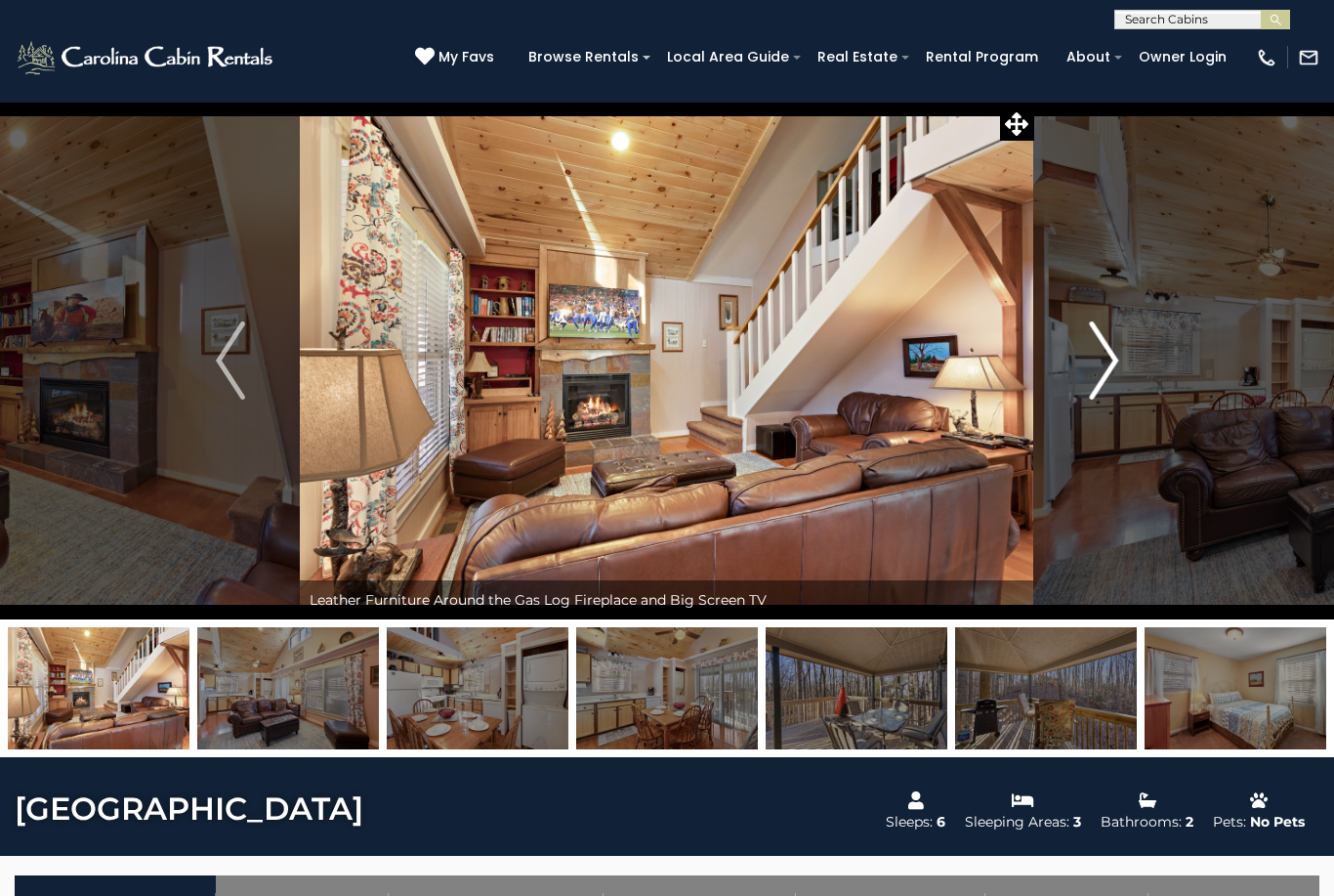
click at [1089, 402] on button "Next" at bounding box center [1104, 360] width 139 height 517
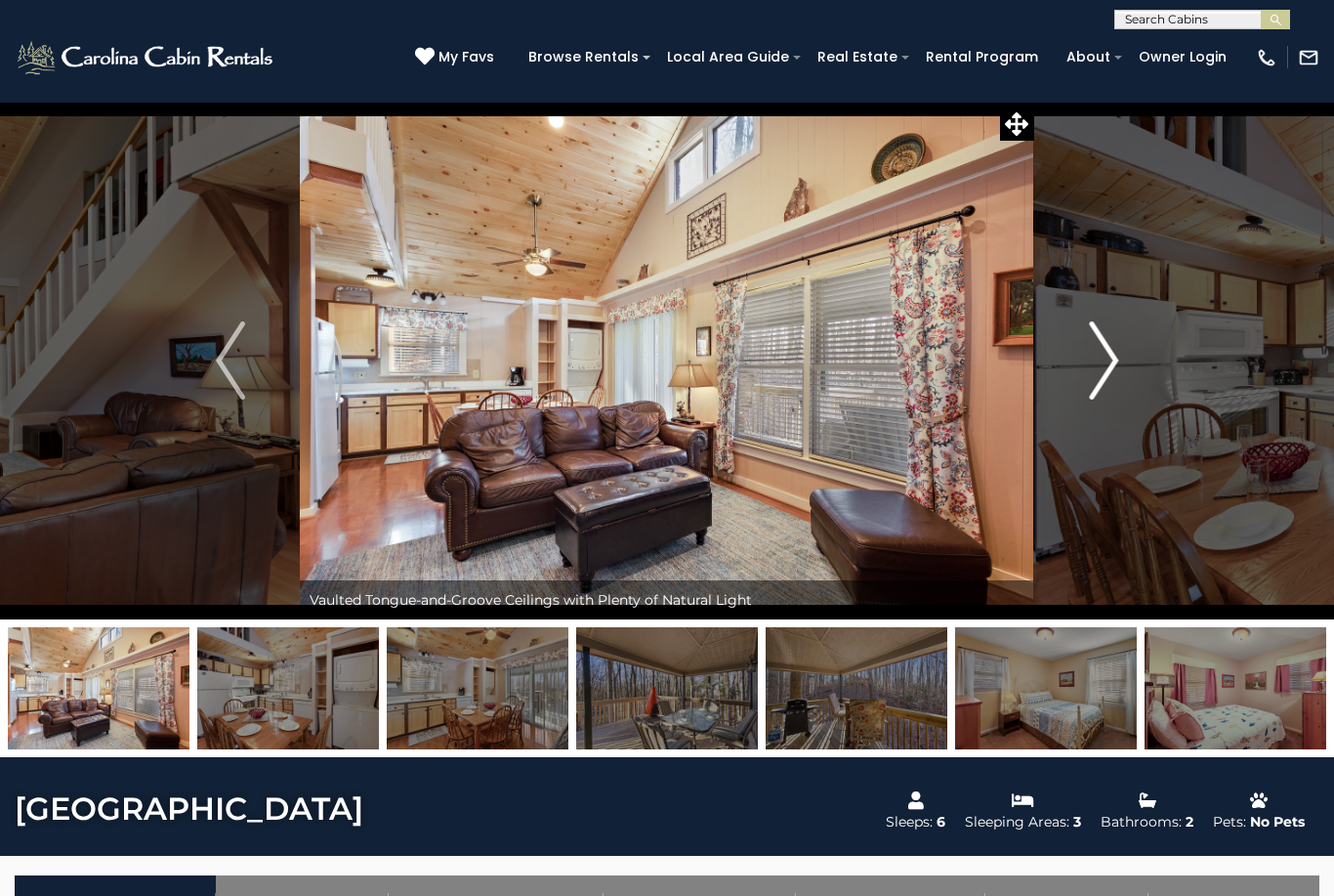
click at [1105, 399] on button "Next" at bounding box center [1104, 360] width 139 height 517
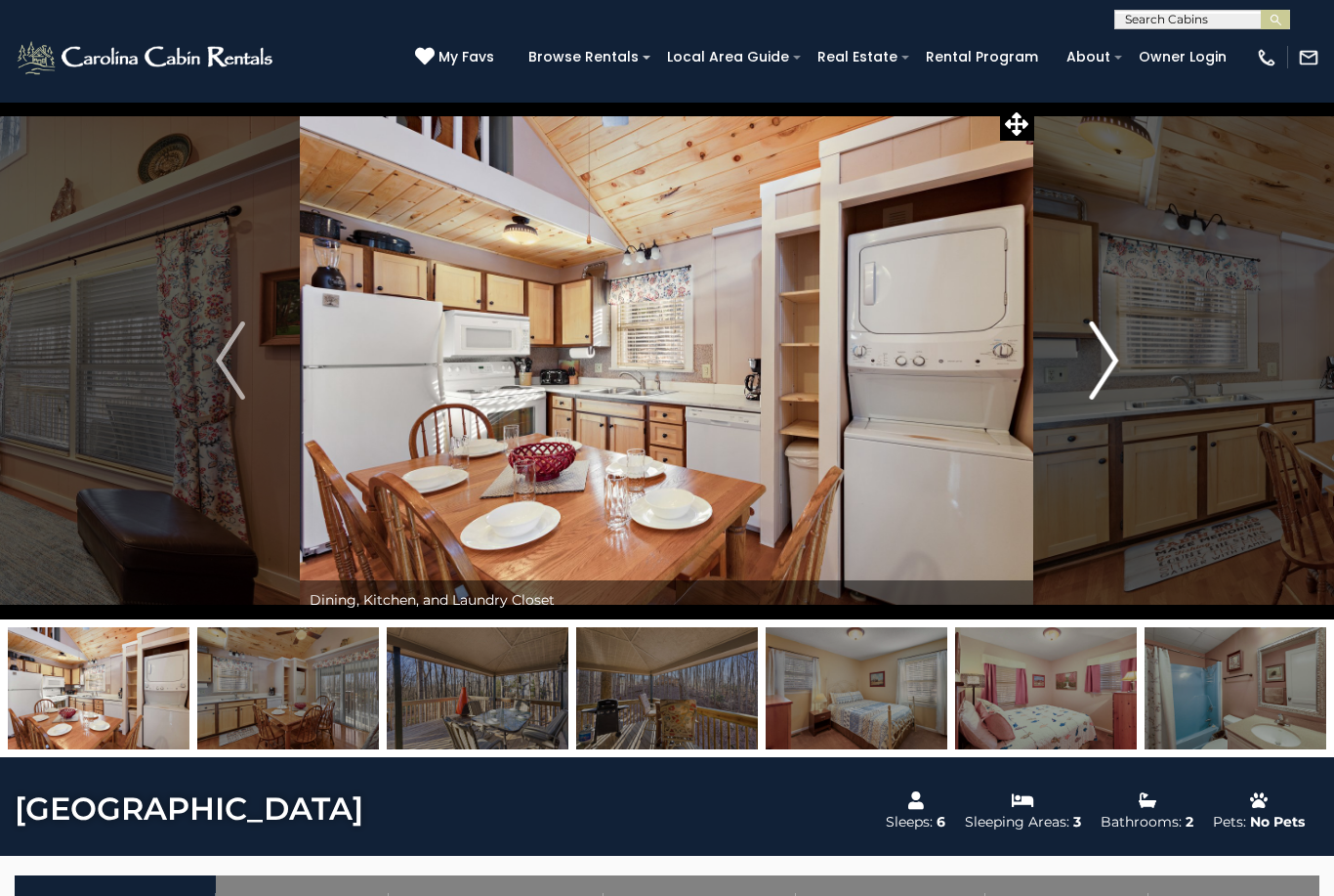
click at [1099, 386] on img "Next" at bounding box center [1103, 361] width 29 height 78
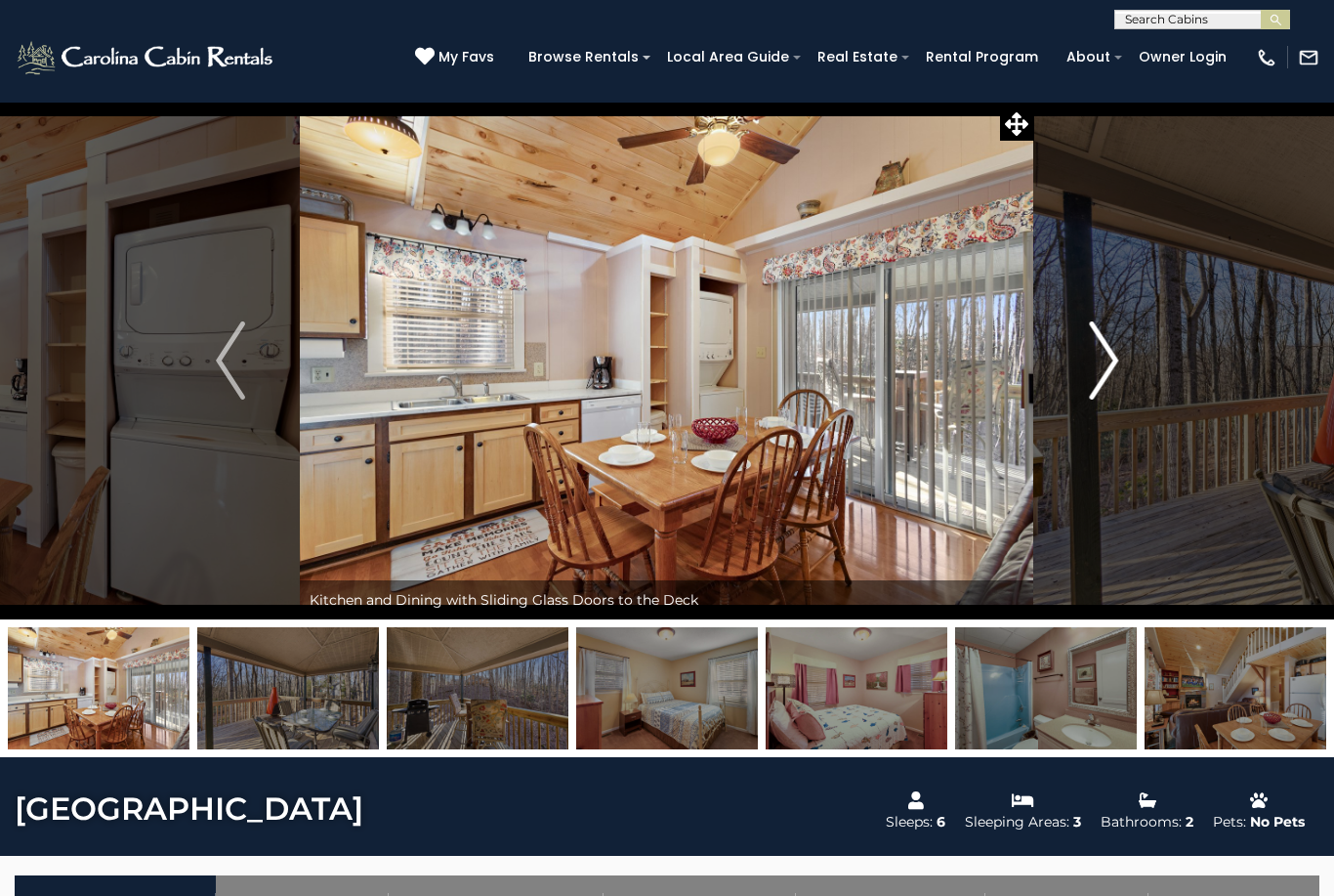
click at [1085, 389] on button "Next" at bounding box center [1104, 360] width 139 height 517
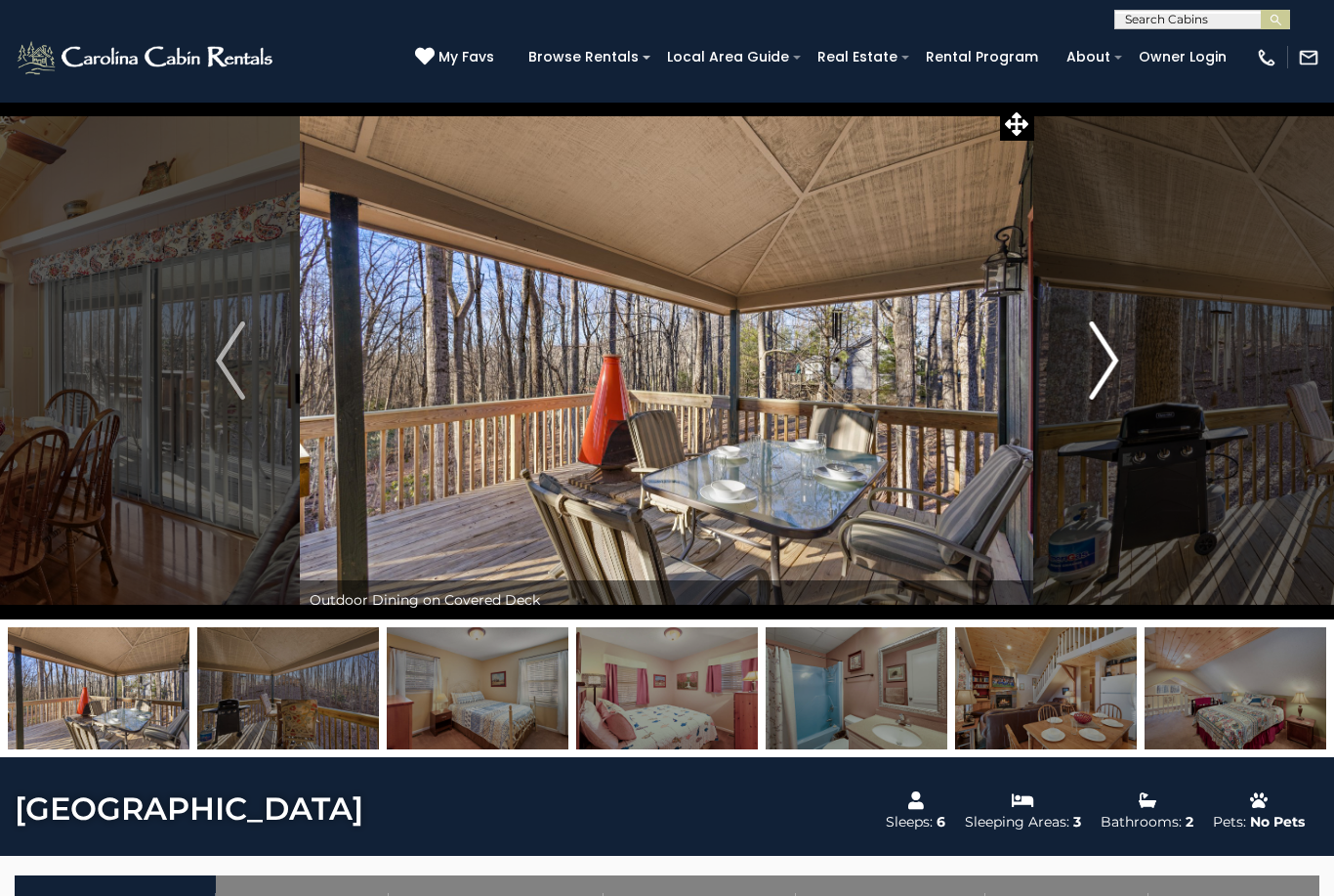
click at [1082, 386] on button "Next" at bounding box center [1104, 360] width 139 height 517
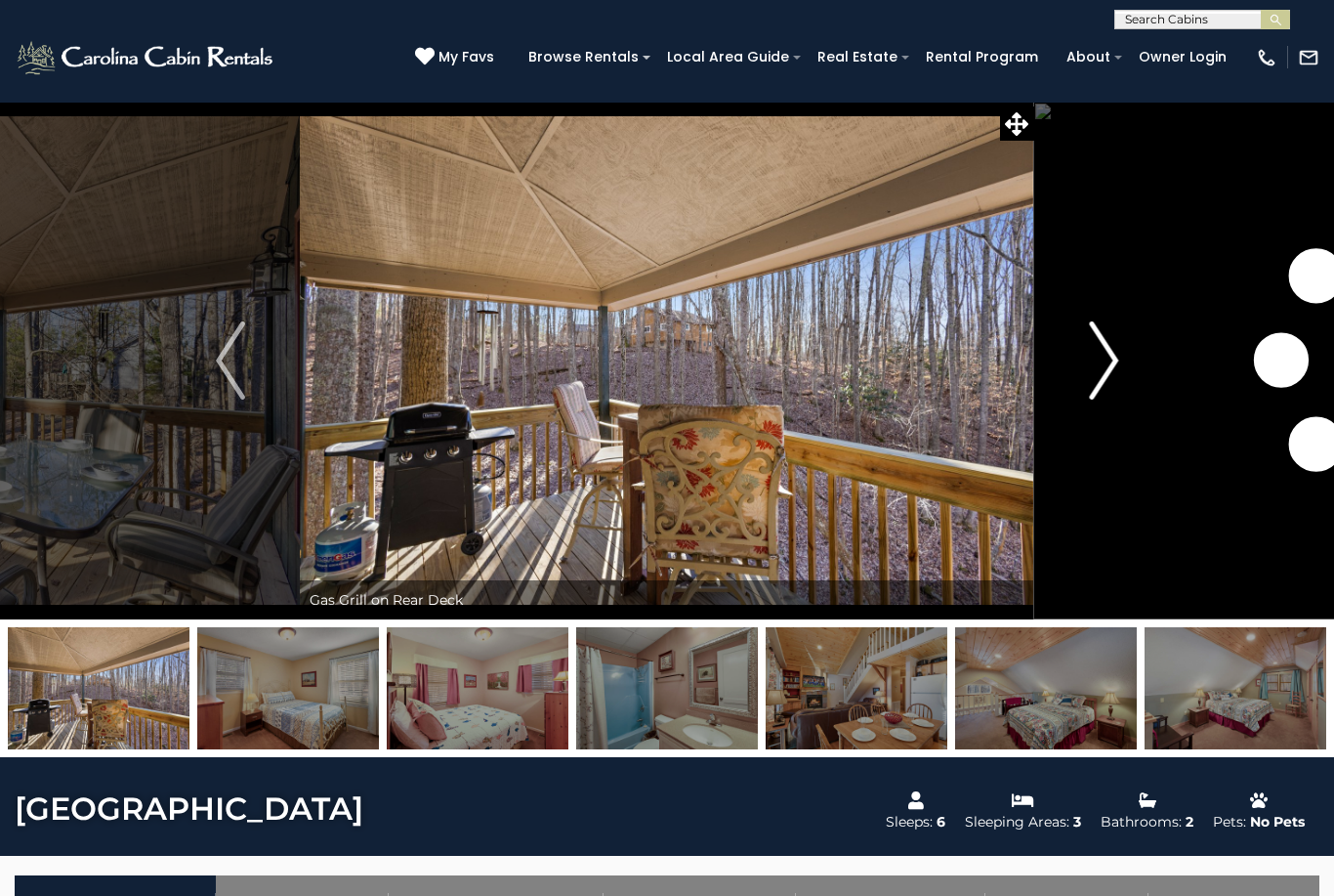
click at [1097, 382] on img "Next" at bounding box center [1103, 361] width 29 height 78
